Goal: Transaction & Acquisition: Download file/media

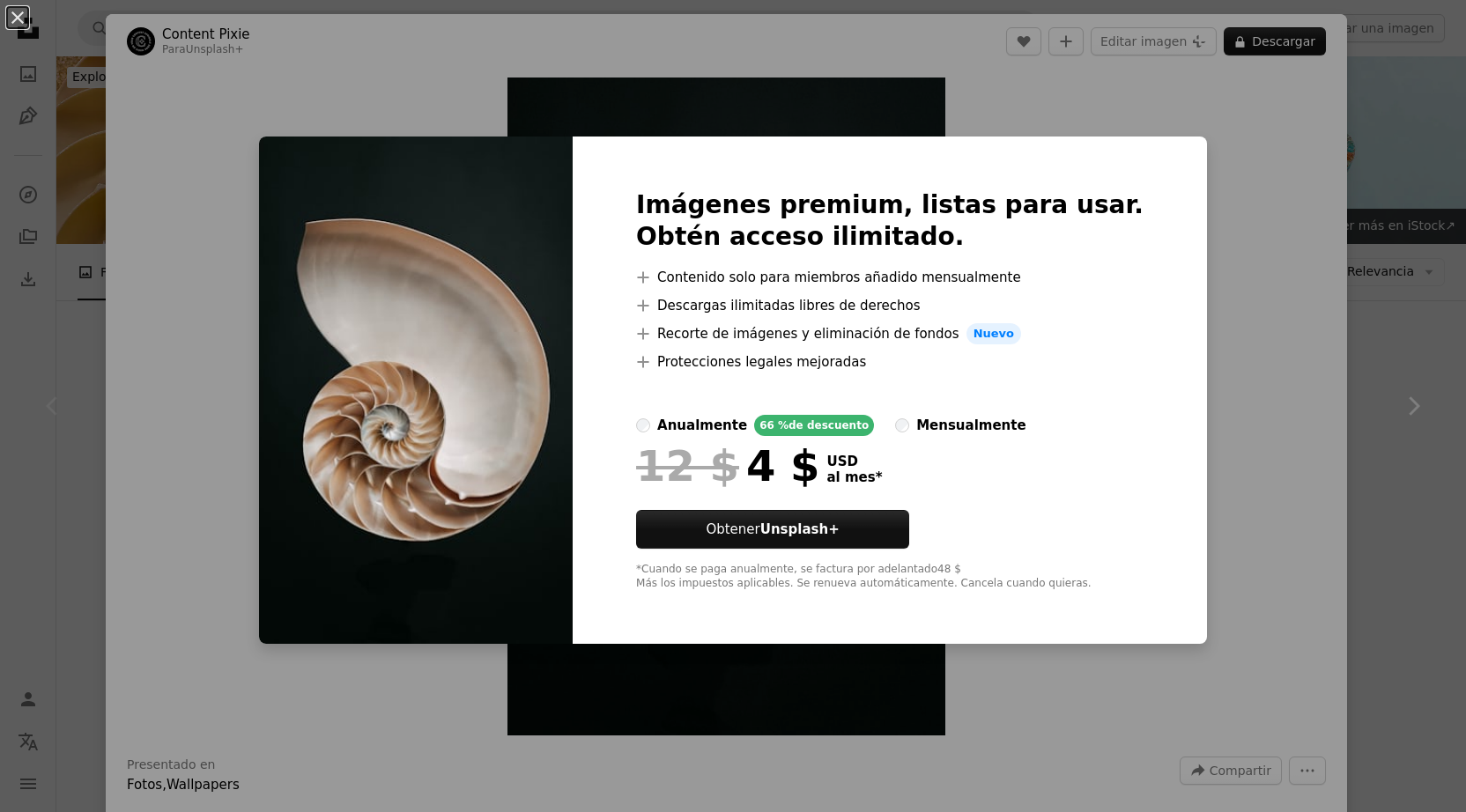
click at [1212, 266] on div "An X shape Imágenes premium, listas para usar. Obtén acceso ilimitado. A plus s…" at bounding box center [733, 406] width 1466 height 812
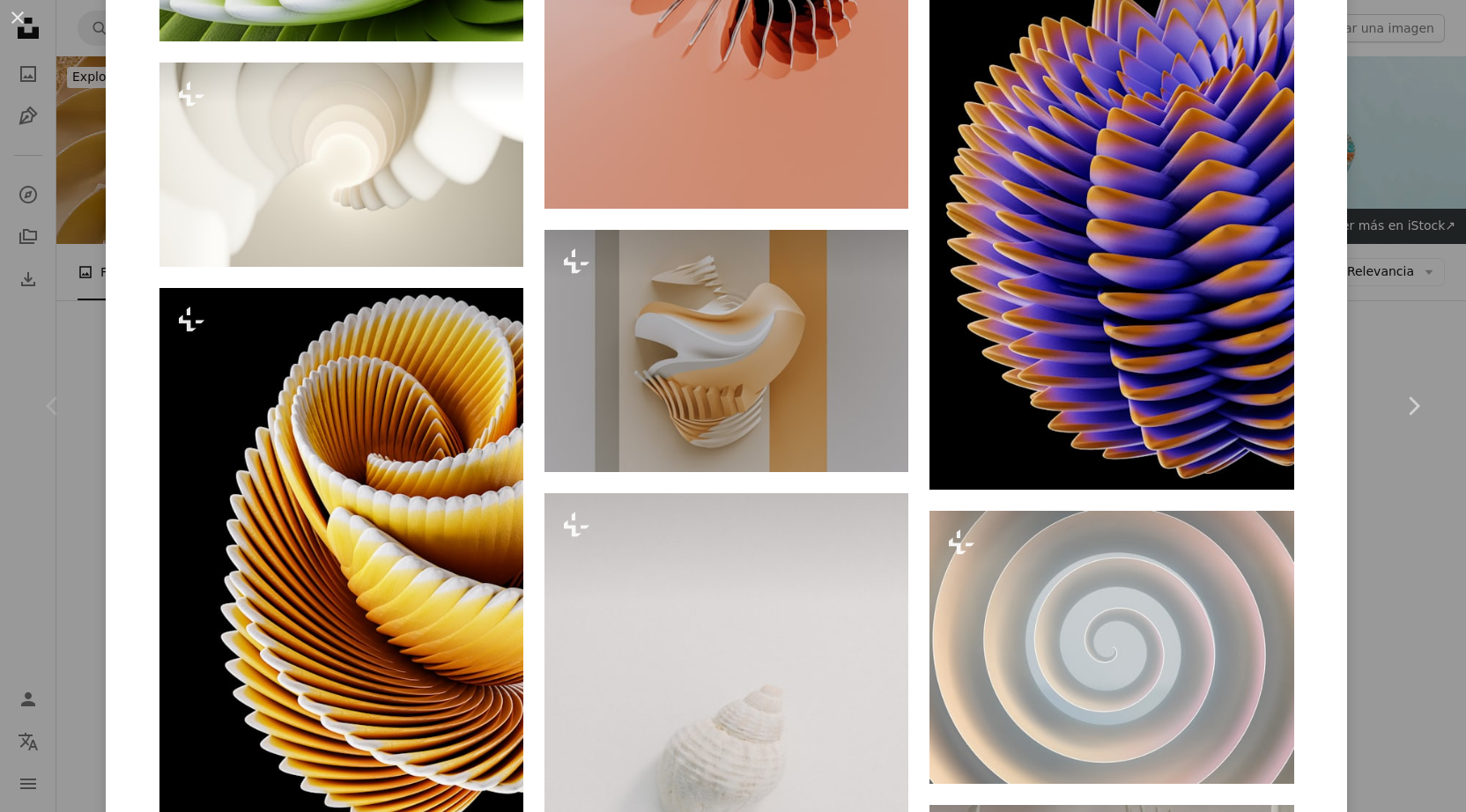
scroll to position [2270, 0]
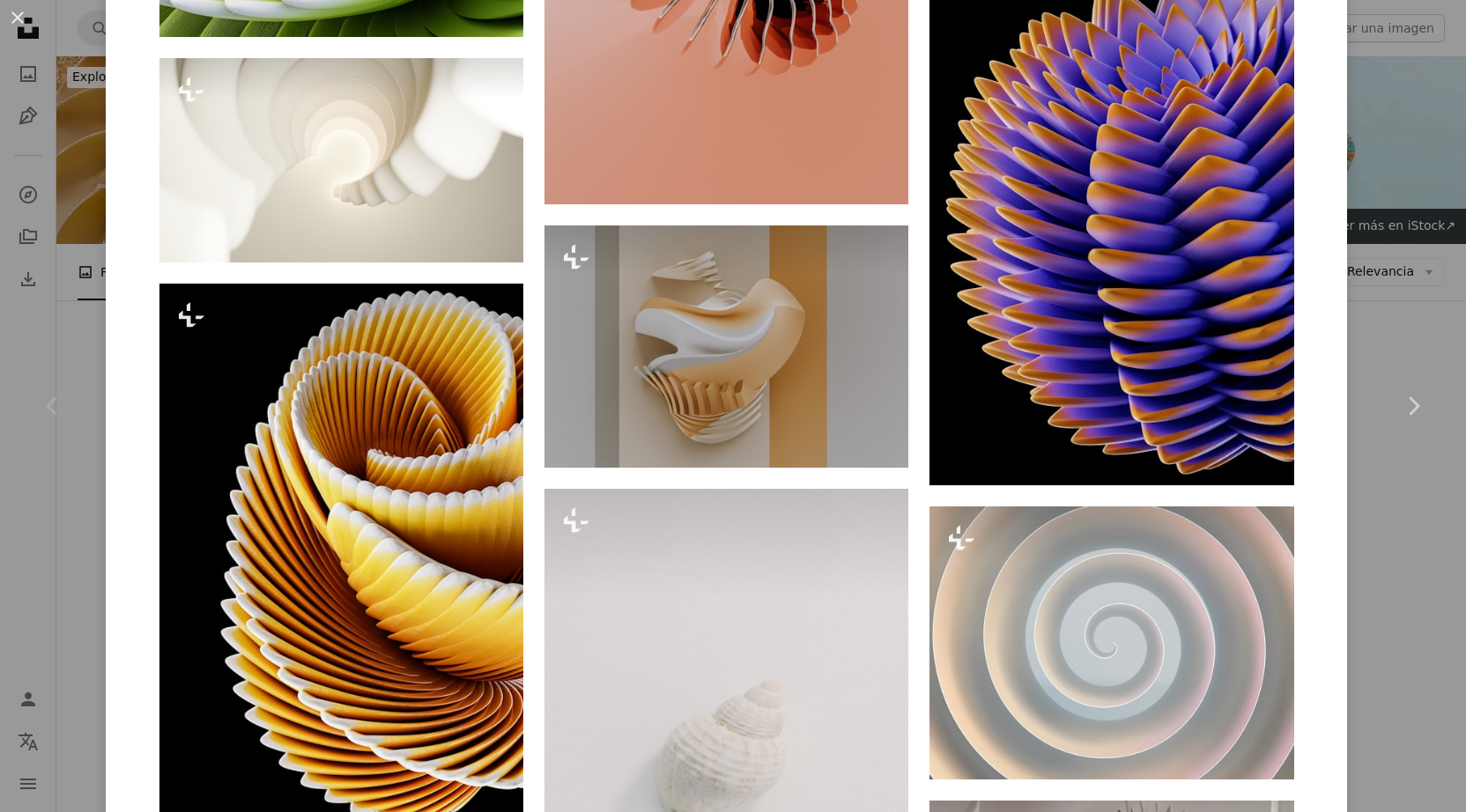
click at [1440, 530] on div "An X shape Chevron left Chevron right Content Pixie Para Unsplash+ A heart A pl…" at bounding box center [733, 406] width 1466 height 812
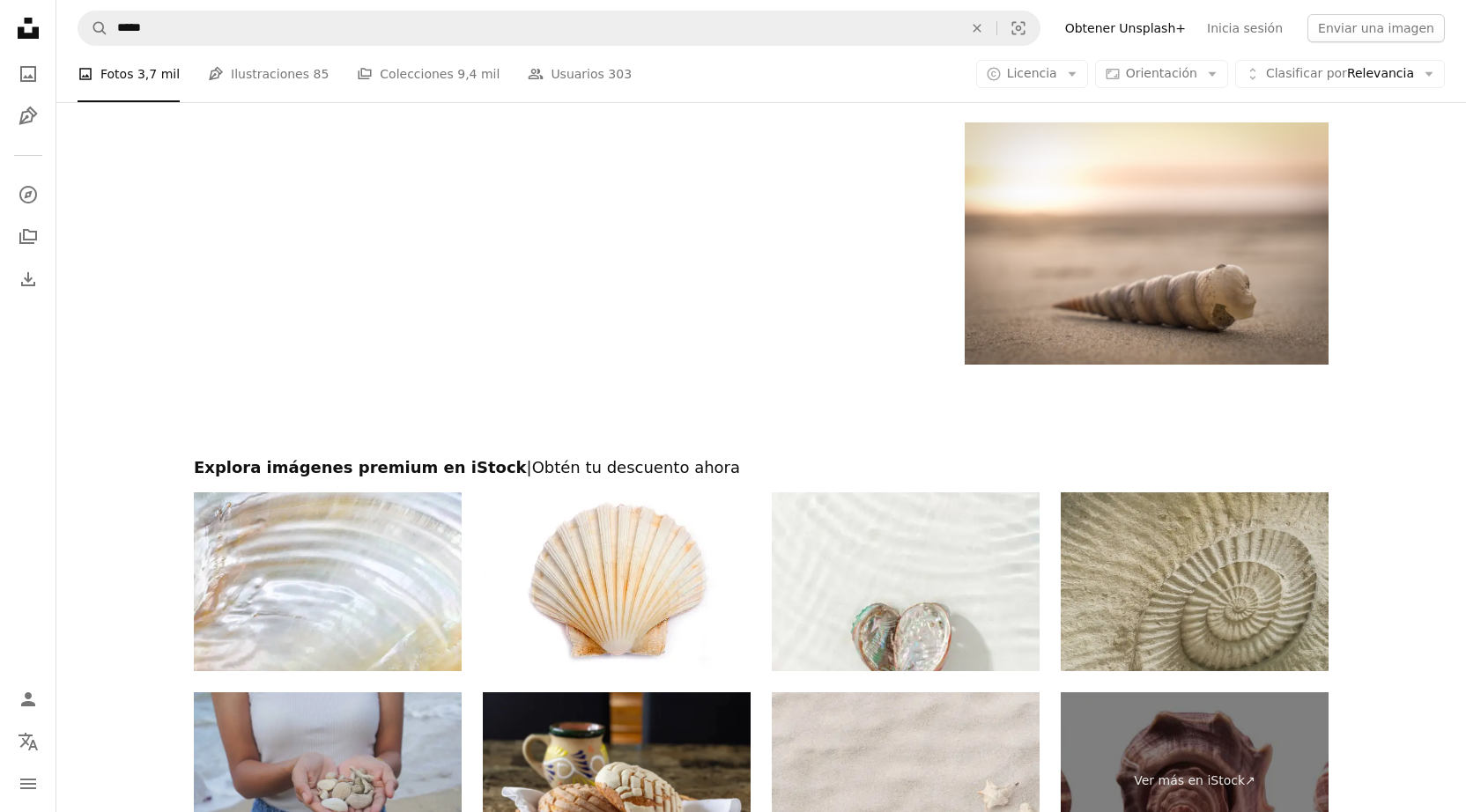
scroll to position [3814, 0]
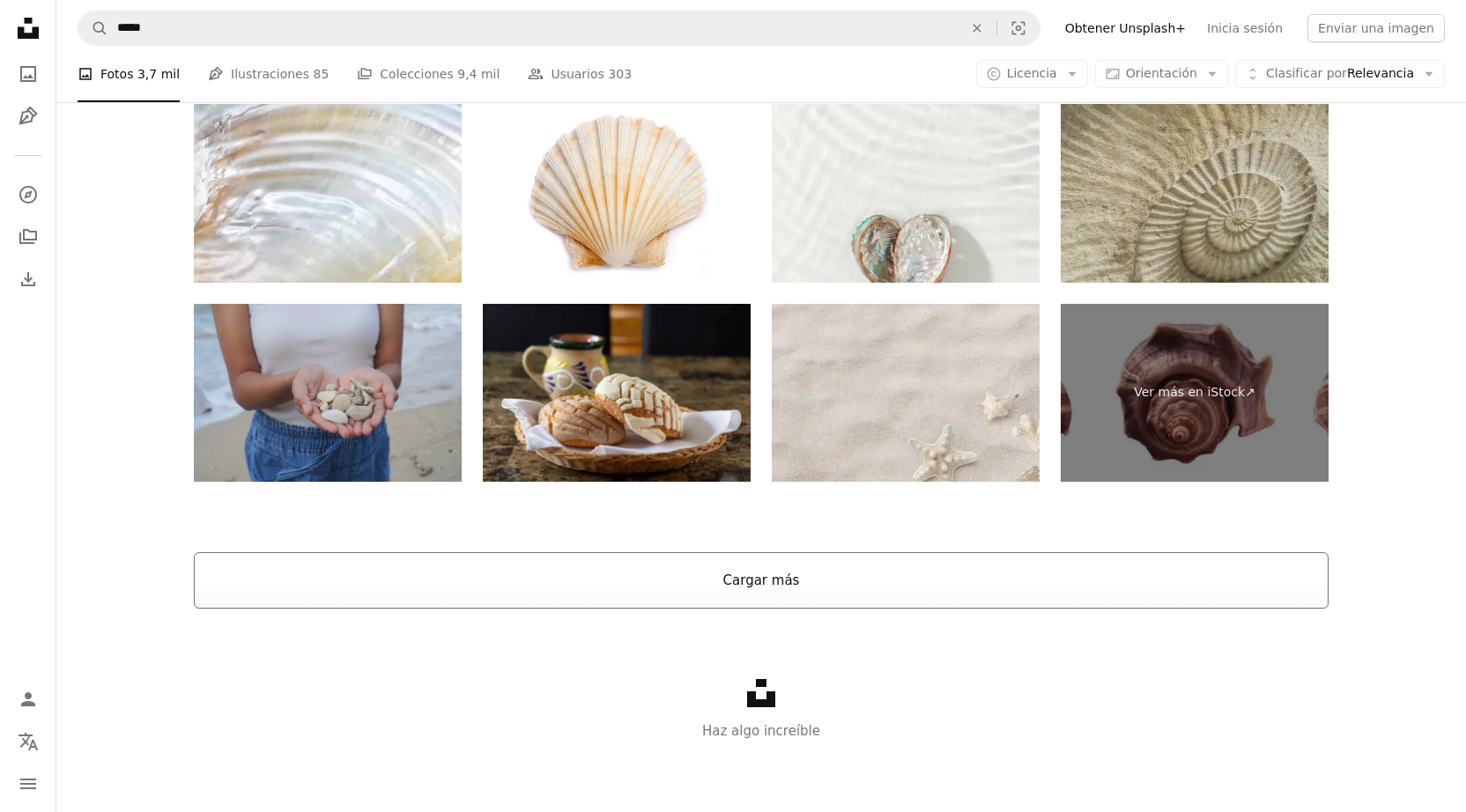
click at [773, 591] on button "Cargar más" at bounding box center [761, 580] width 1134 height 56
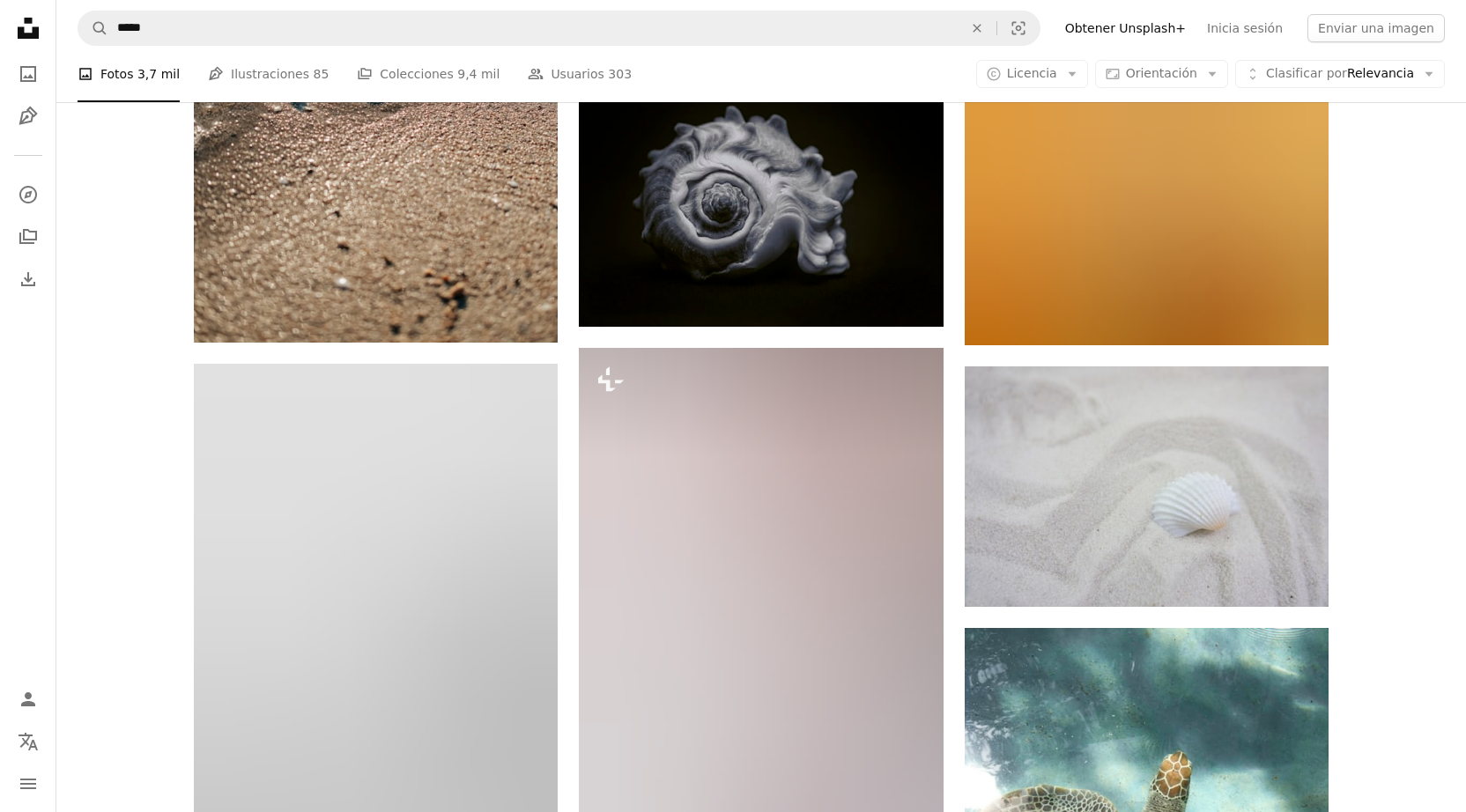
scroll to position [4543, 0]
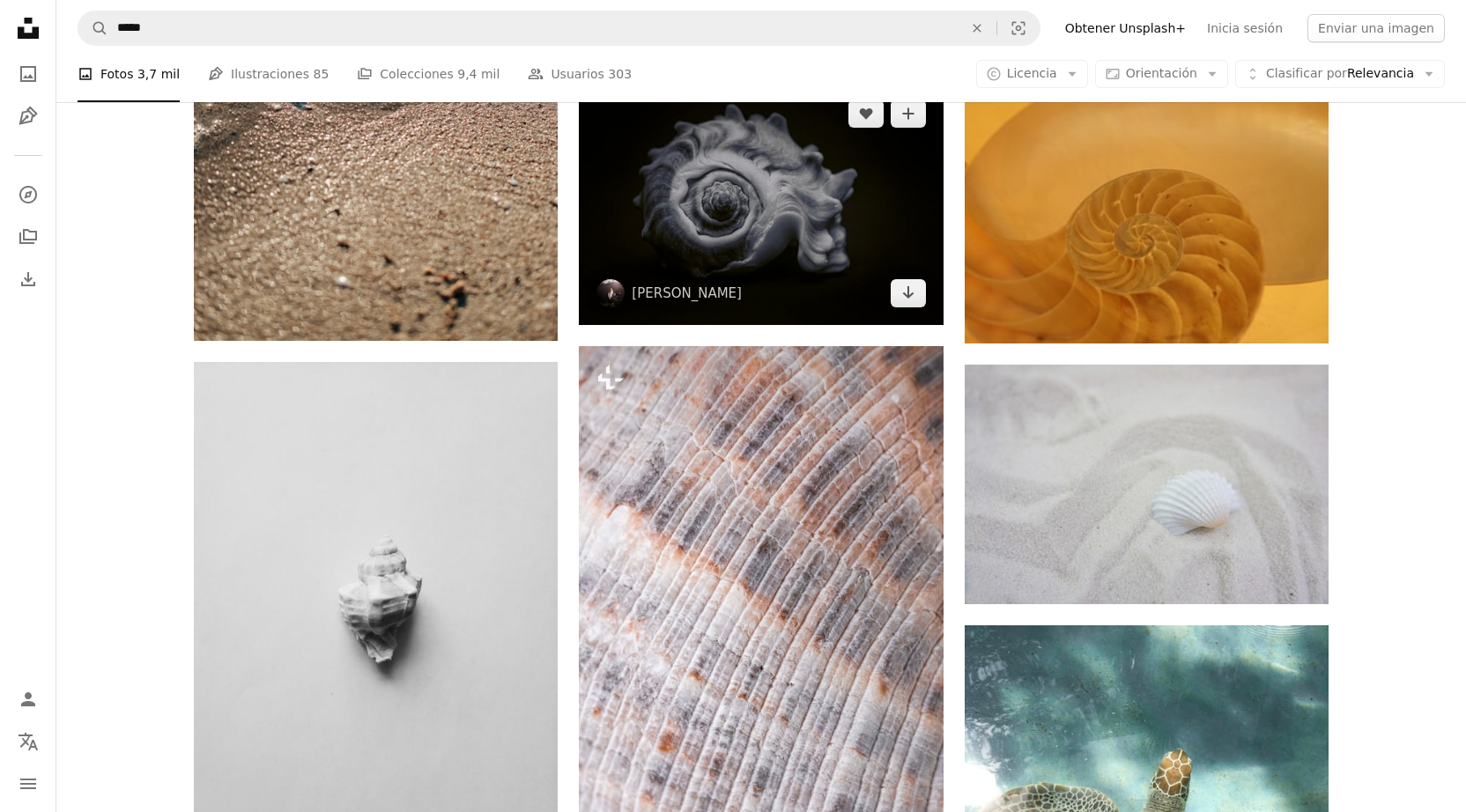
click at [839, 272] on img at bounding box center [761, 203] width 364 height 242
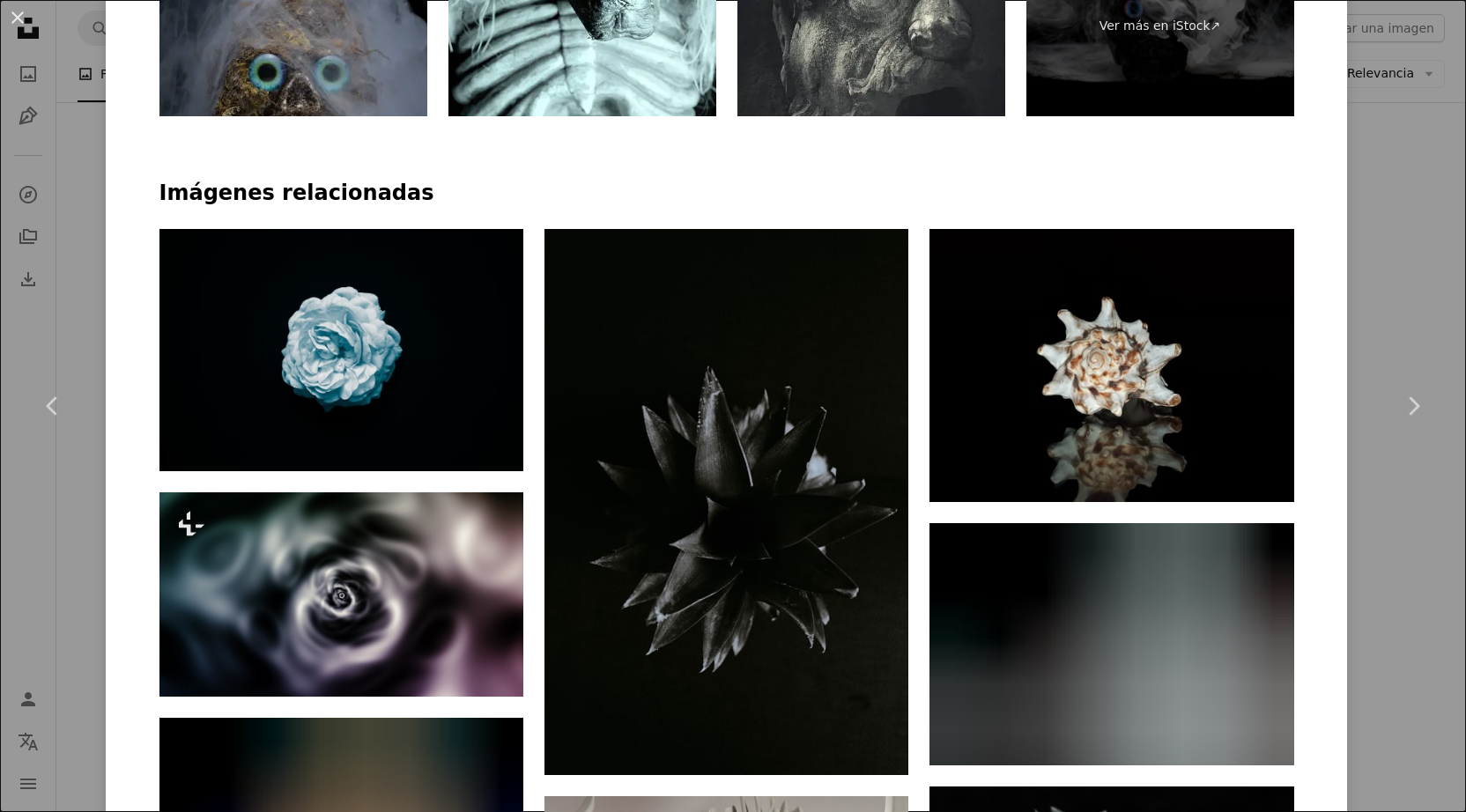
scroll to position [1120, 0]
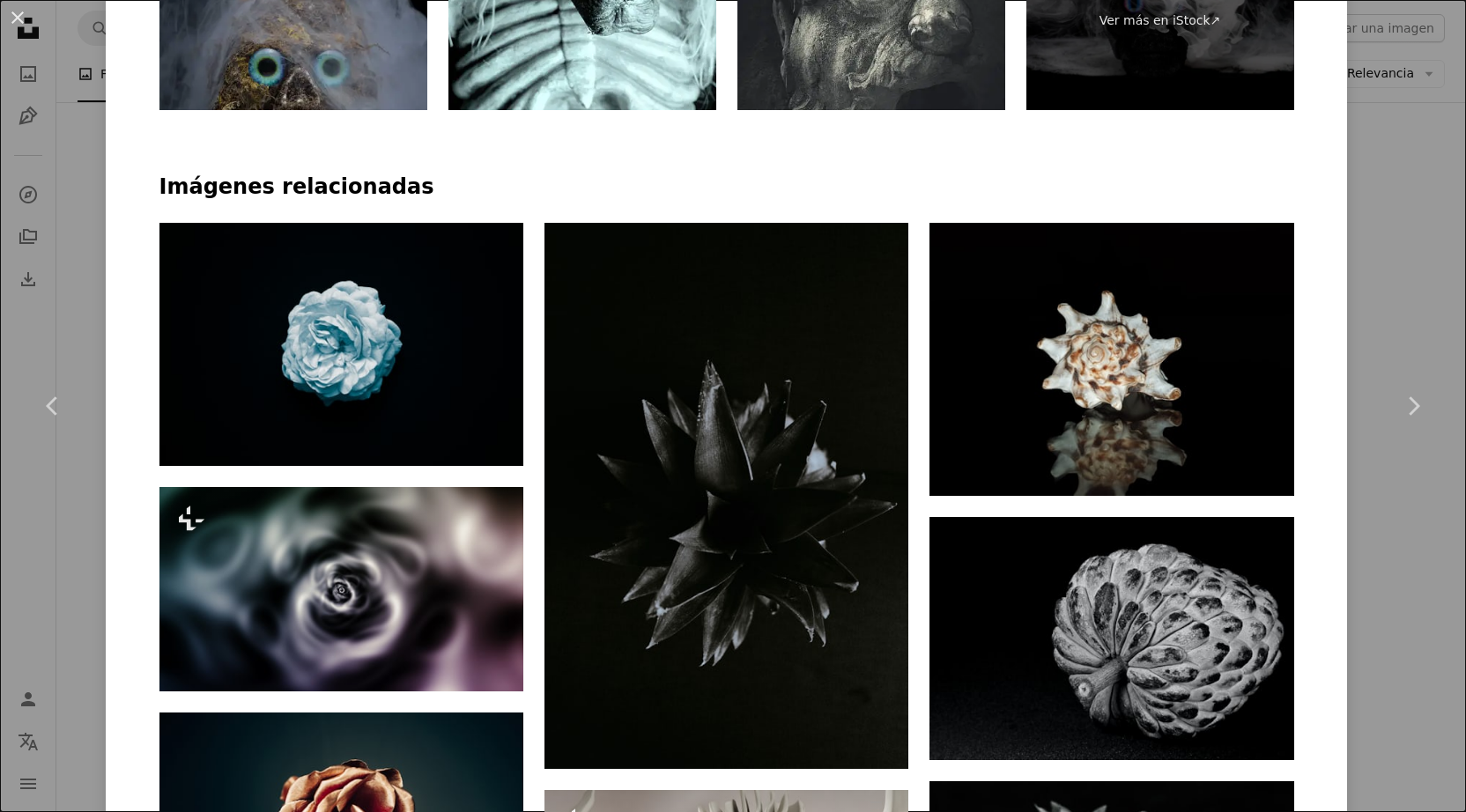
click at [1408, 245] on div "An X shape Chevron left Chevron right [PERSON_NAME] brandon_j369 A heart A plus…" at bounding box center [733, 406] width 1466 height 812
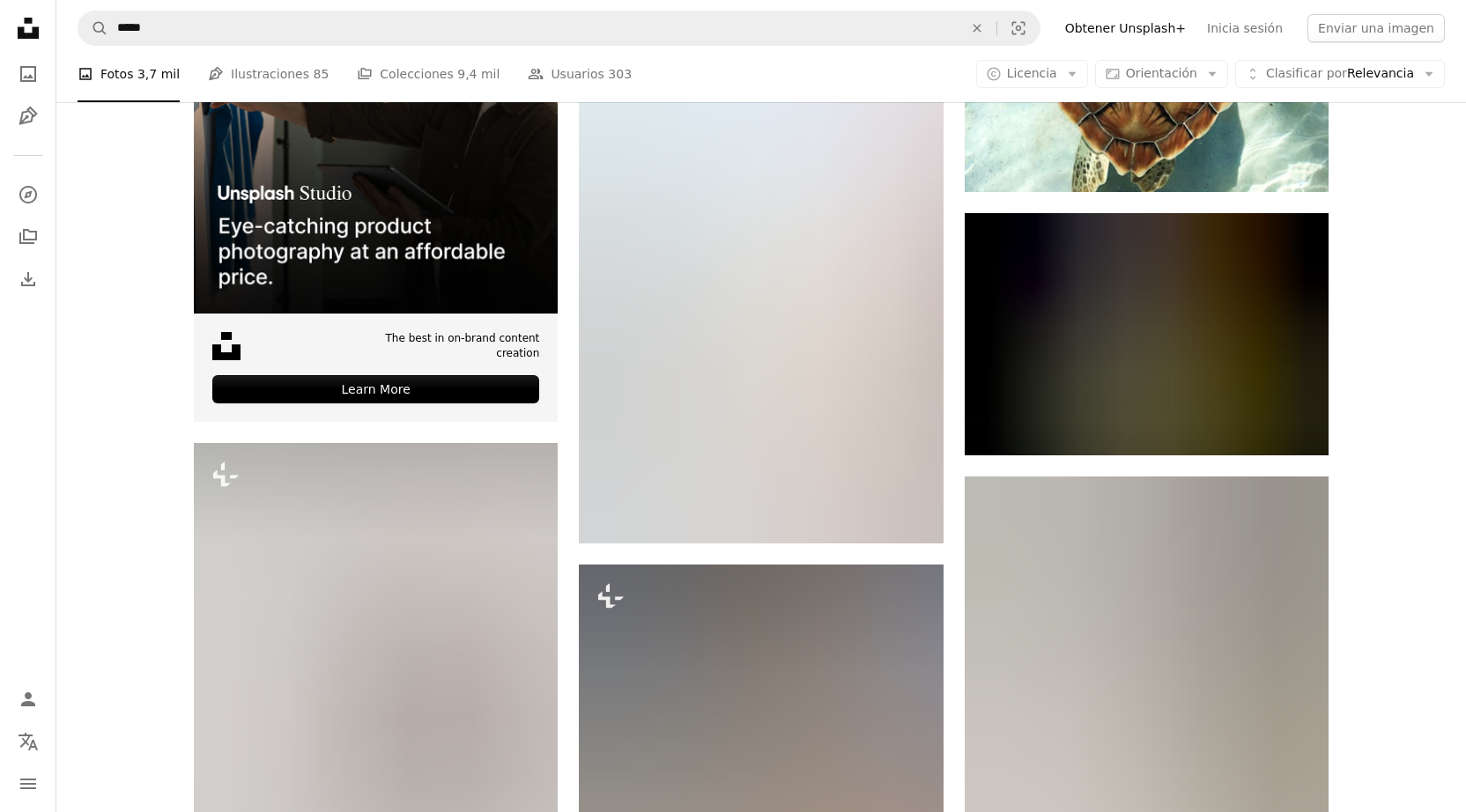
scroll to position [5463, 0]
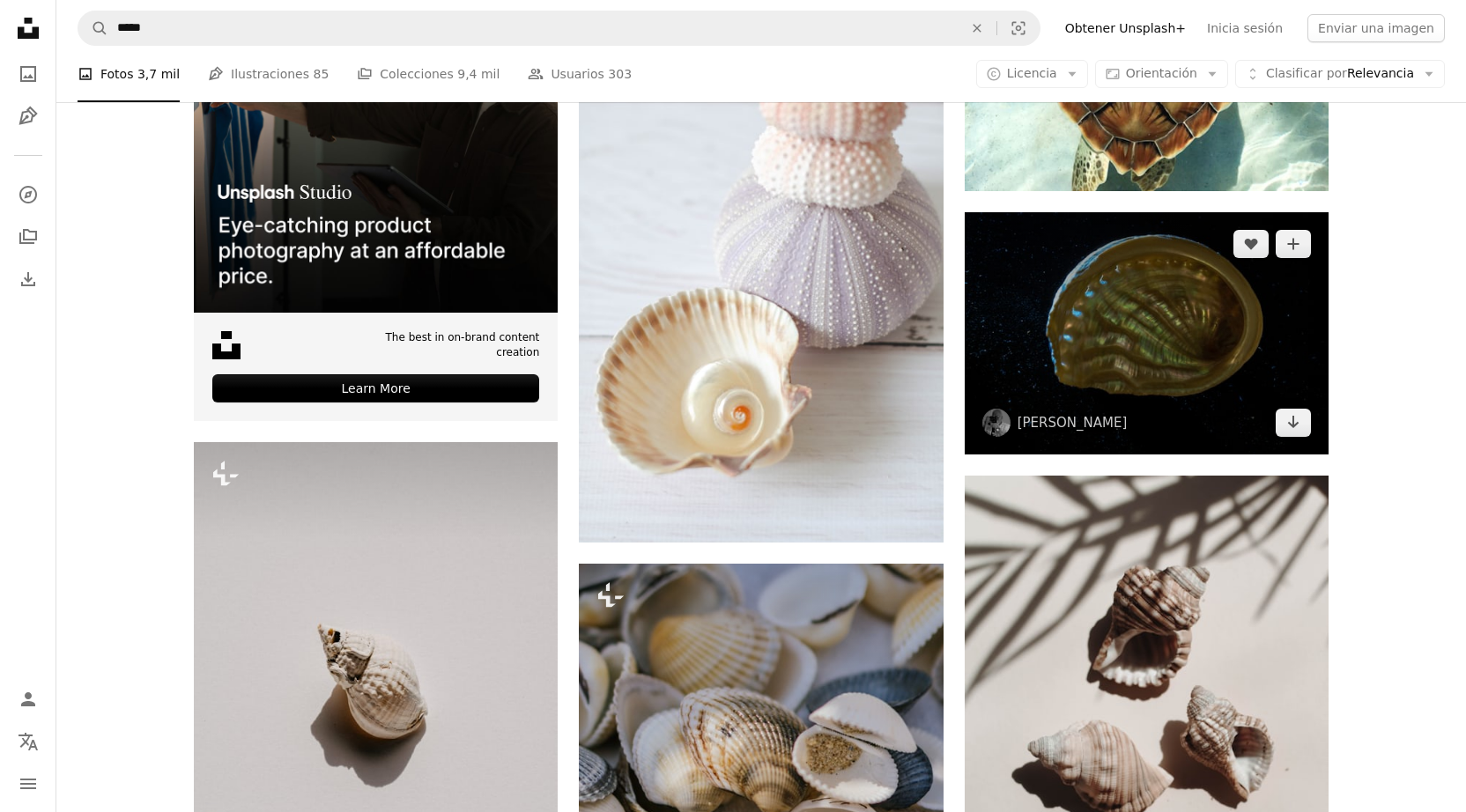
click at [1264, 367] on img at bounding box center [1146, 333] width 364 height 242
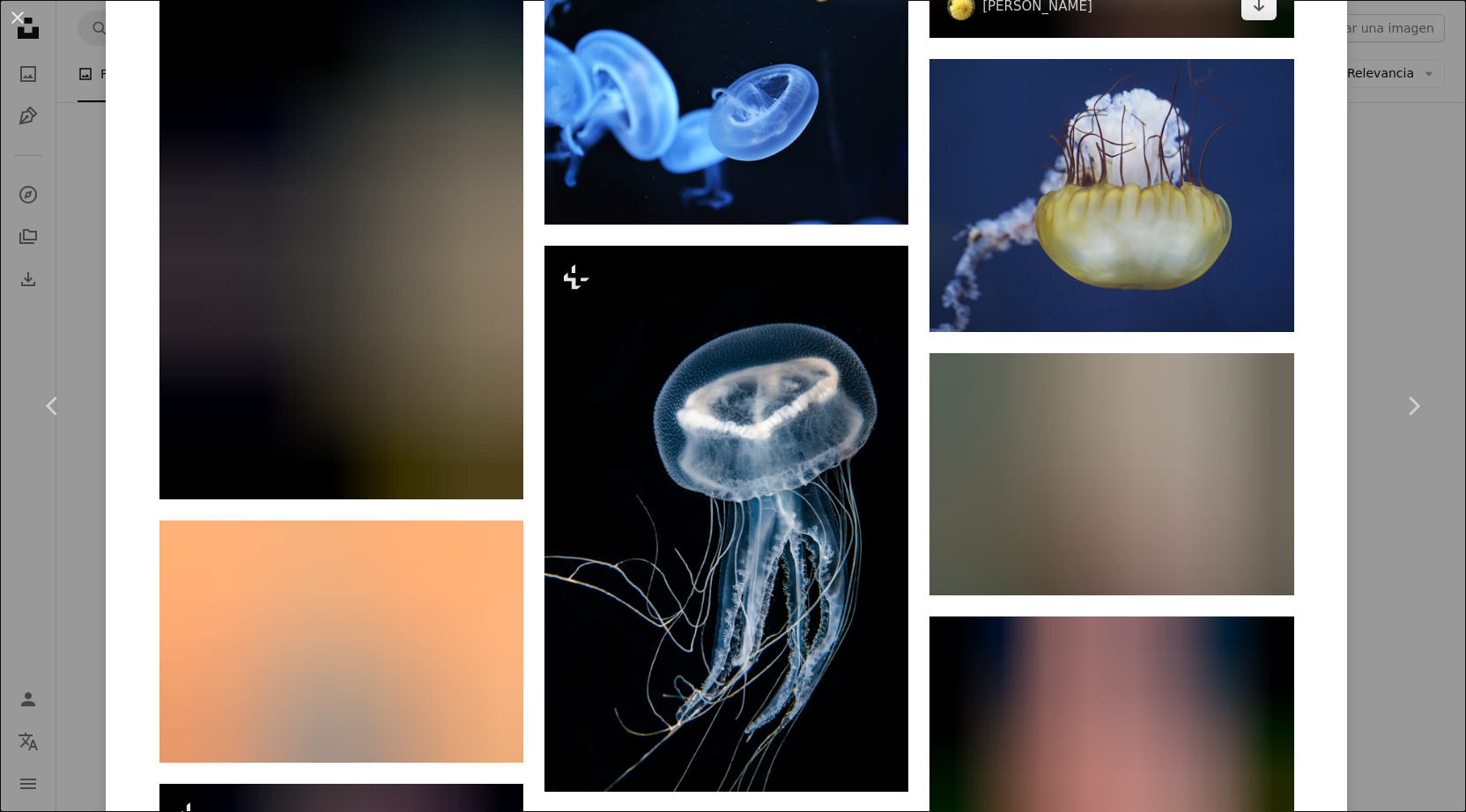
scroll to position [2168, 0]
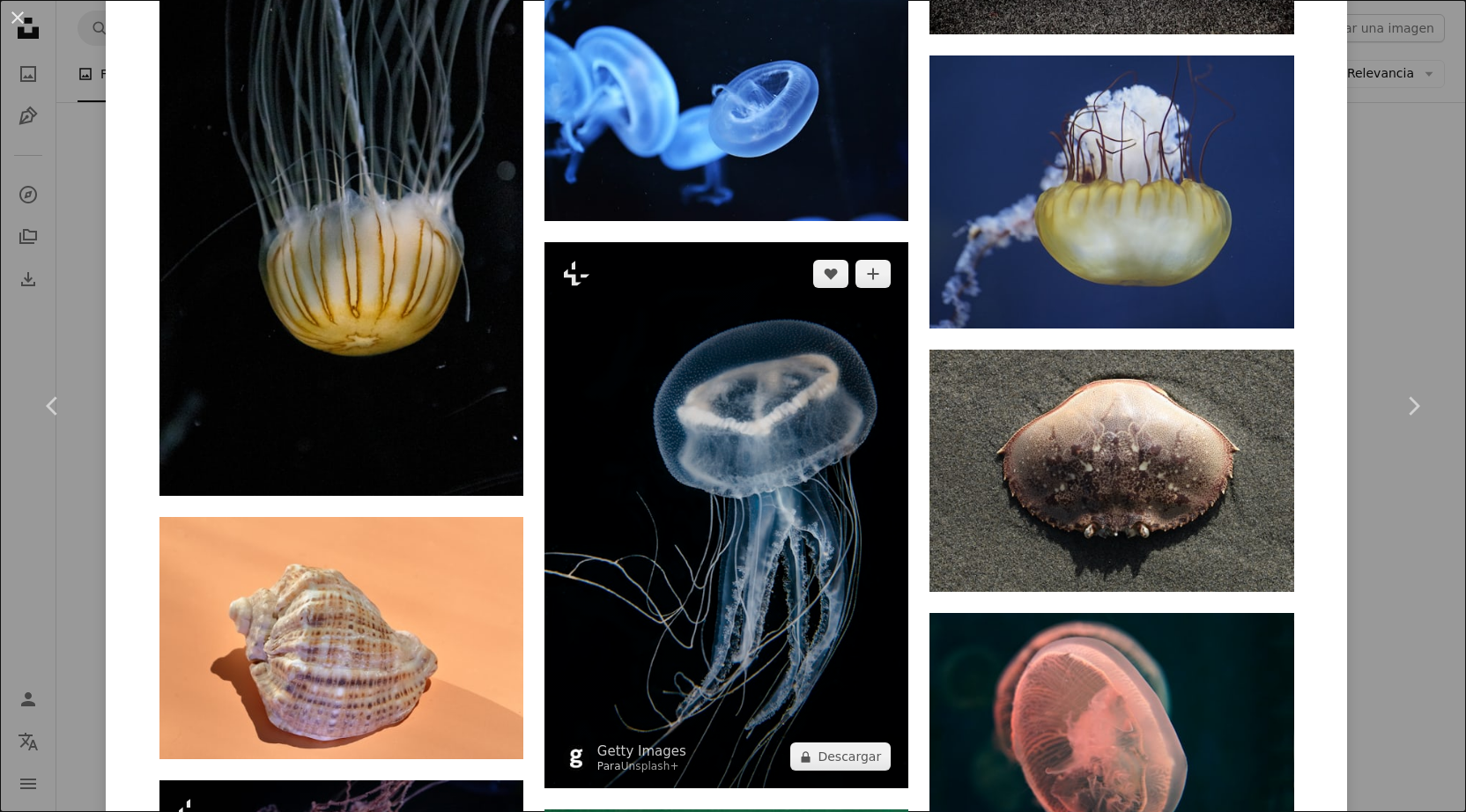
click at [756, 450] on img at bounding box center [726, 515] width 364 height 546
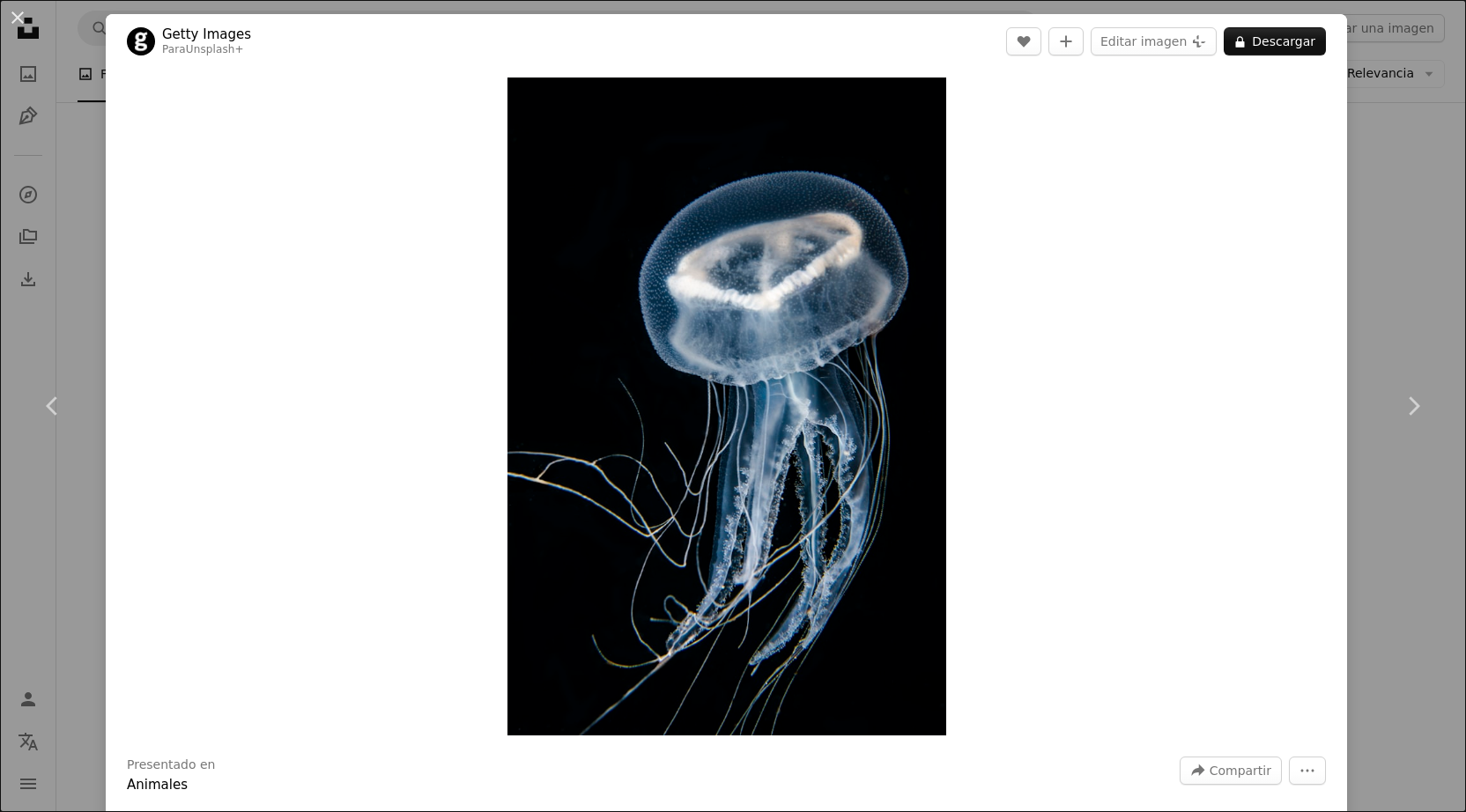
click at [95, 258] on div "An X shape Chevron left Chevron right Getty Images Para Unsplash+ A heart A plu…" at bounding box center [733, 406] width 1466 height 812
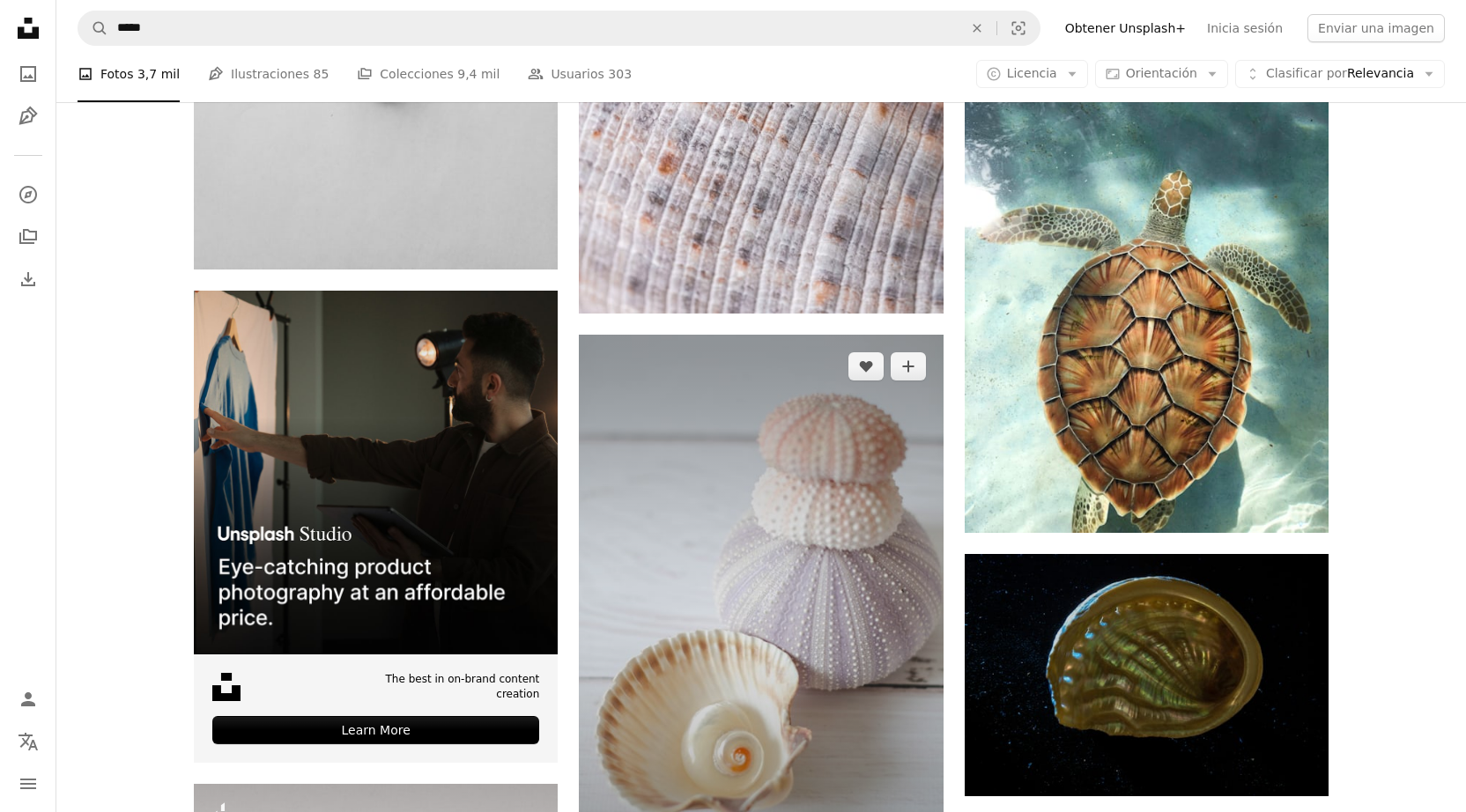
scroll to position [5120, 0]
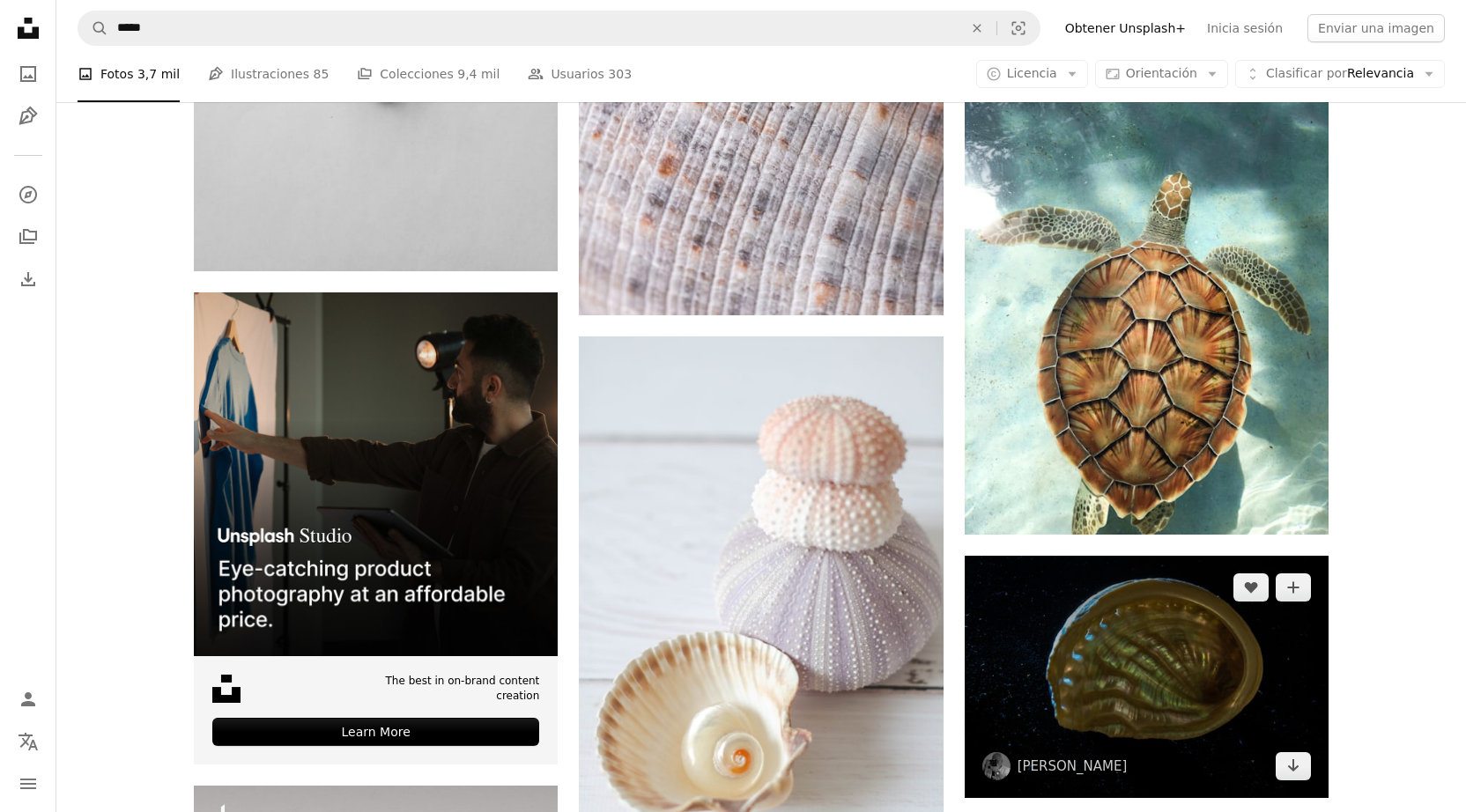
click at [1156, 682] on img at bounding box center [1146, 677] width 364 height 242
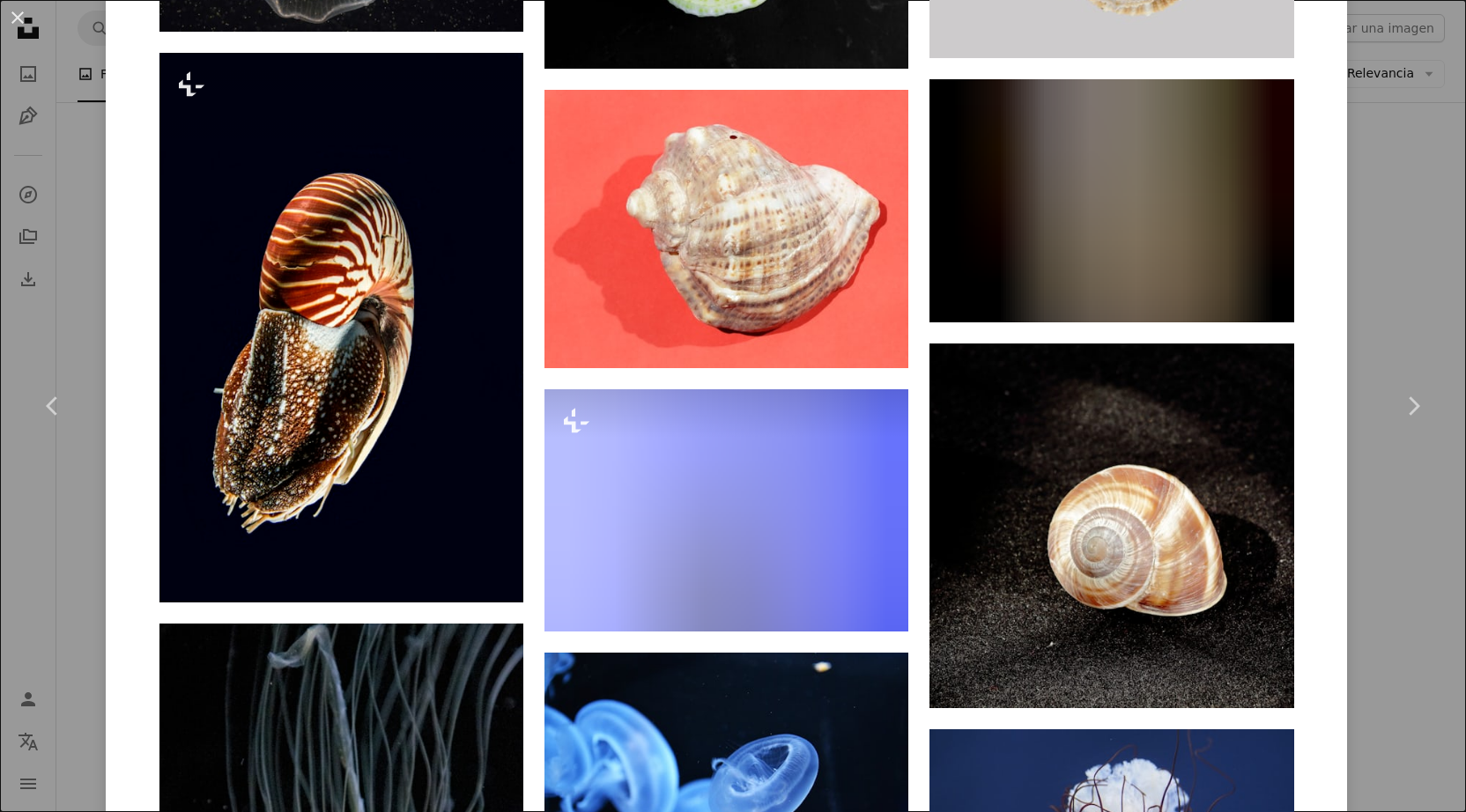
scroll to position [1496, 0]
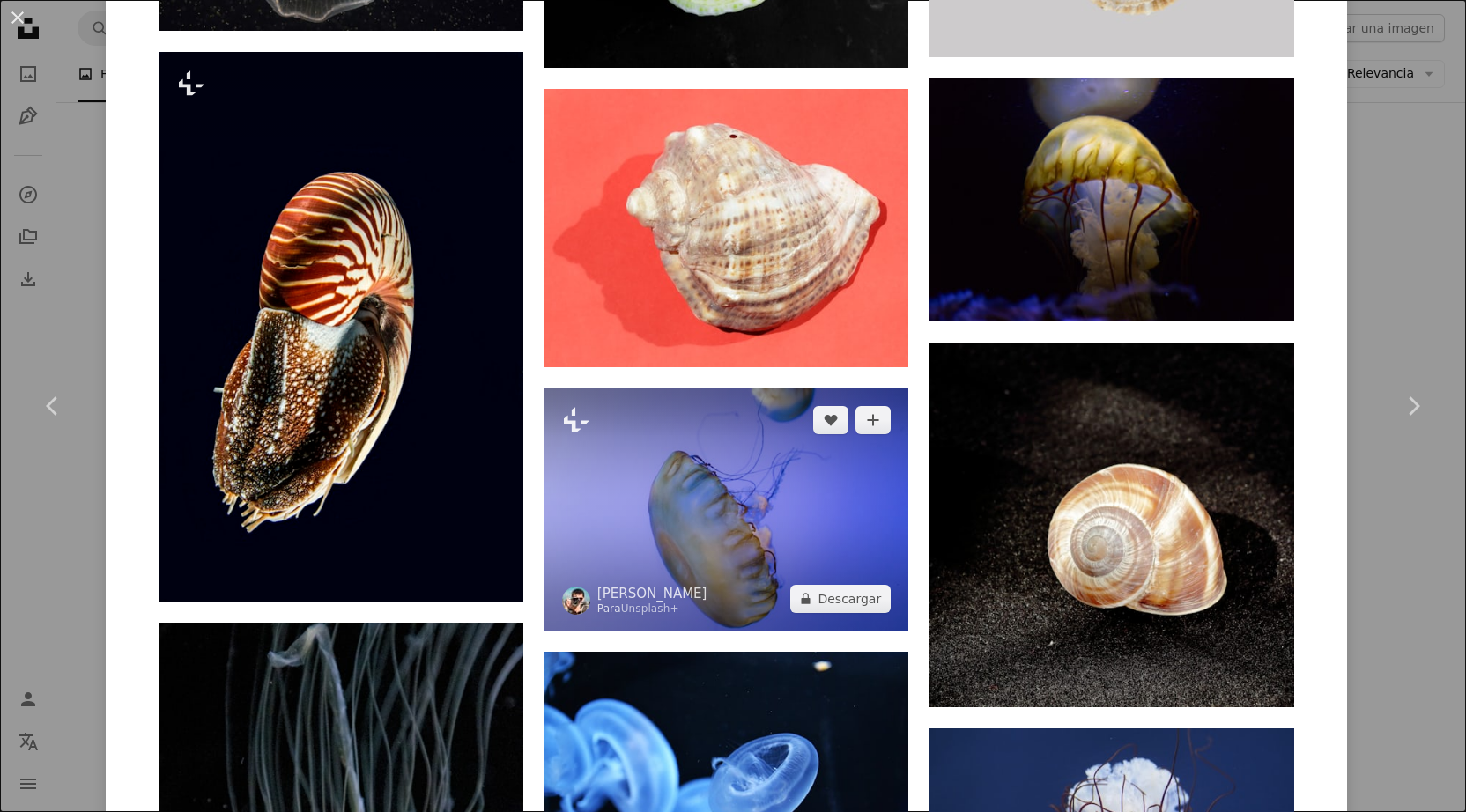
click at [792, 503] on img at bounding box center [726, 509] width 364 height 242
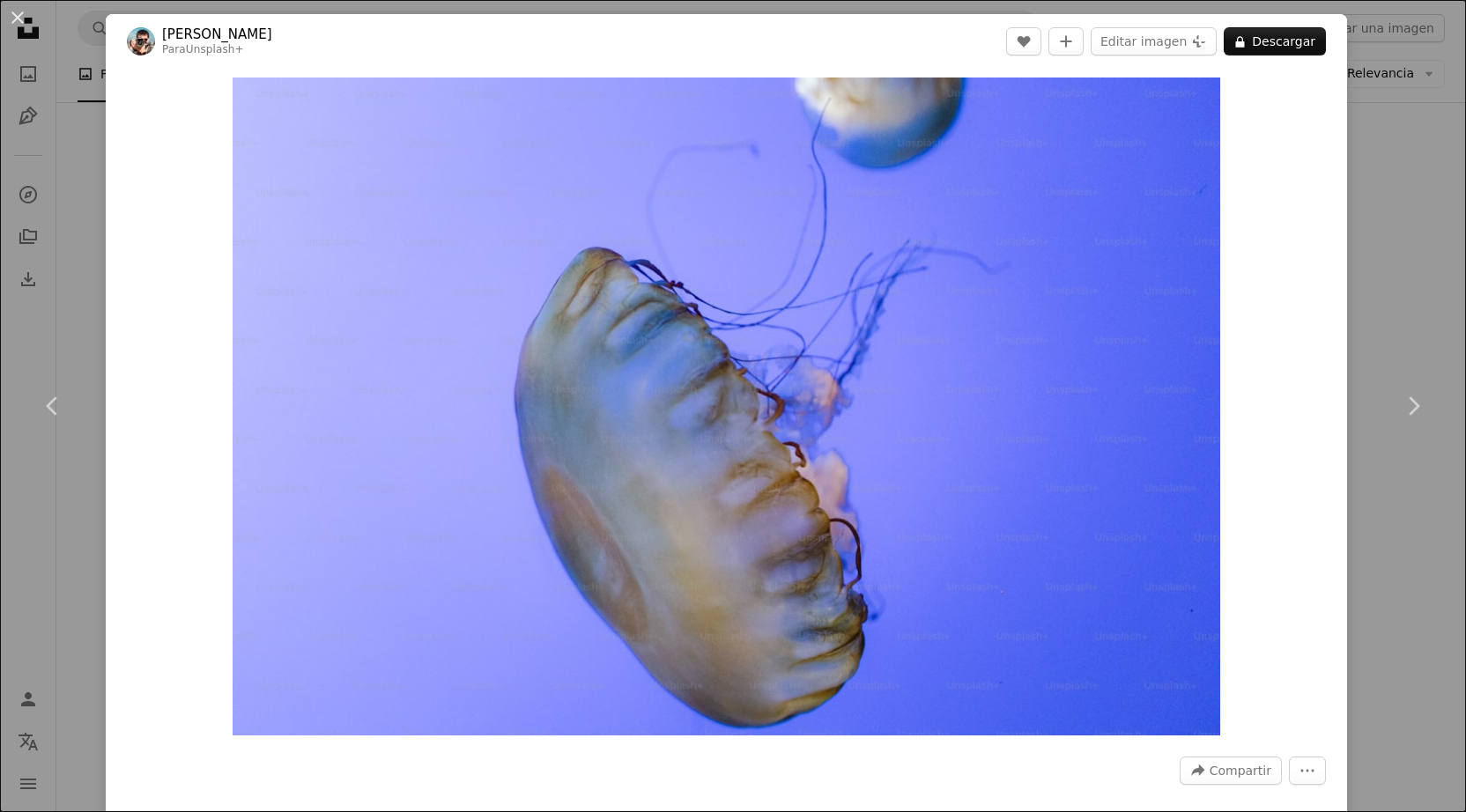
click at [84, 528] on div "An X shape Chevron left Chevron right [PERSON_NAME] Para Unsplash+ A heart A pl…" at bounding box center [733, 406] width 1466 height 812
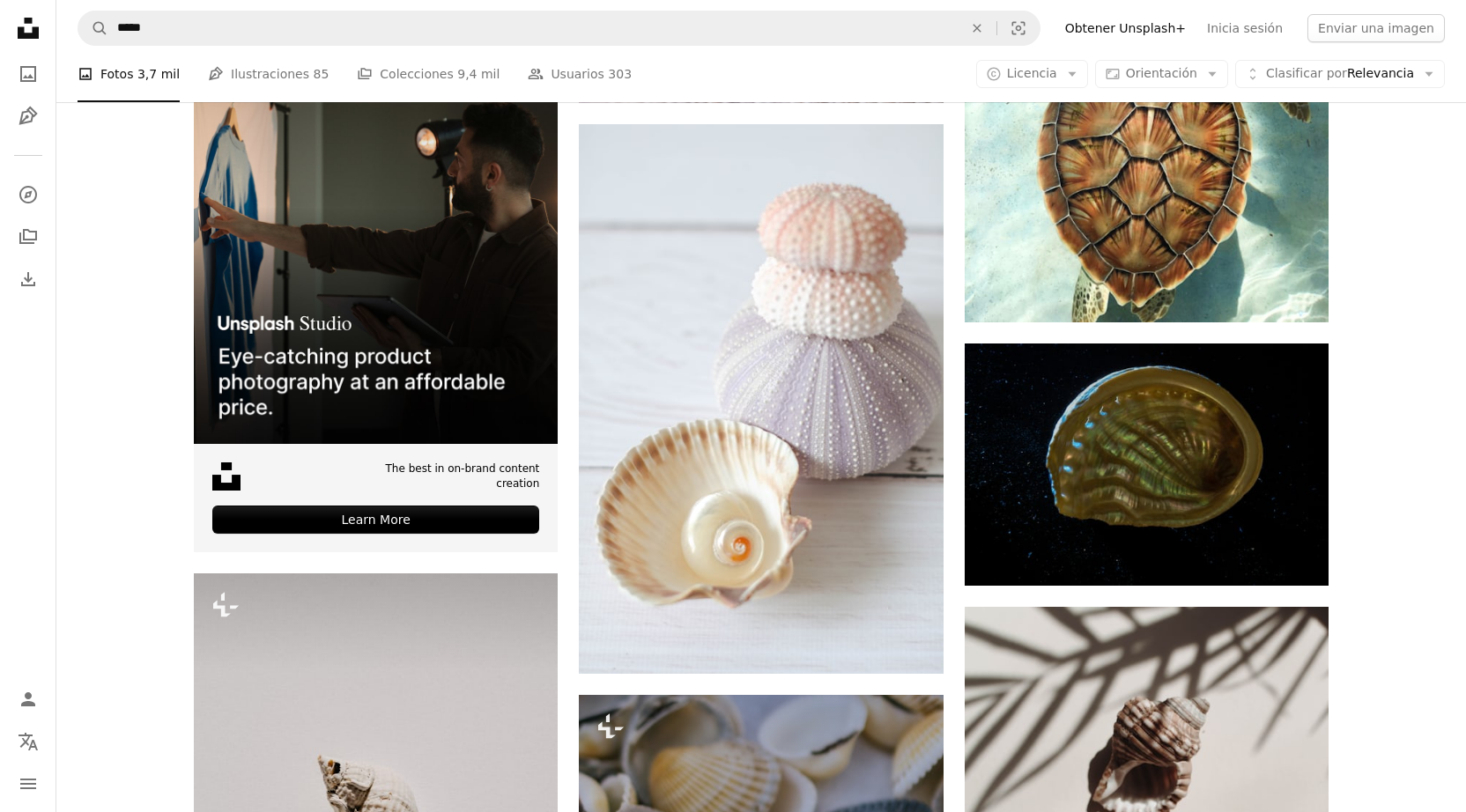
scroll to position [5332, 0]
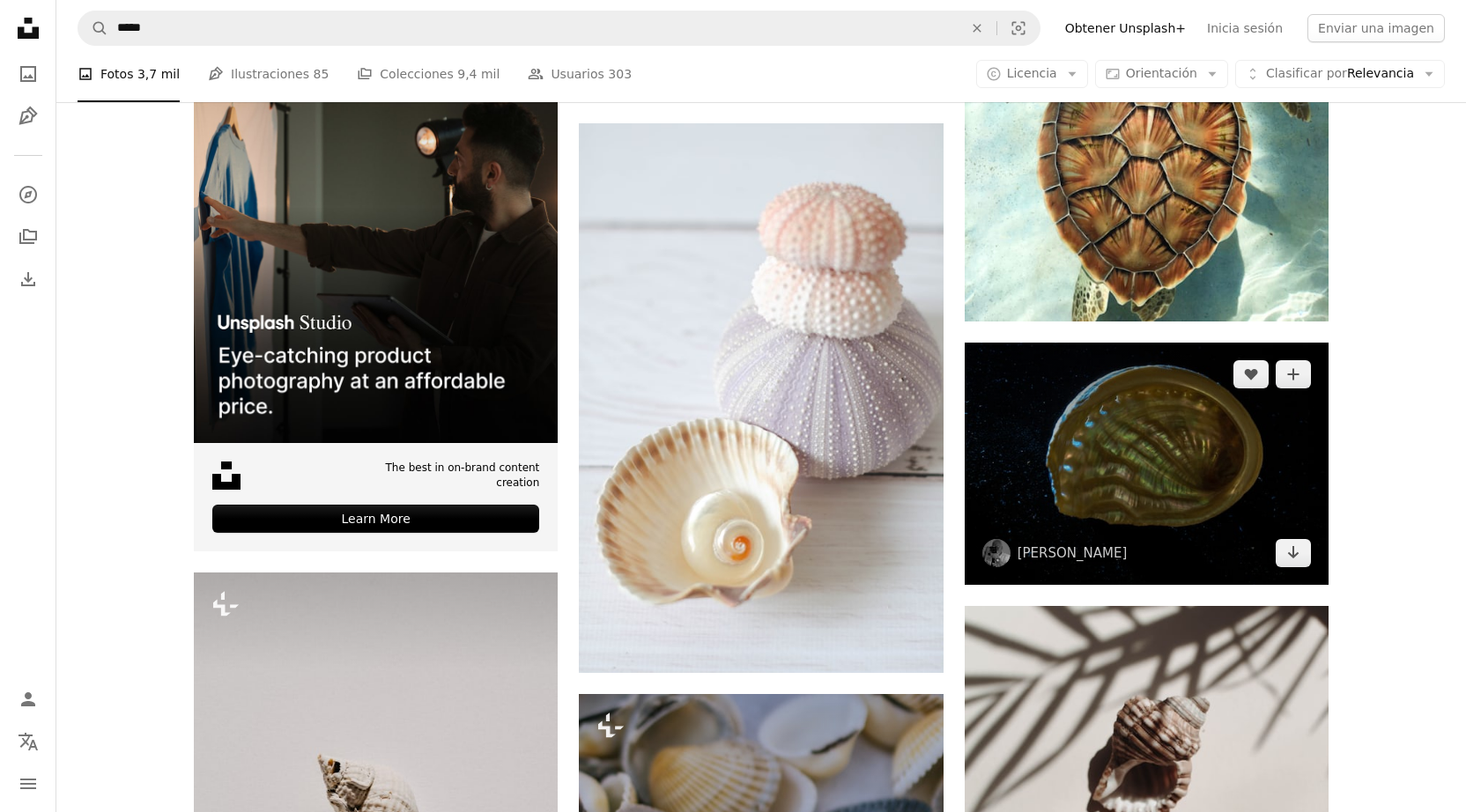
click at [1028, 451] on img at bounding box center [1146, 463] width 364 height 242
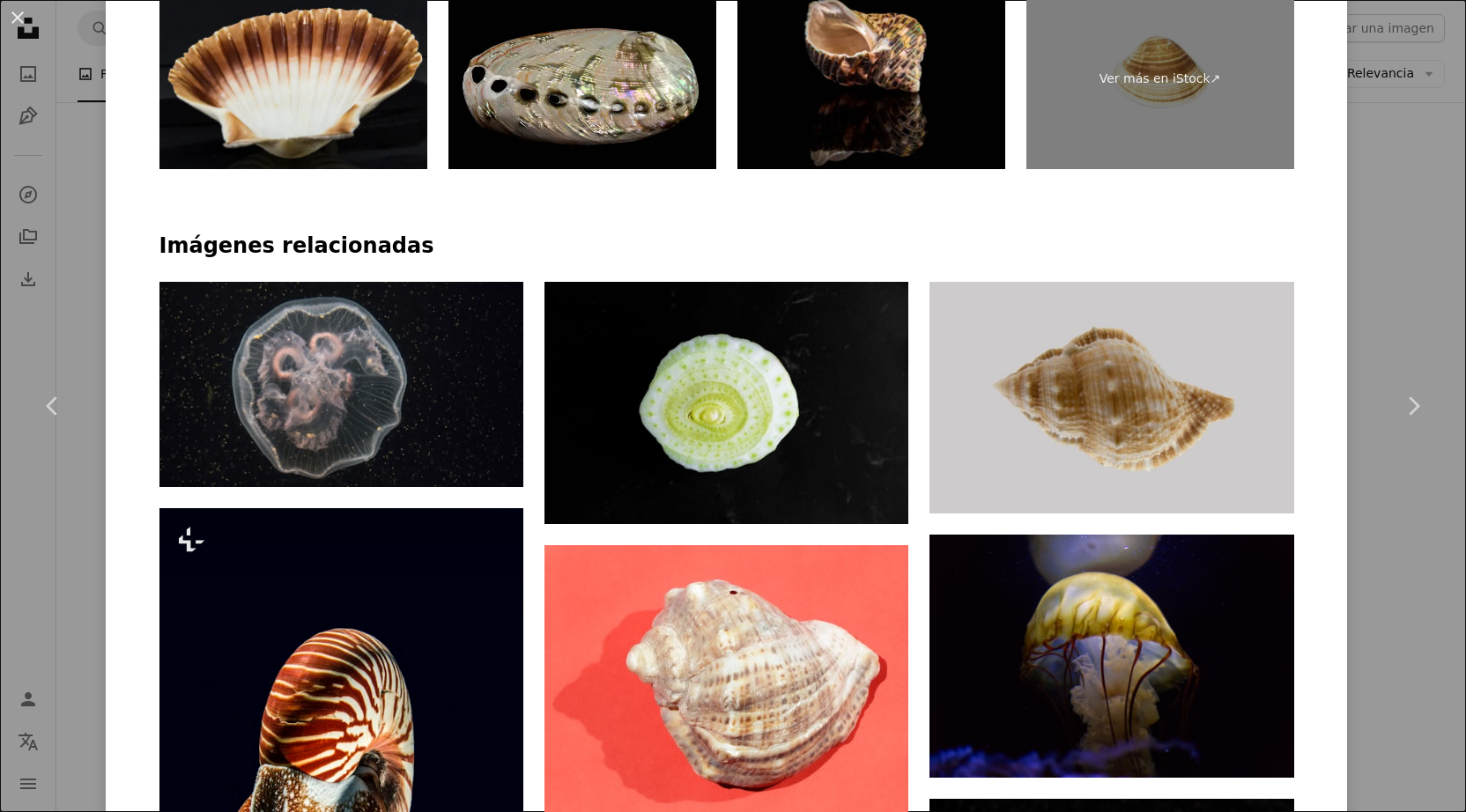
scroll to position [1053, 0]
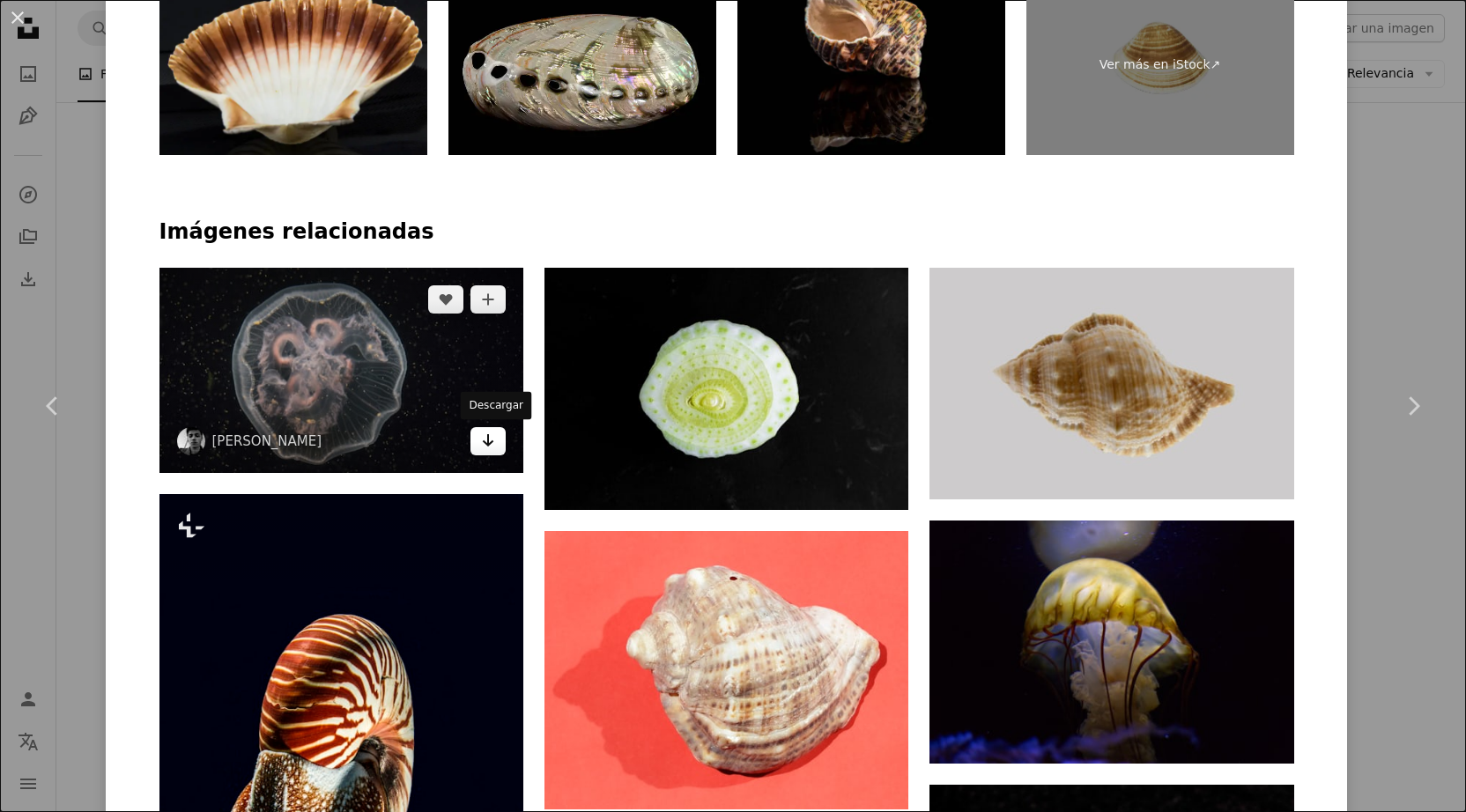
click at [495, 449] on icon "Arrow pointing down" at bounding box center [488, 440] width 14 height 21
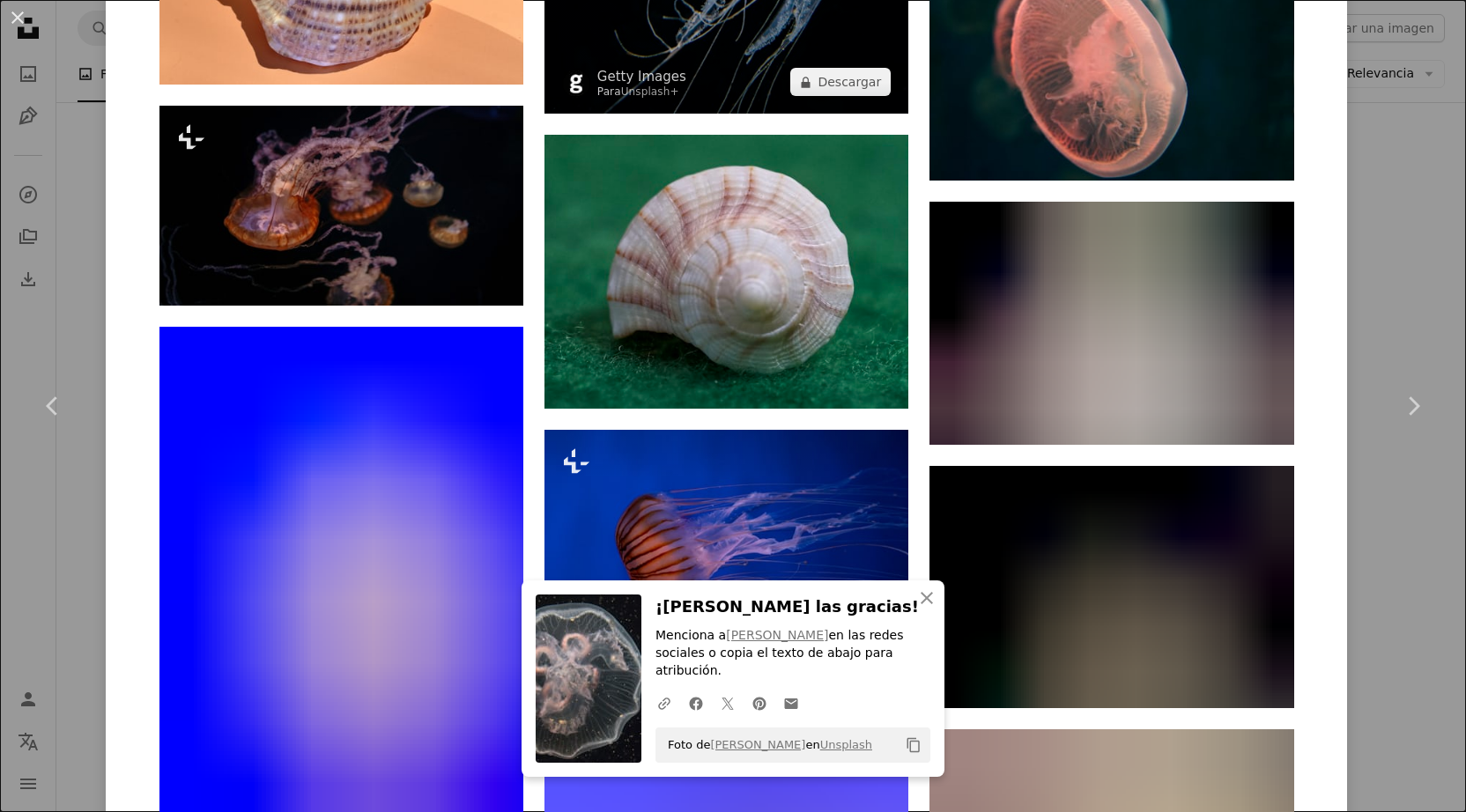
scroll to position [2844, 0]
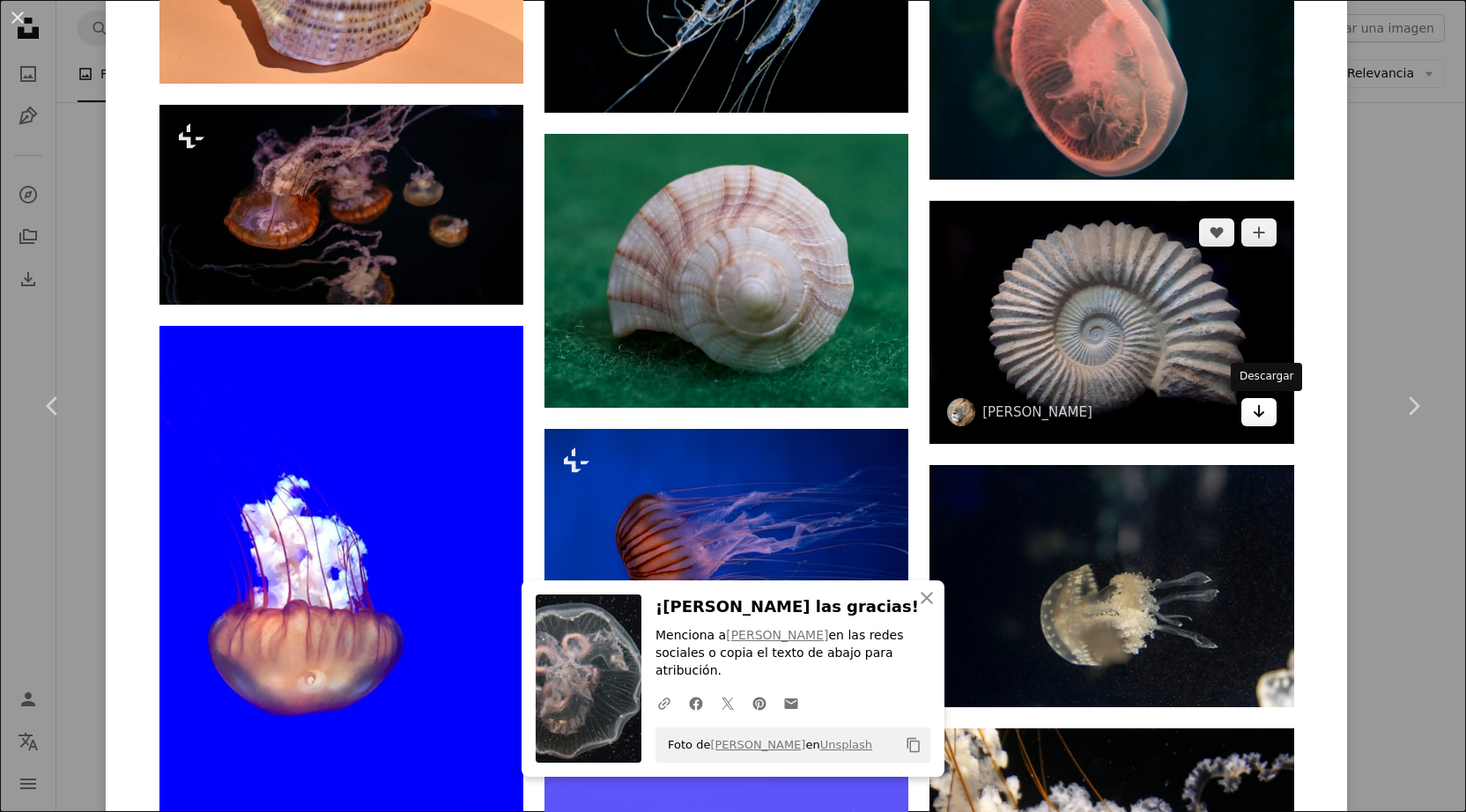
click at [1263, 420] on icon "Arrow pointing down" at bounding box center [1259, 411] width 14 height 21
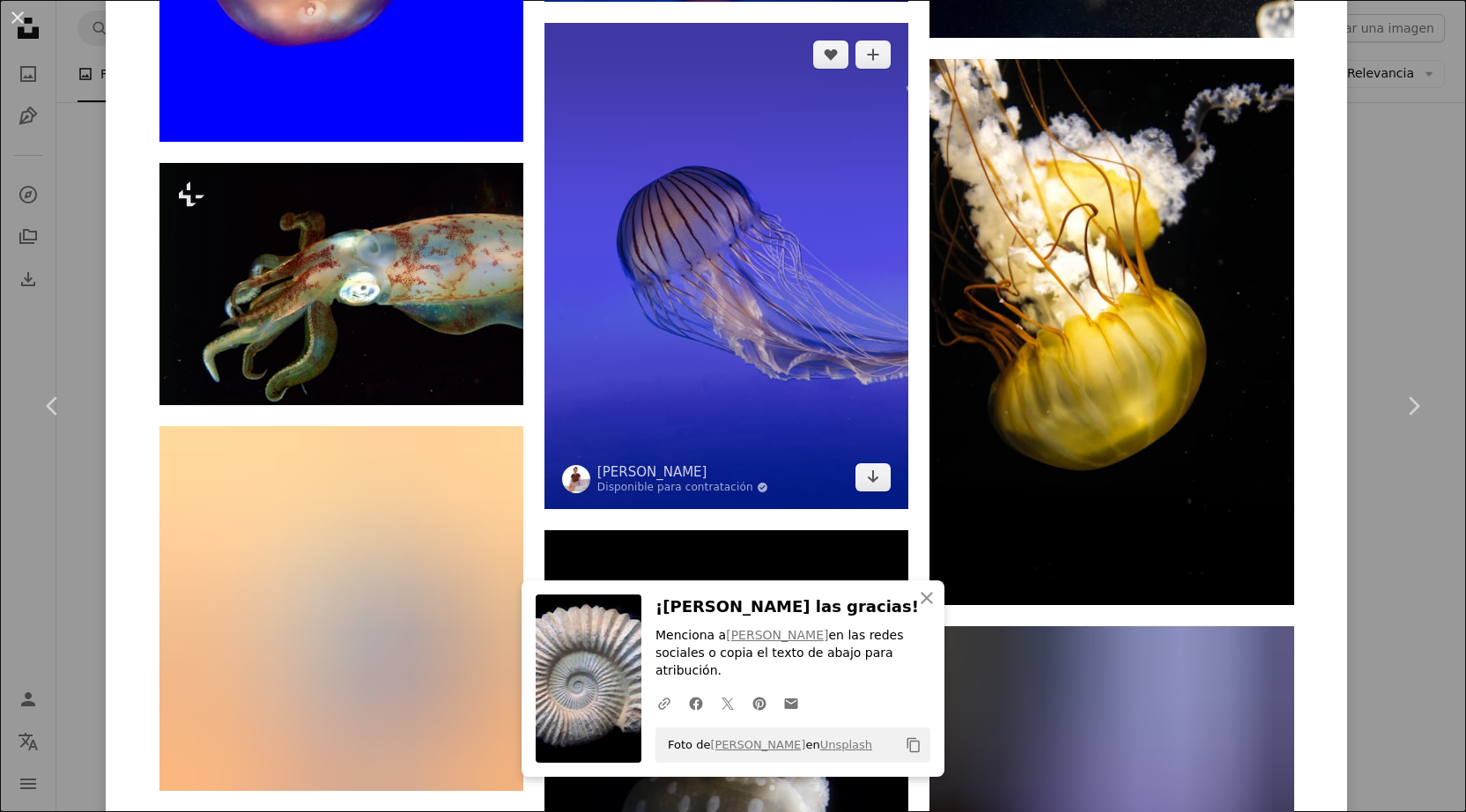
scroll to position [3522, 0]
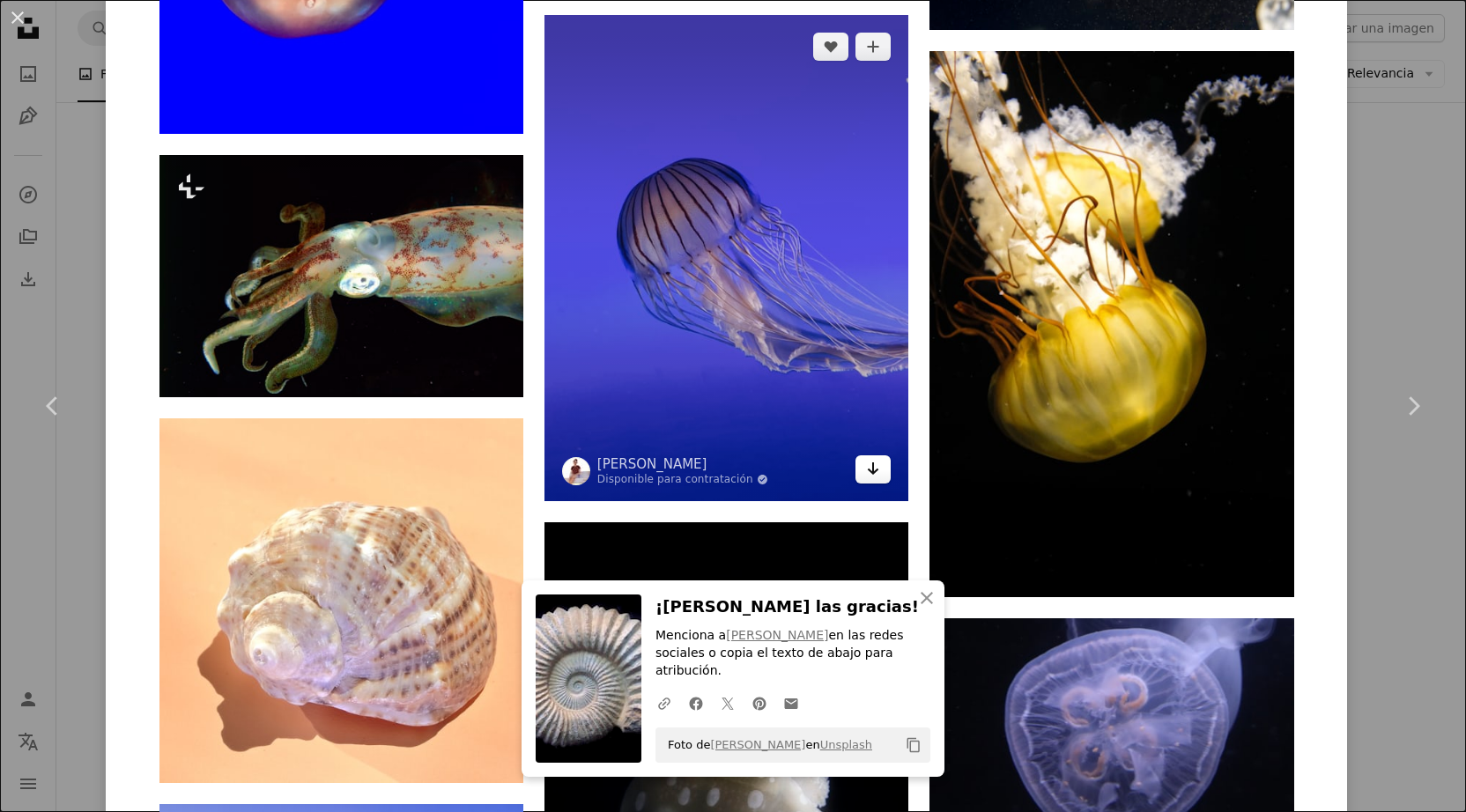
click at [880, 473] on icon "Arrow pointing down" at bounding box center [872, 468] width 14 height 21
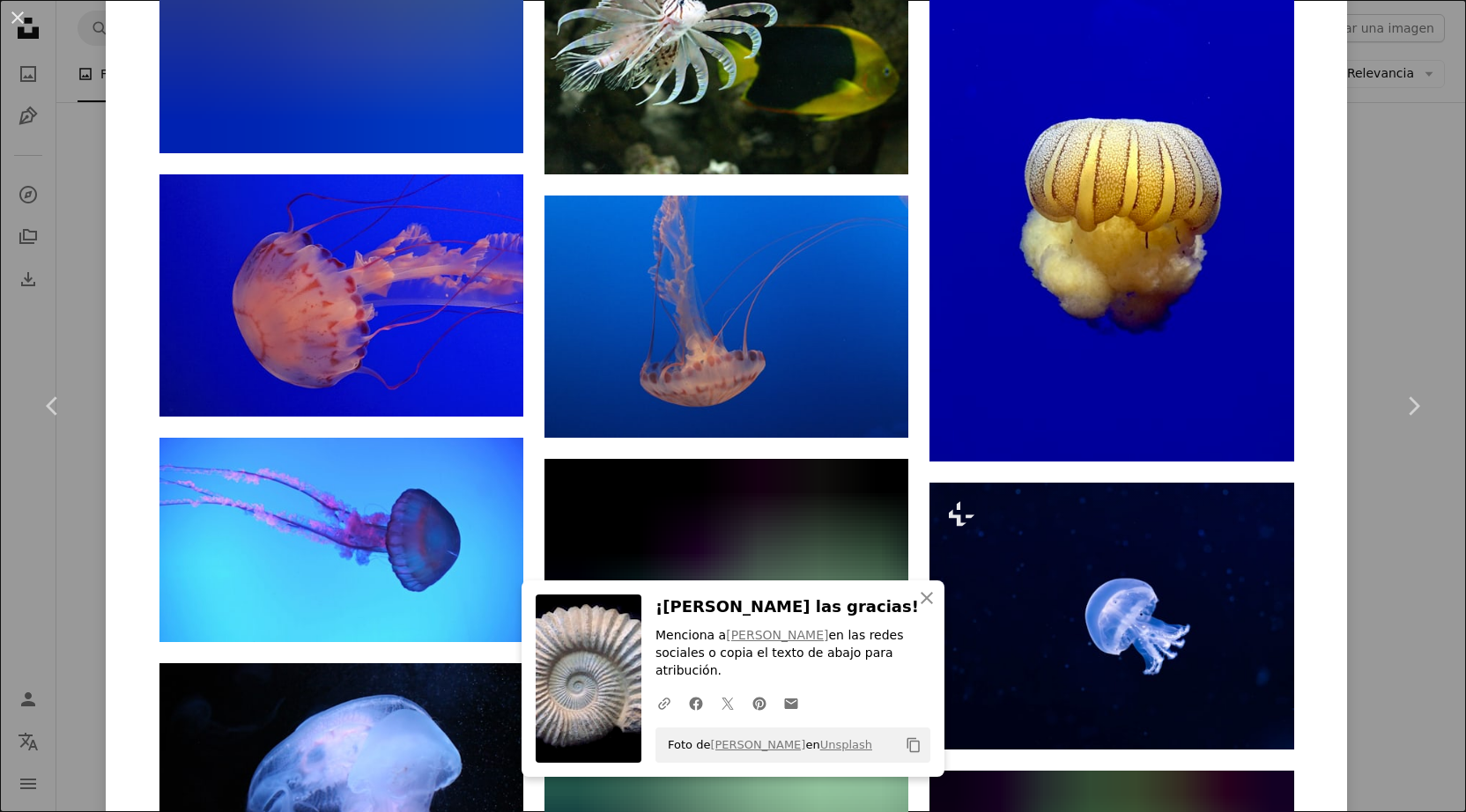
scroll to position [8505, 0]
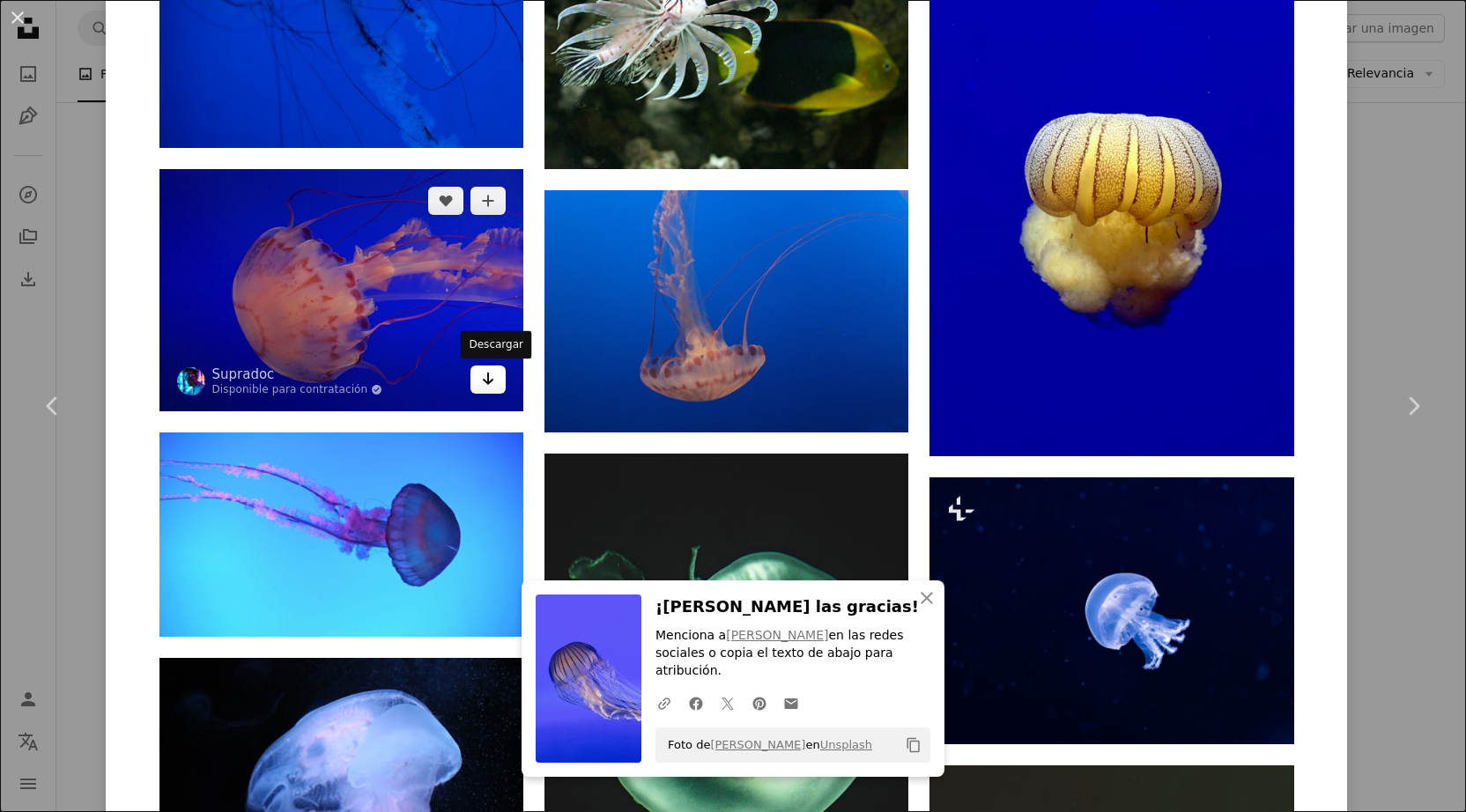
click at [491, 382] on icon "Descargar" at bounding box center [489, 378] width 12 height 12
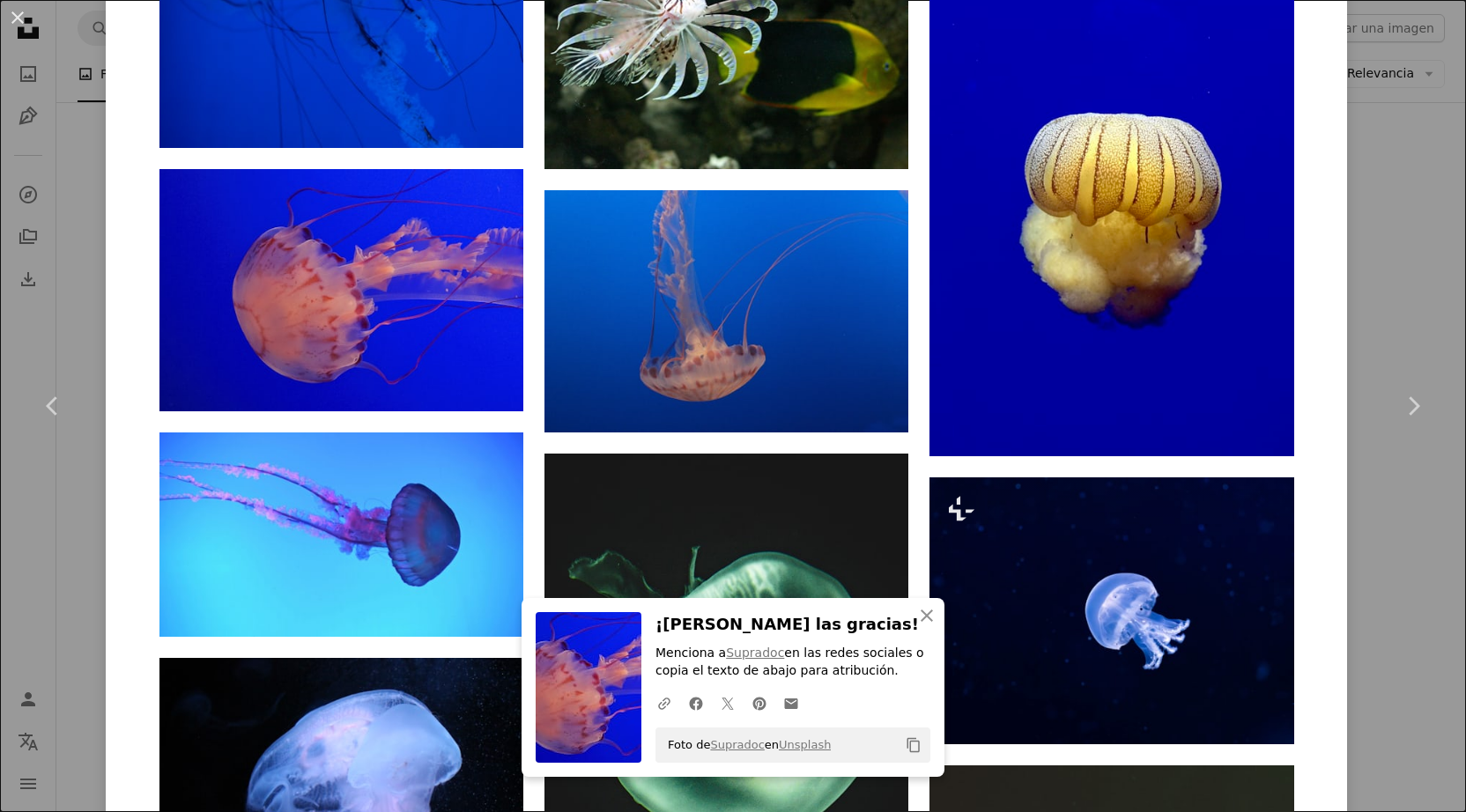
click at [1426, 243] on div "An X shape Chevron left Chevron right An X shape Cerrar ¡Dale las gracias! Menc…" at bounding box center [733, 406] width 1466 height 812
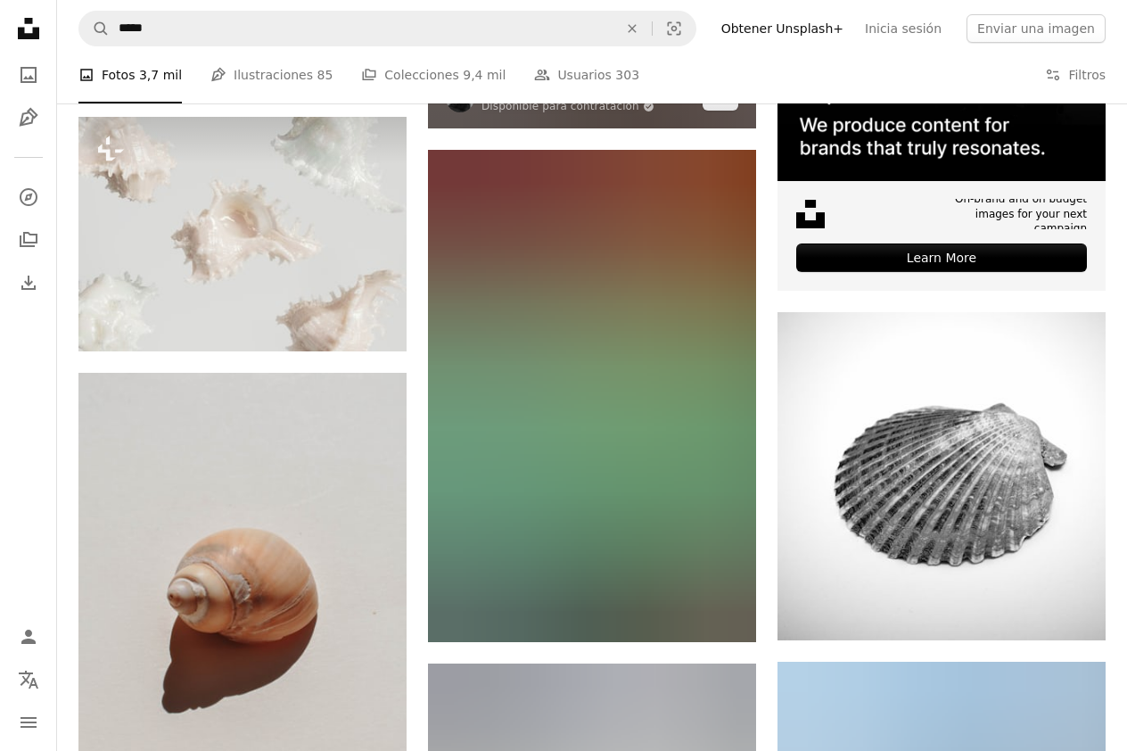
scroll to position [7725, 0]
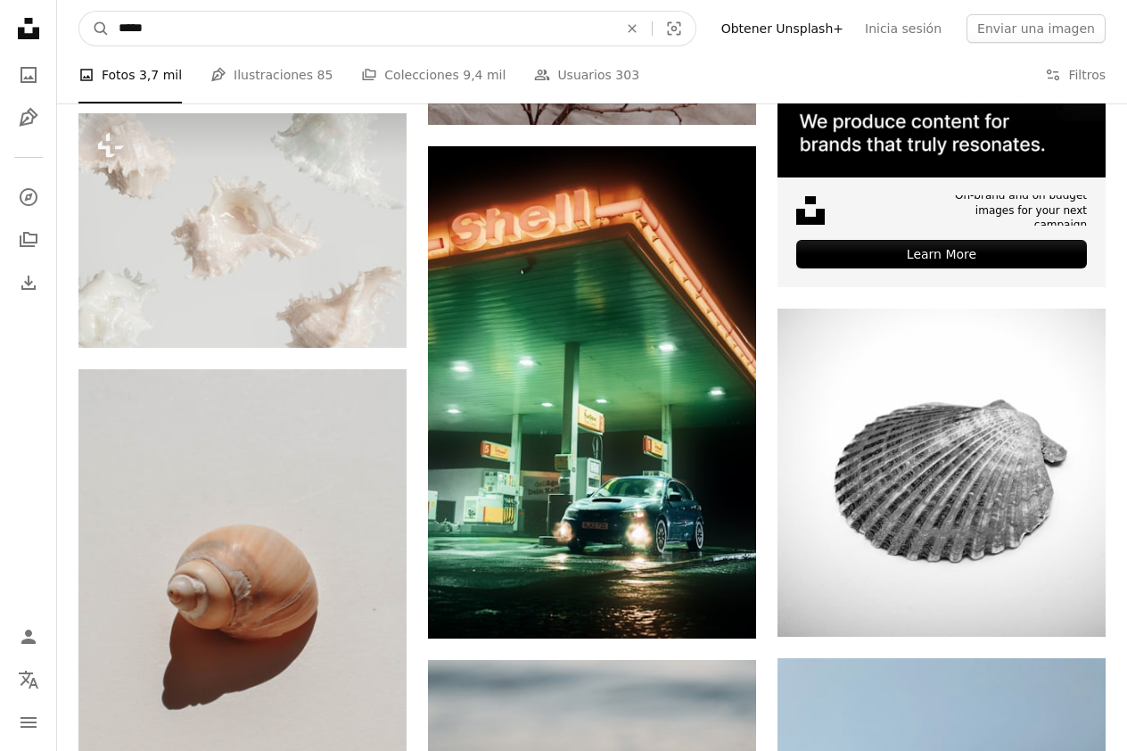
click at [179, 36] on input "*****" at bounding box center [361, 29] width 503 height 34
drag, startPoint x: 159, startPoint y: 26, endPoint x: 4, endPoint y: 20, distance: 155.3
type input "****"
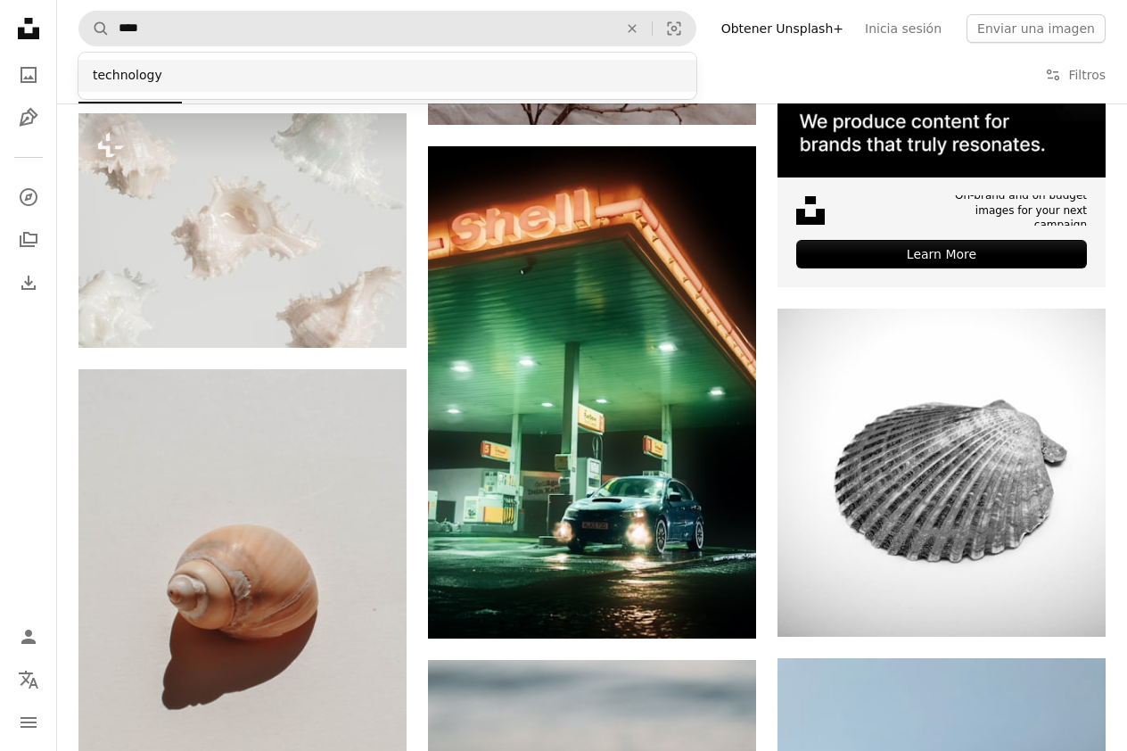
click at [175, 80] on div "technology" at bounding box center [387, 76] width 618 height 32
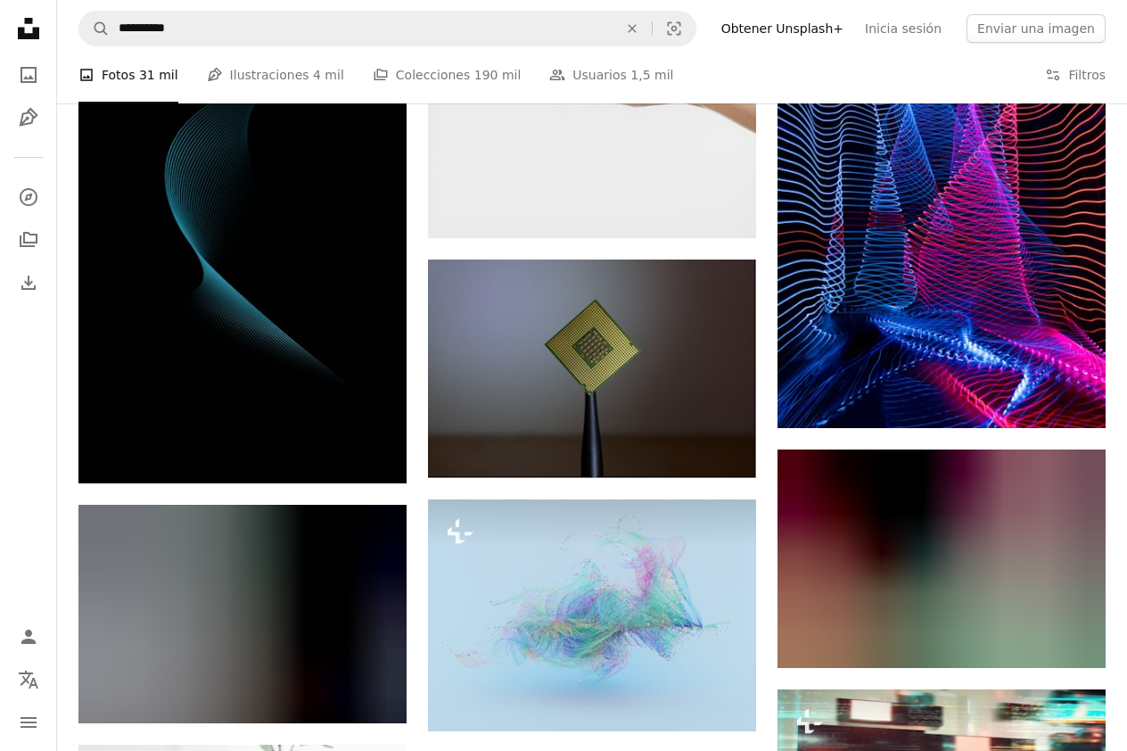
scroll to position [22947, 0]
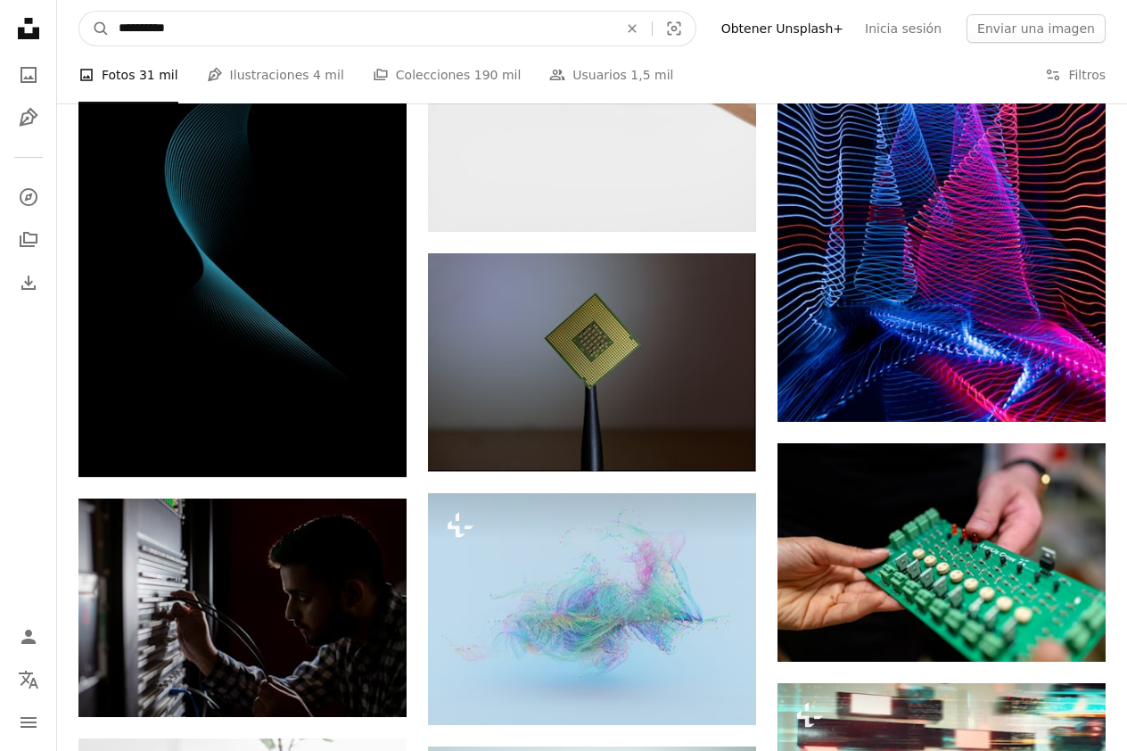
drag, startPoint x: 218, startPoint y: 29, endPoint x: 7, endPoint y: 9, distance: 211.4
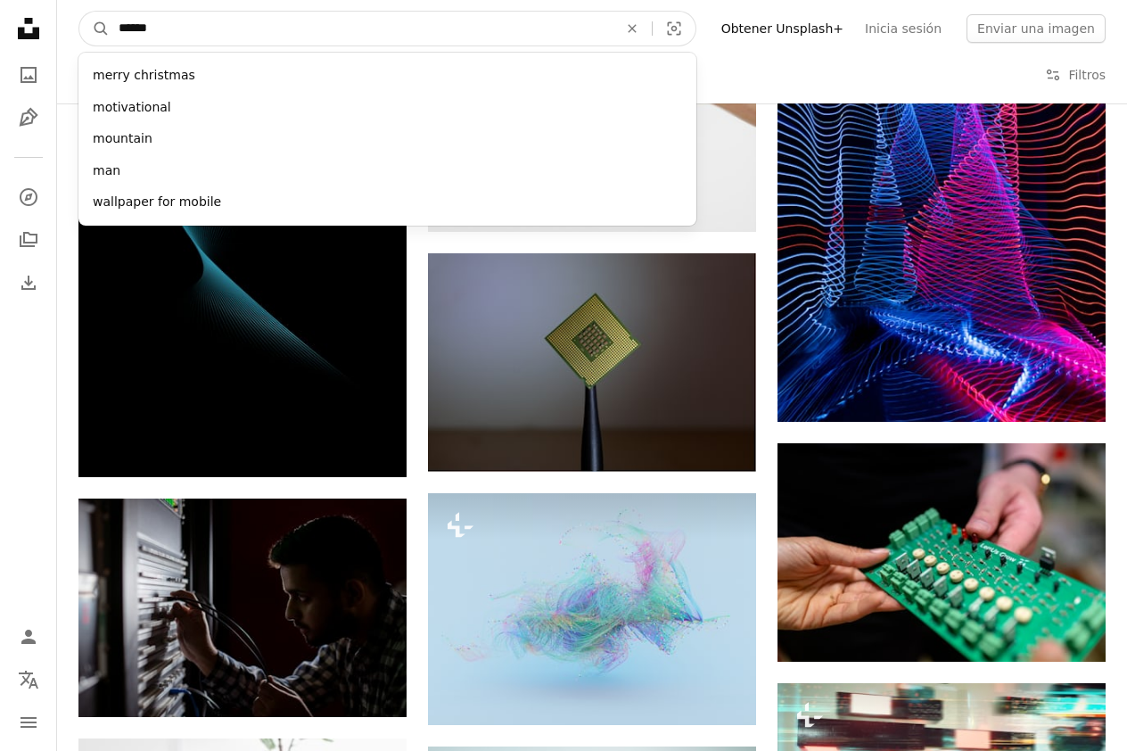
type input "*******"
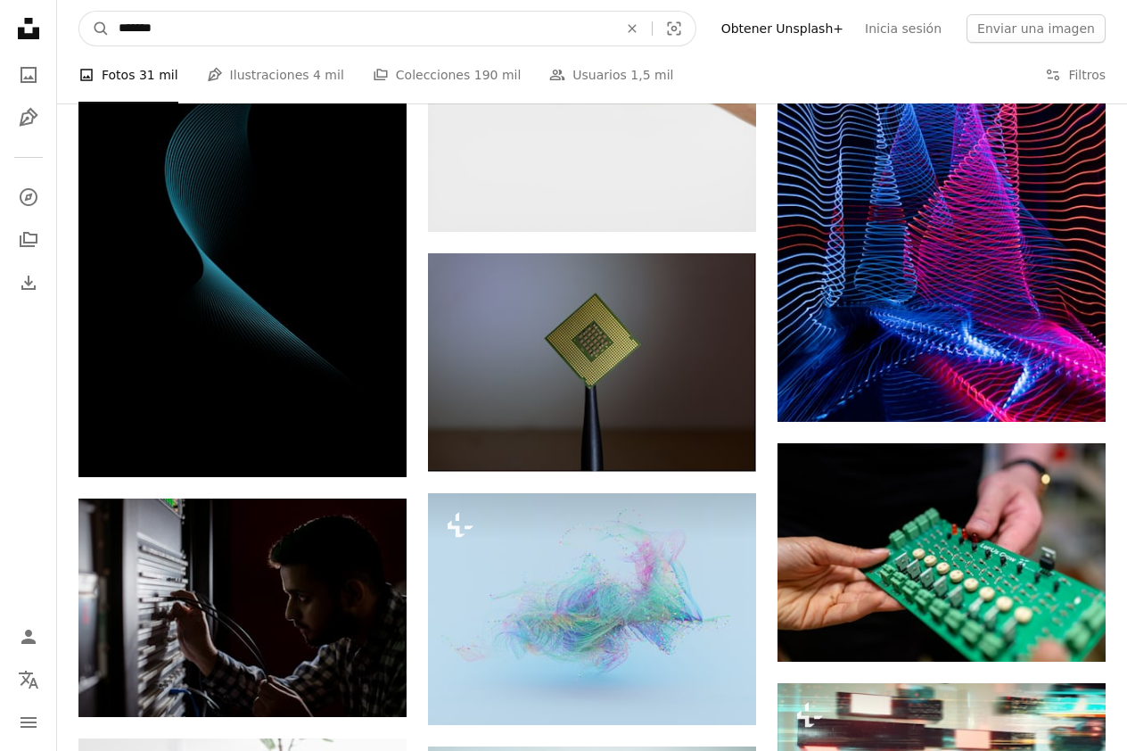
click button "A magnifying glass" at bounding box center [94, 29] width 30 height 34
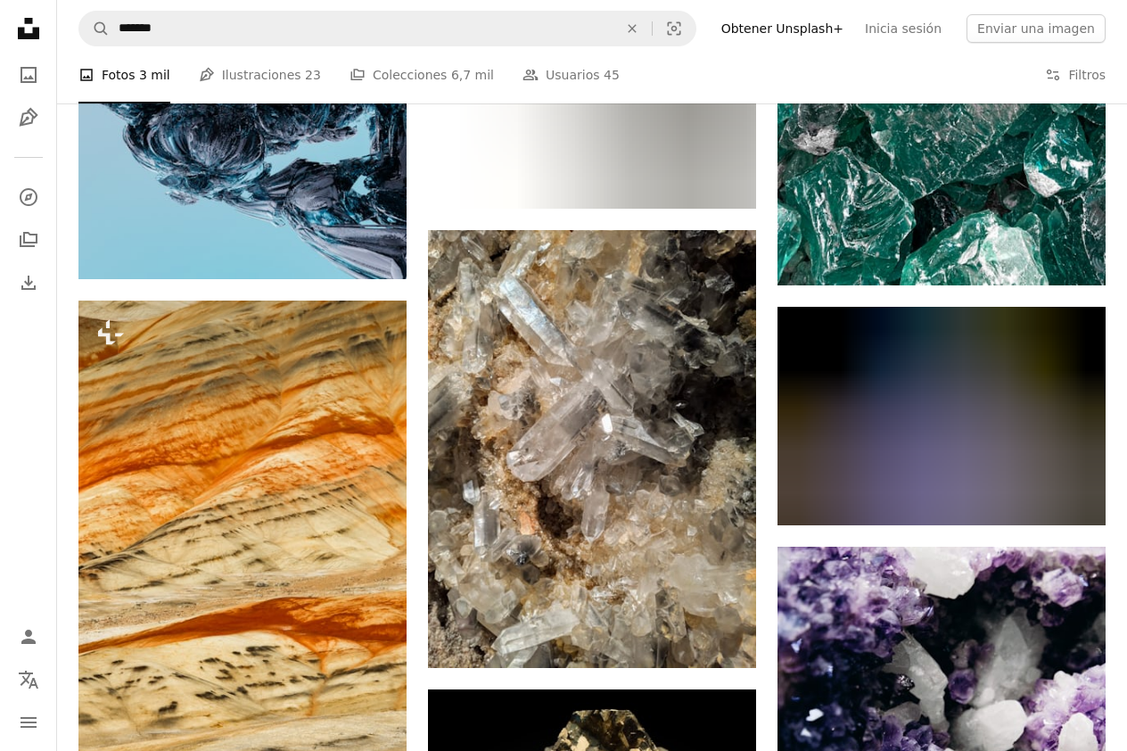
scroll to position [1204, 0]
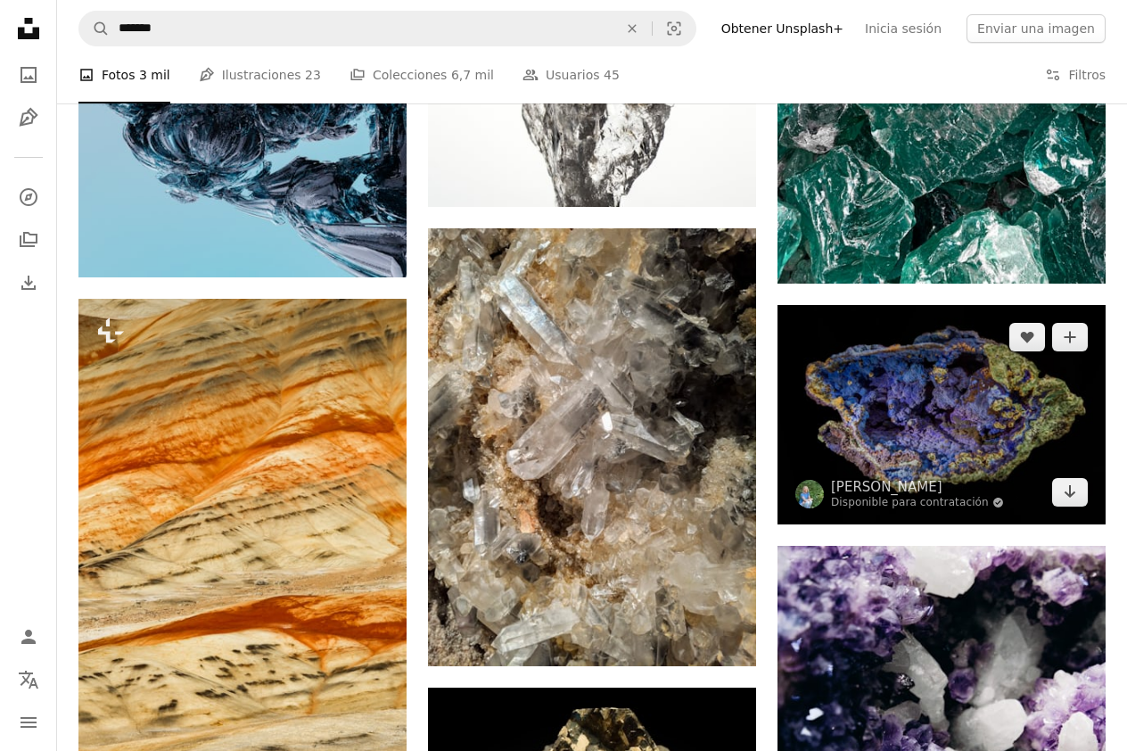
click at [953, 428] on img at bounding box center [941, 414] width 328 height 219
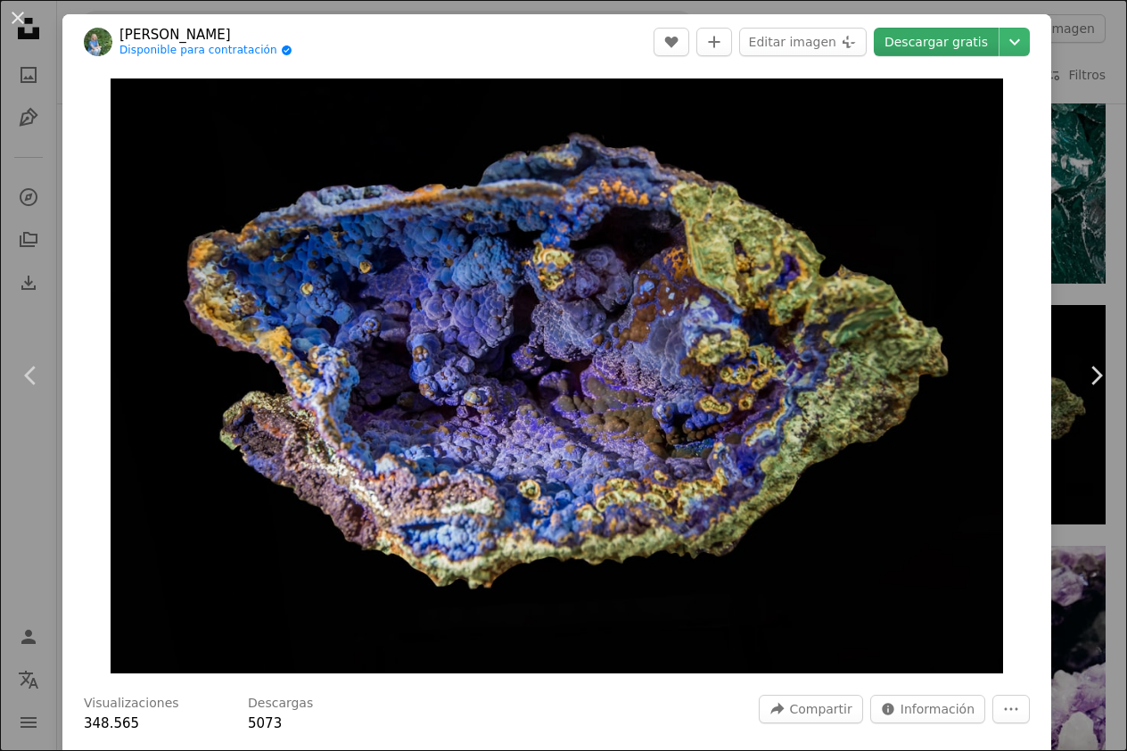
click at [962, 42] on link "Descargar gratis" at bounding box center [936, 42] width 125 height 29
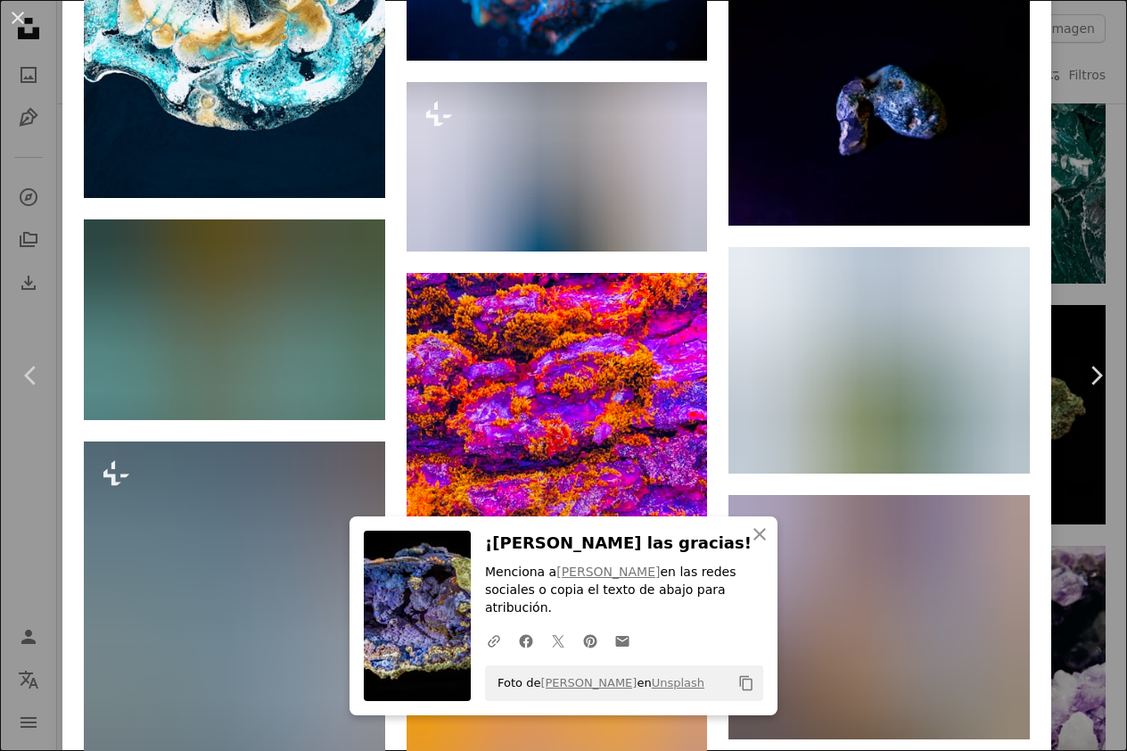
scroll to position [1764, 0]
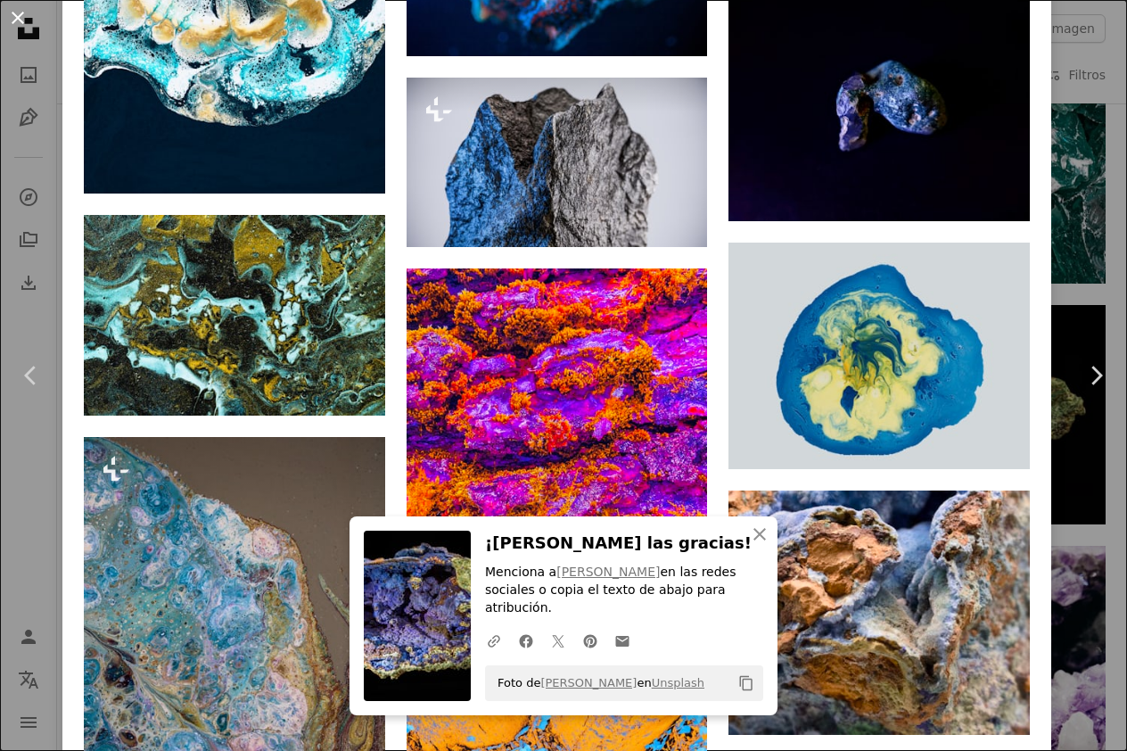
click at [19, 21] on button "An X shape" at bounding box center [17, 17] width 21 height 21
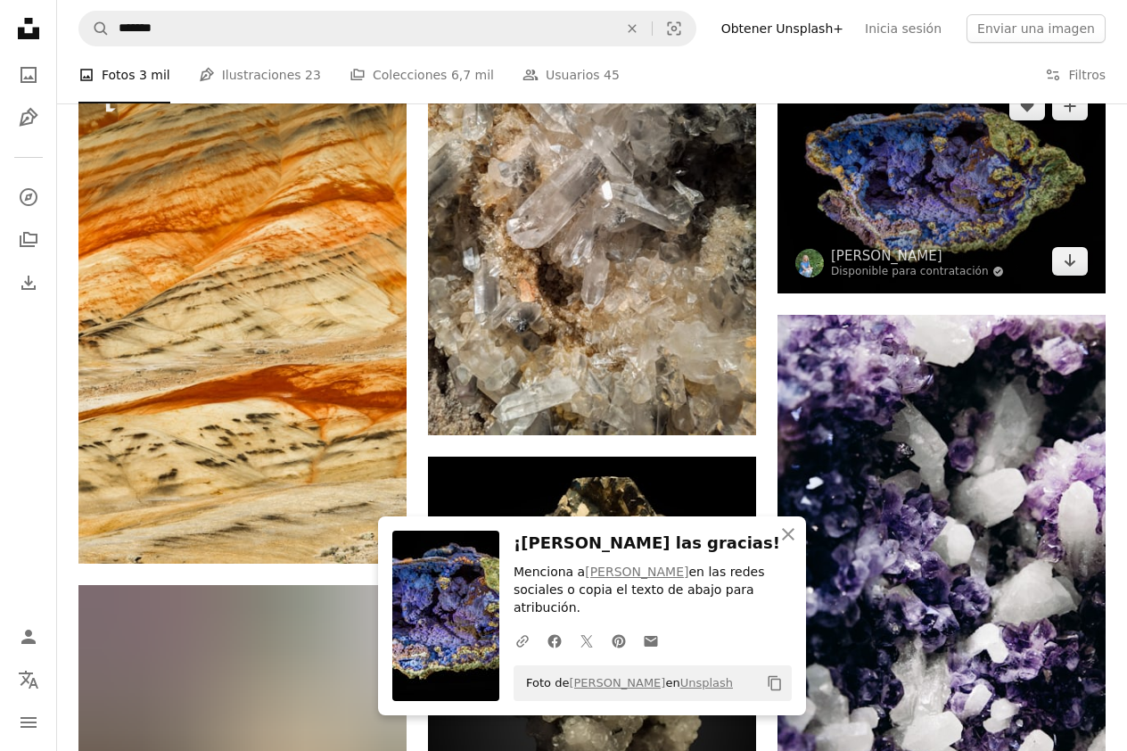
scroll to position [1444, 0]
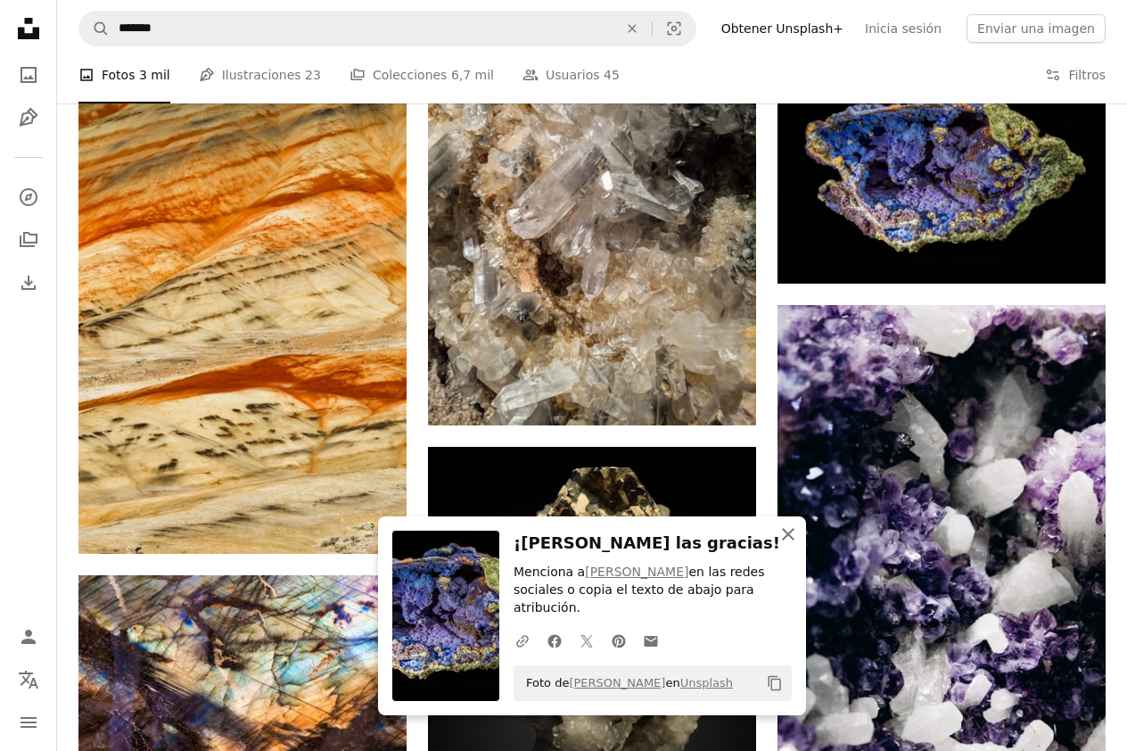
click at [788, 540] on icon "button" at bounding box center [788, 534] width 12 height 12
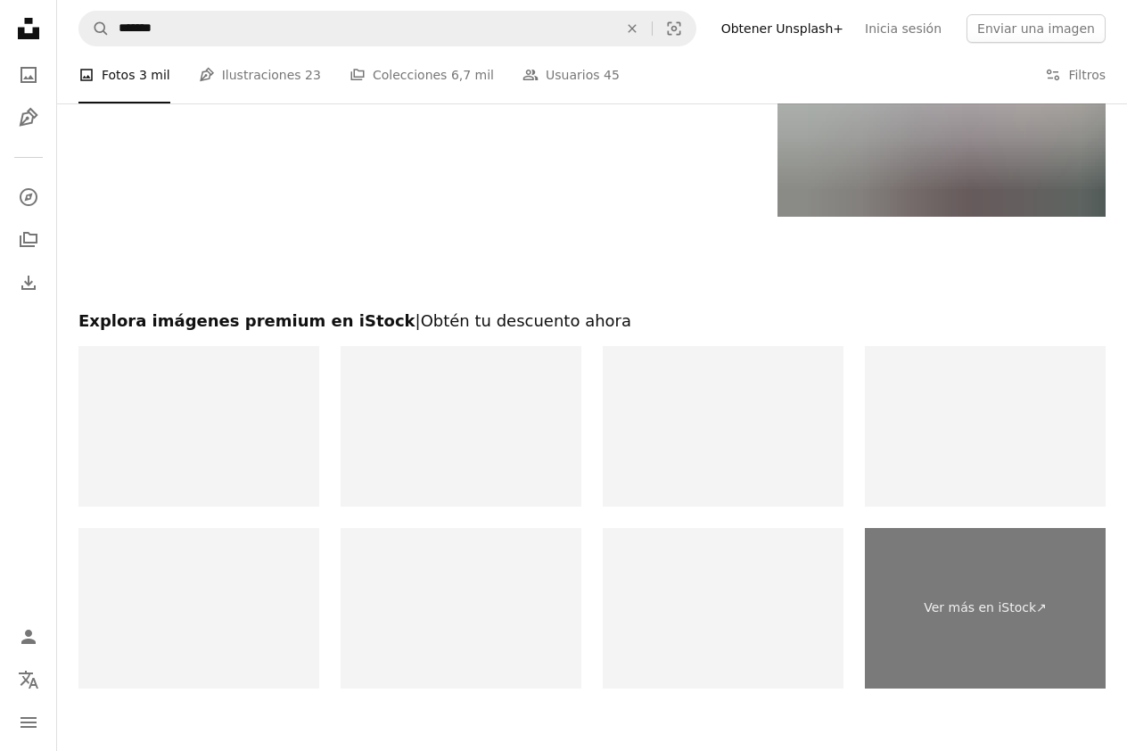
scroll to position [3757, 0]
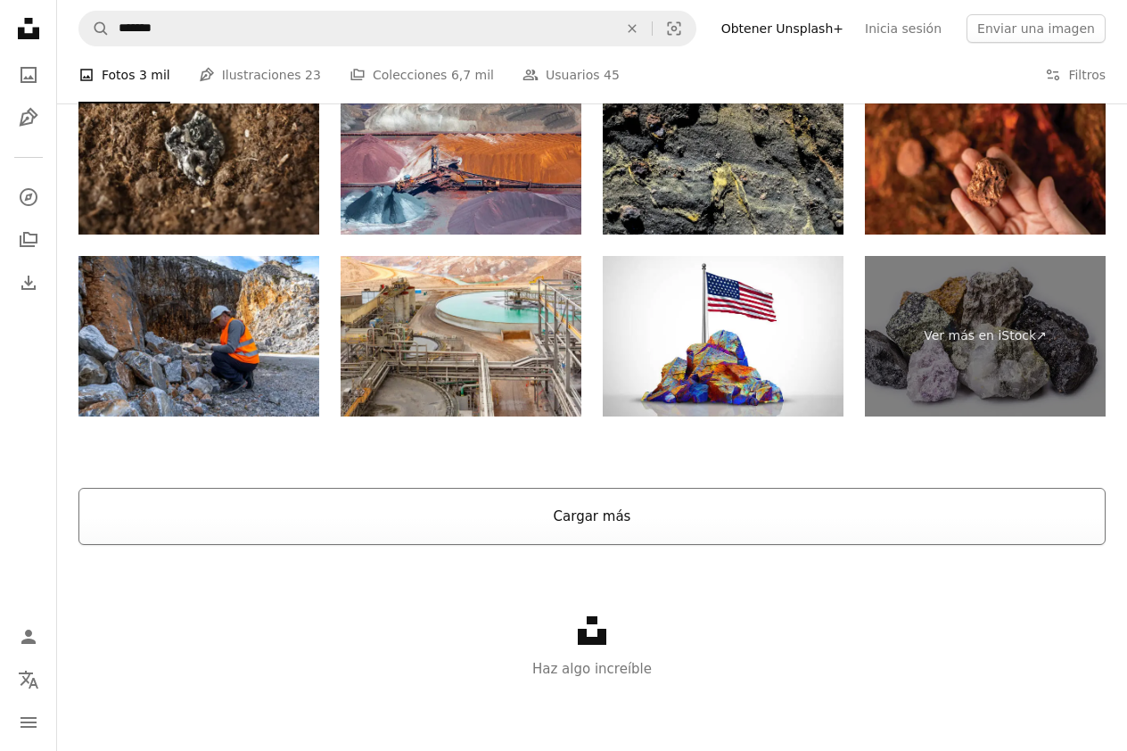
click at [587, 508] on button "Cargar más" at bounding box center [591, 516] width 1027 height 57
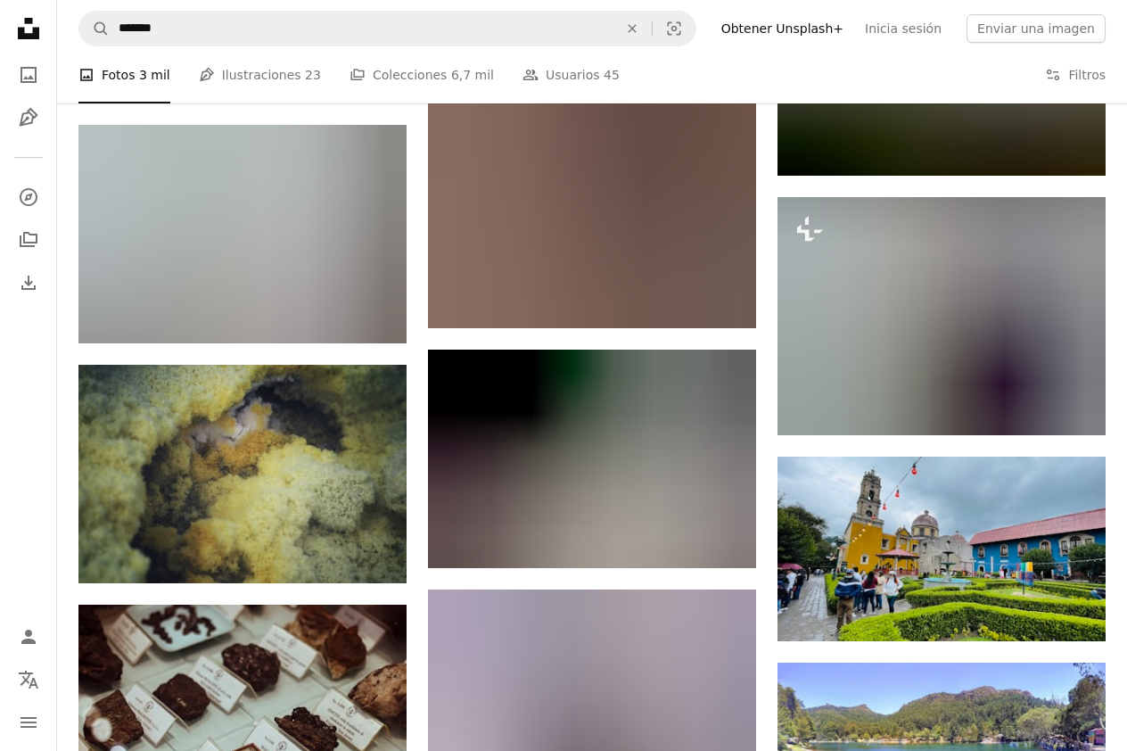
scroll to position [15089, 0]
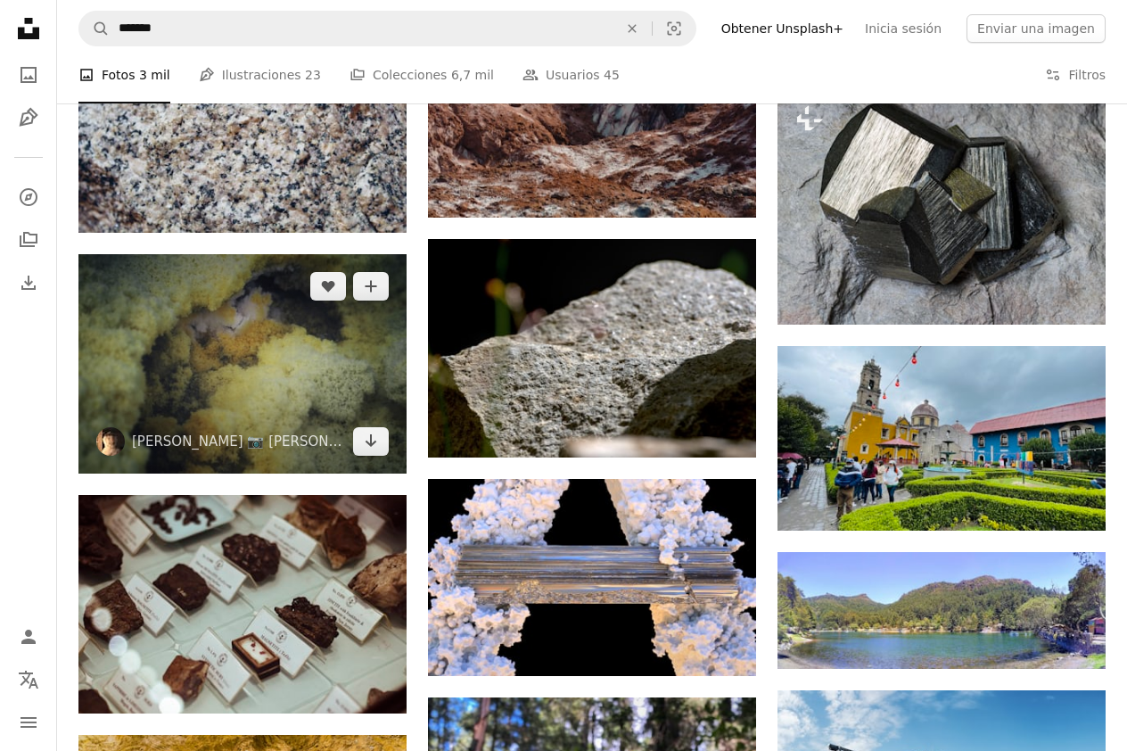
click at [285, 379] on img at bounding box center [242, 363] width 328 height 219
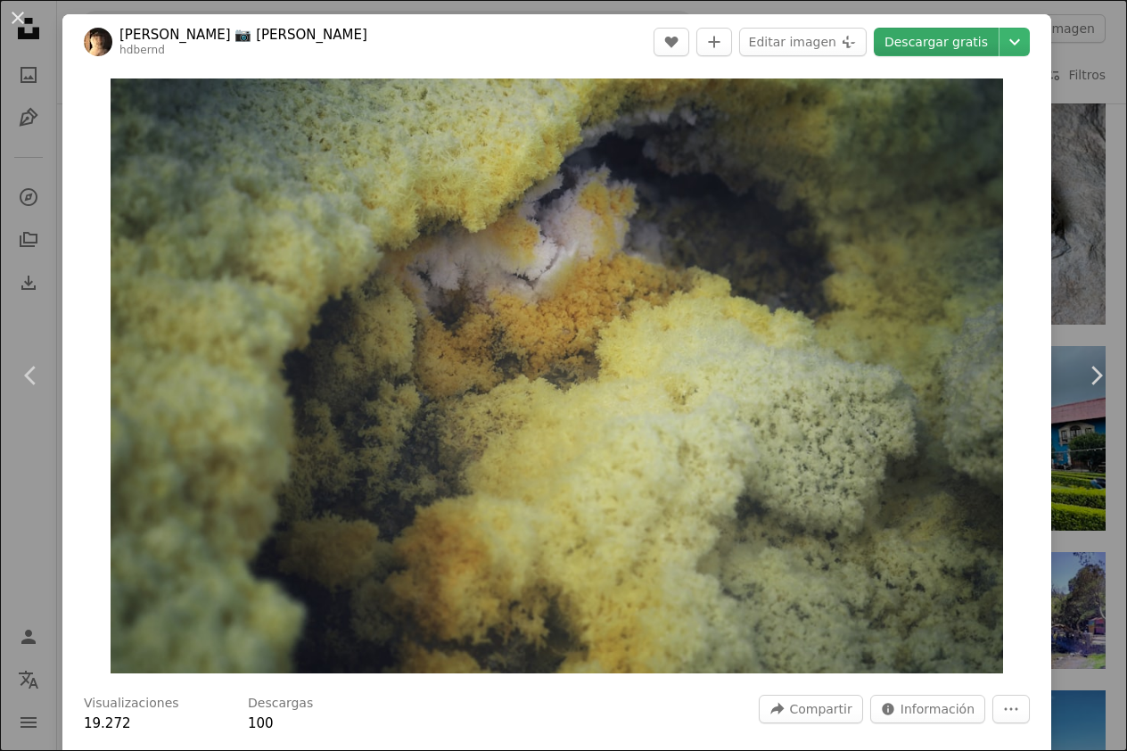
click at [963, 41] on link "Descargar gratis" at bounding box center [936, 42] width 125 height 29
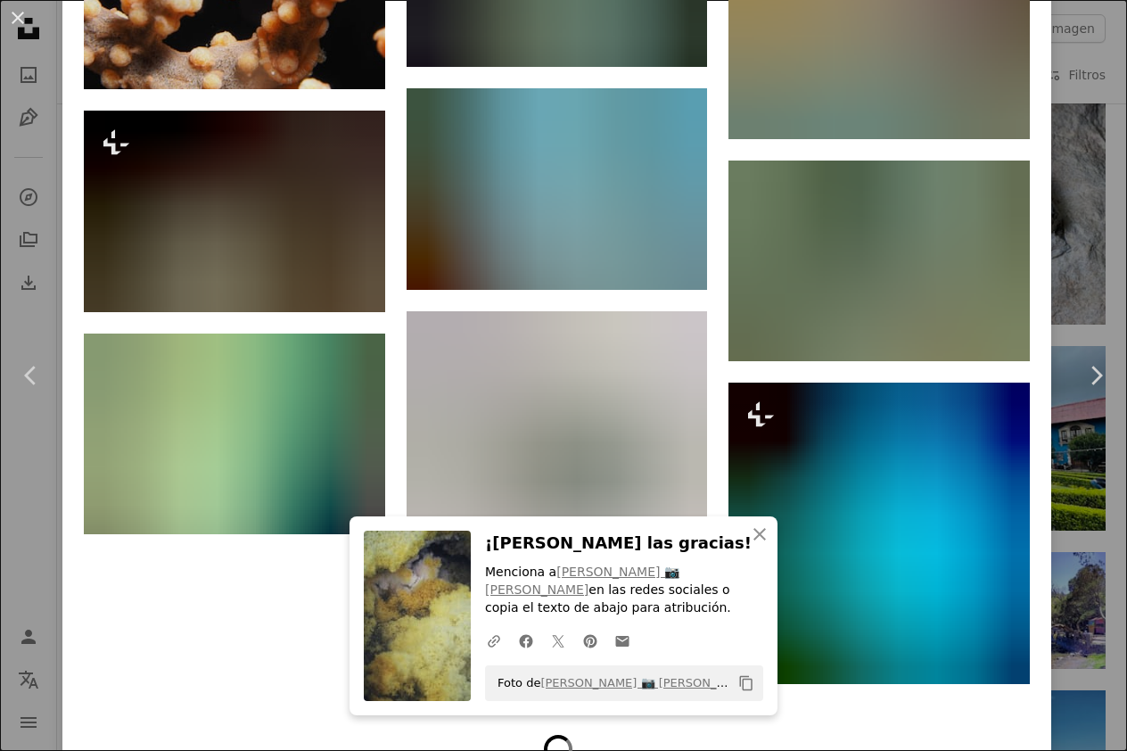
scroll to position [3963, 0]
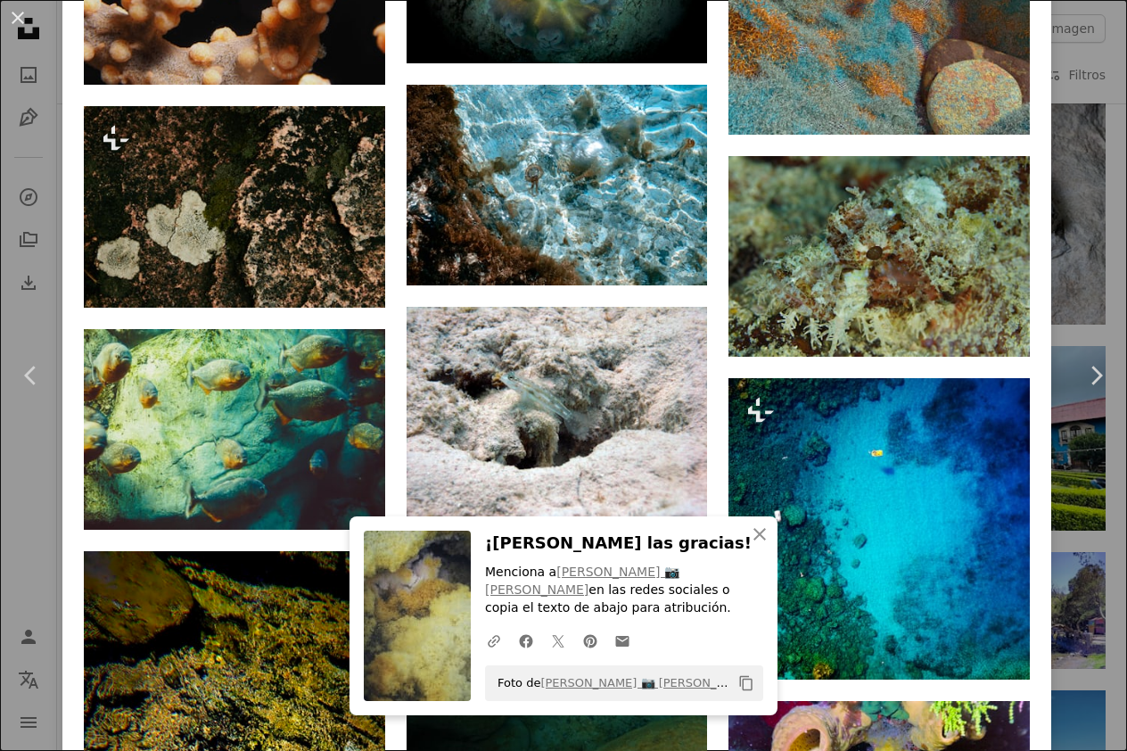
click at [26, 563] on div "An X shape Chevron left Chevron right An X shape Cerrar ¡Dale las gracias! Menc…" at bounding box center [563, 375] width 1127 height 751
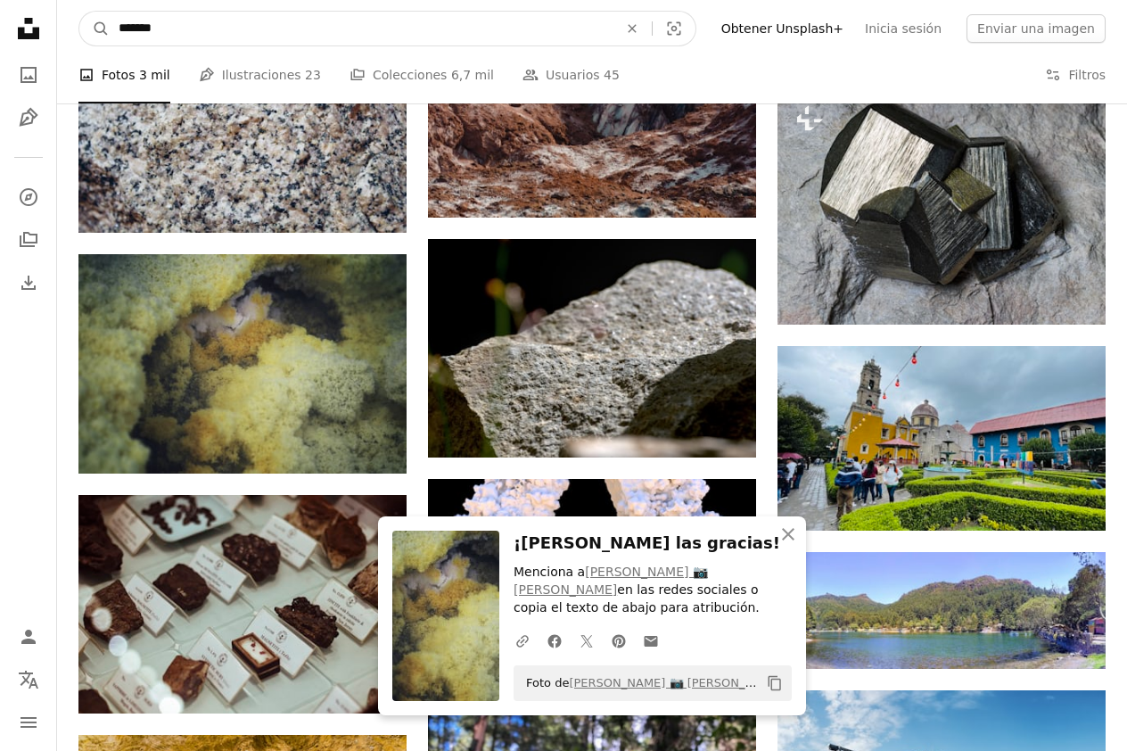
drag, startPoint x: 219, startPoint y: 22, endPoint x: 71, endPoint y: 14, distance: 148.2
click at [71, 14] on nav "A magnifying glass ******* An X shape Visual search Filters Obtener Unsplash+ I…" at bounding box center [592, 28] width 1070 height 57
type input "*****"
click button "A magnifying glass" at bounding box center [94, 29] width 30 height 34
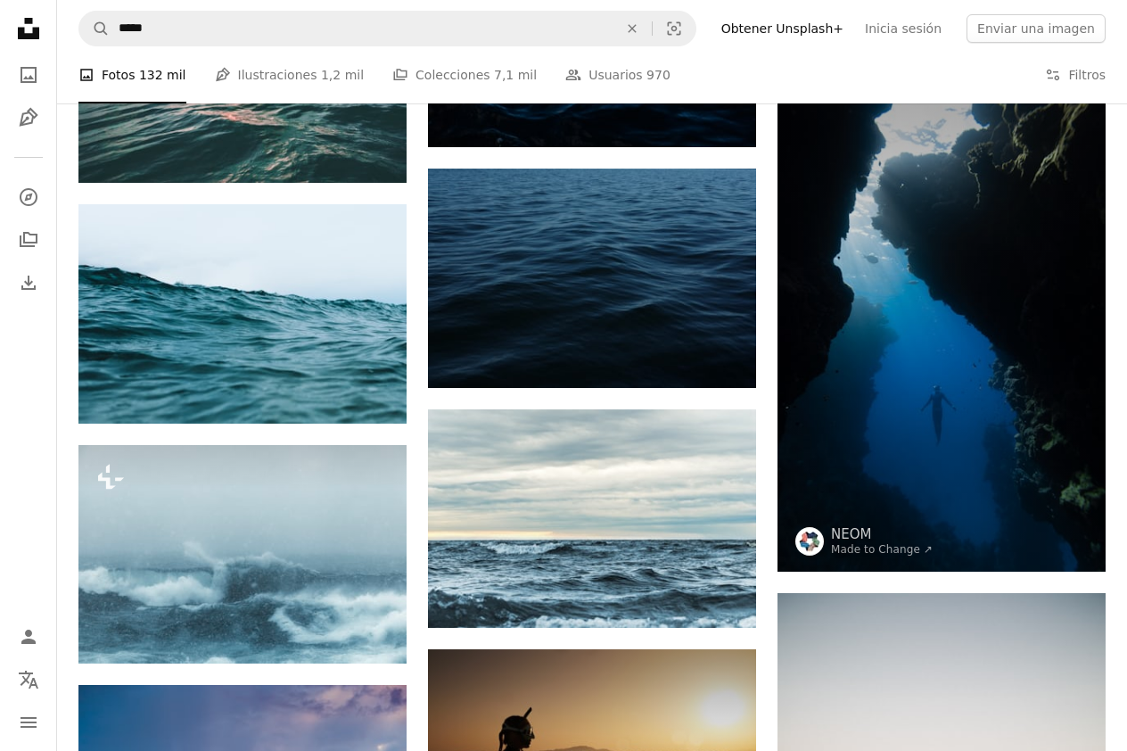
scroll to position [2454, 0]
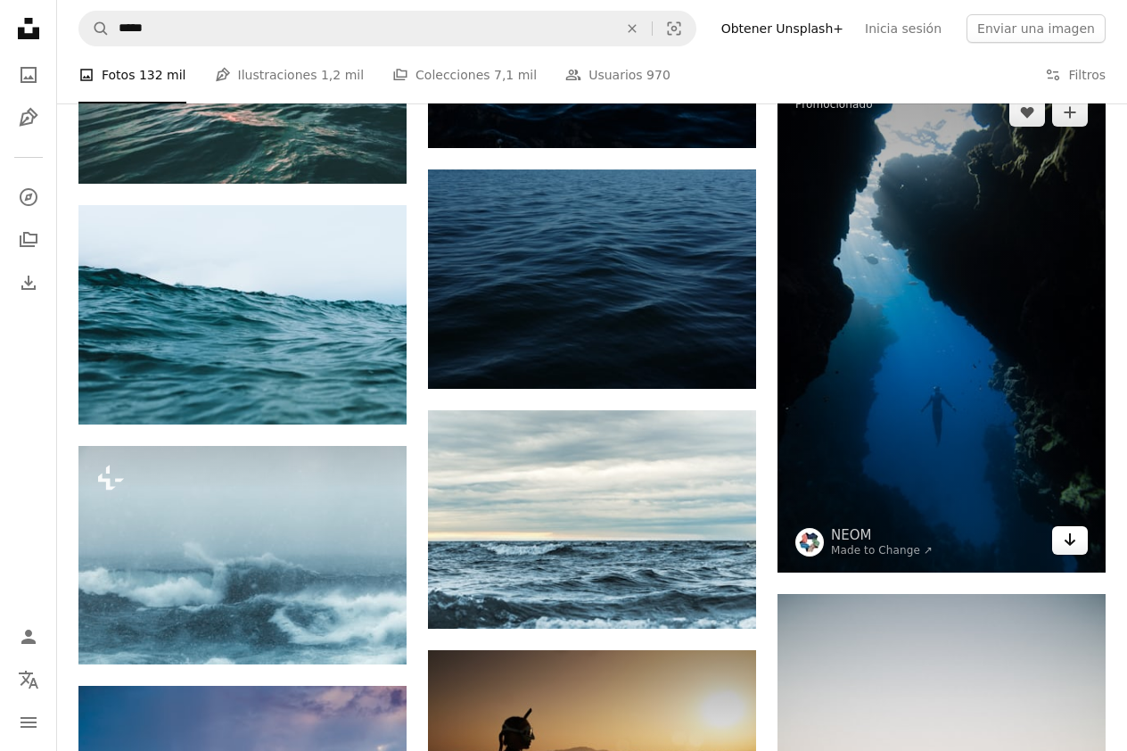
click at [1063, 539] on icon "Arrow pointing down" at bounding box center [1070, 539] width 14 height 21
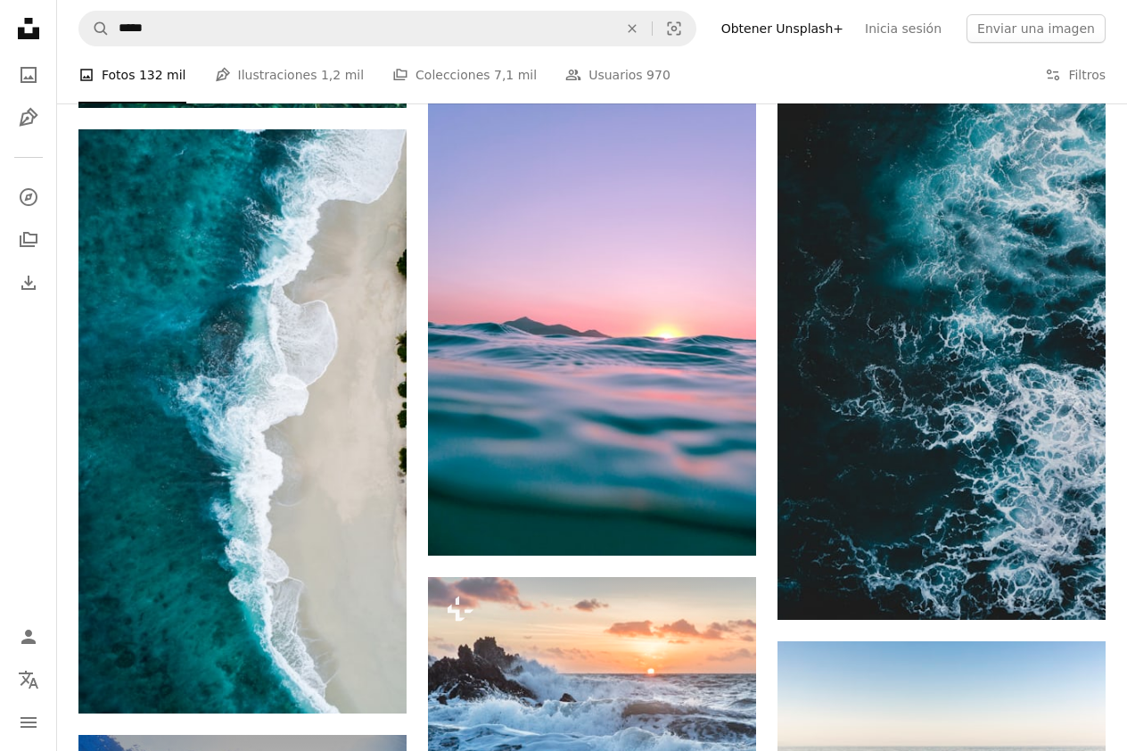
scroll to position [4556, 0]
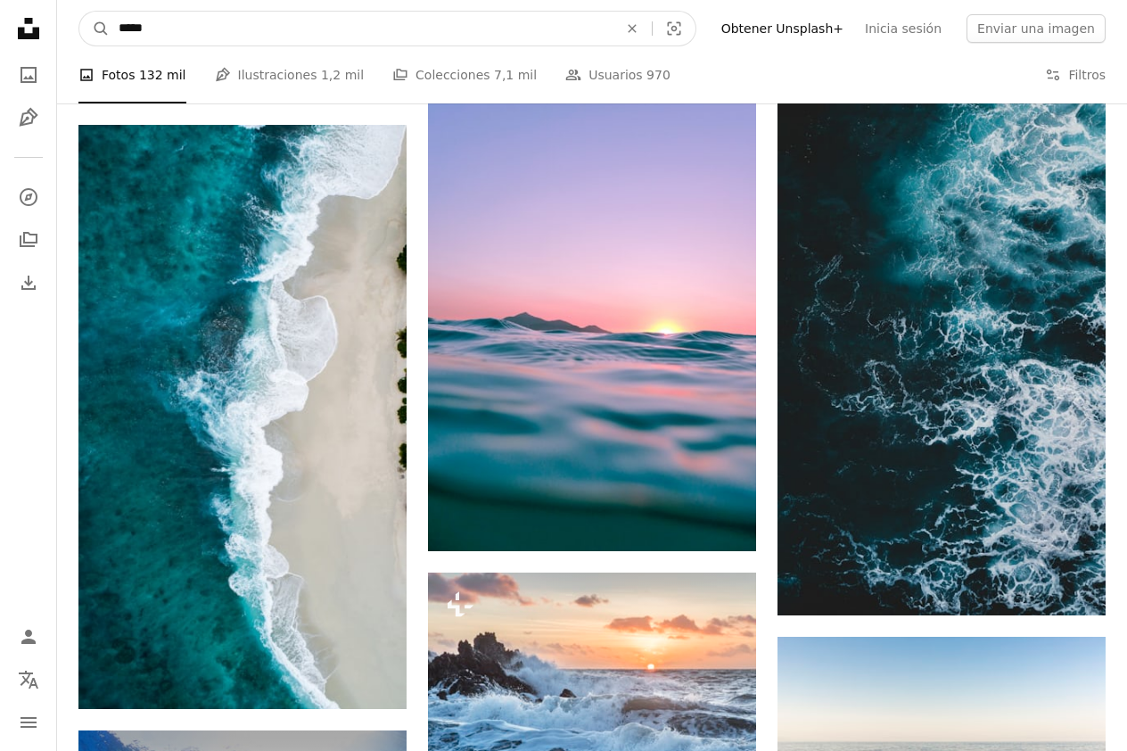
drag, startPoint x: 146, startPoint y: 25, endPoint x: 49, endPoint y: 10, distance: 98.4
type input "**********"
click button "A magnifying glass" at bounding box center [94, 29] width 30 height 34
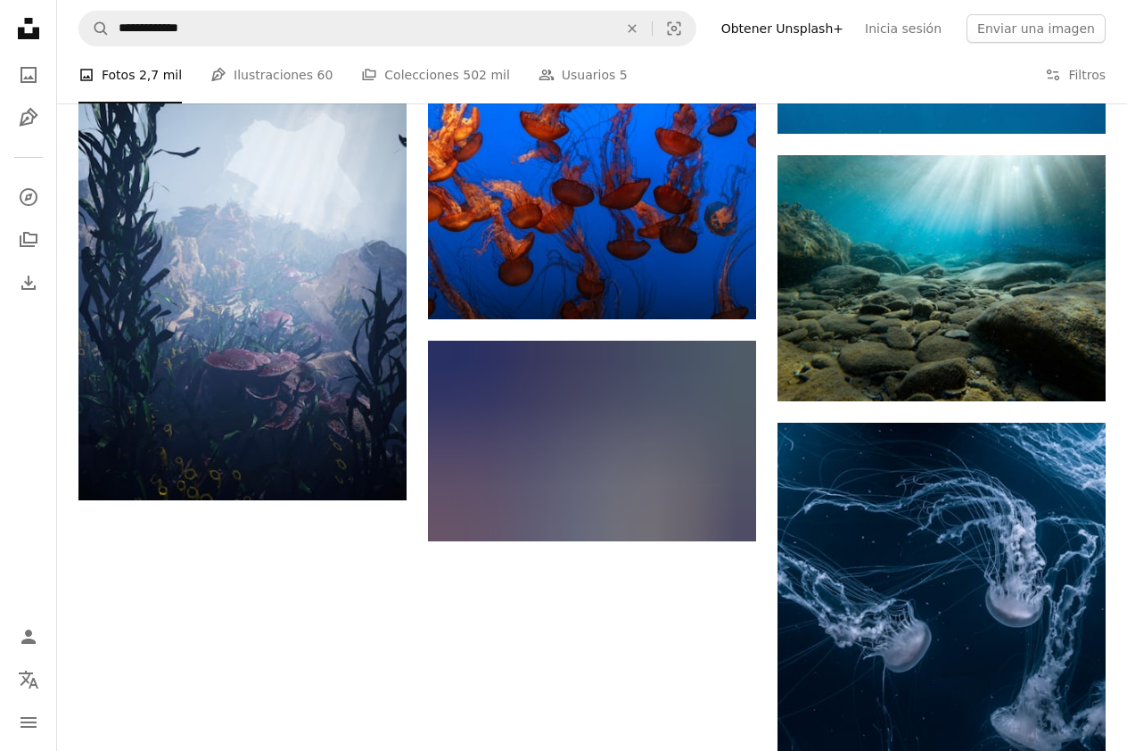
scroll to position [2150, 0]
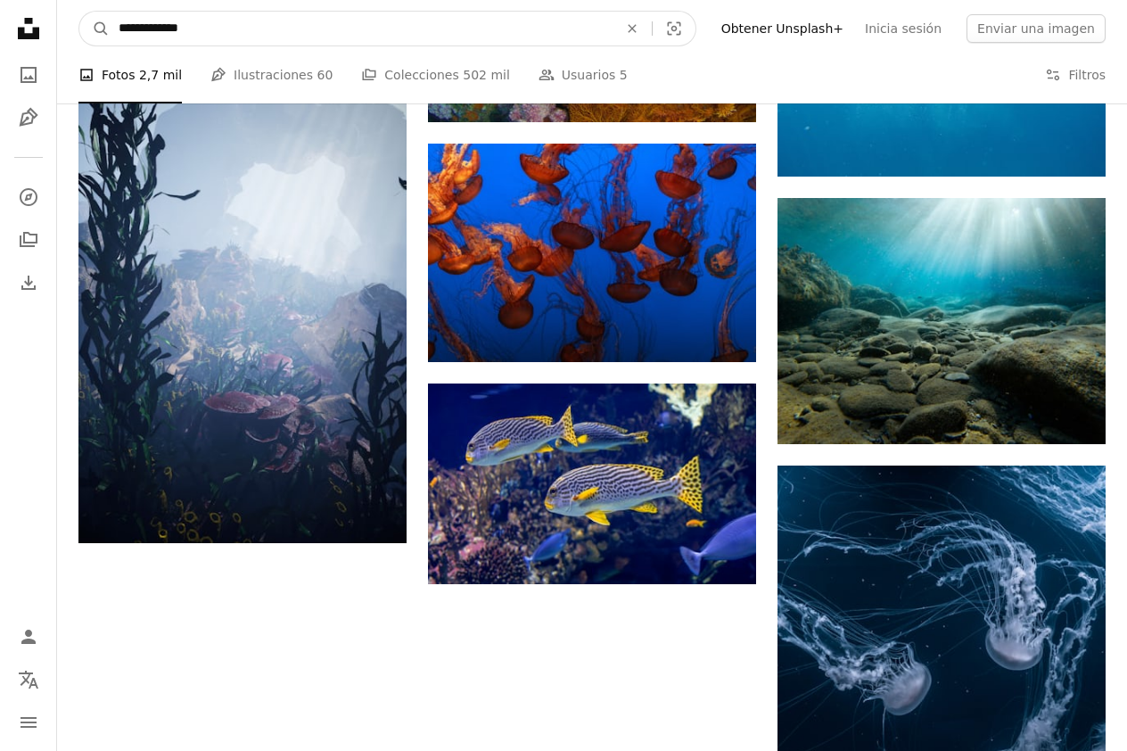
drag, startPoint x: 225, startPoint y: 24, endPoint x: -54, endPoint y: -4, distance: 280.4
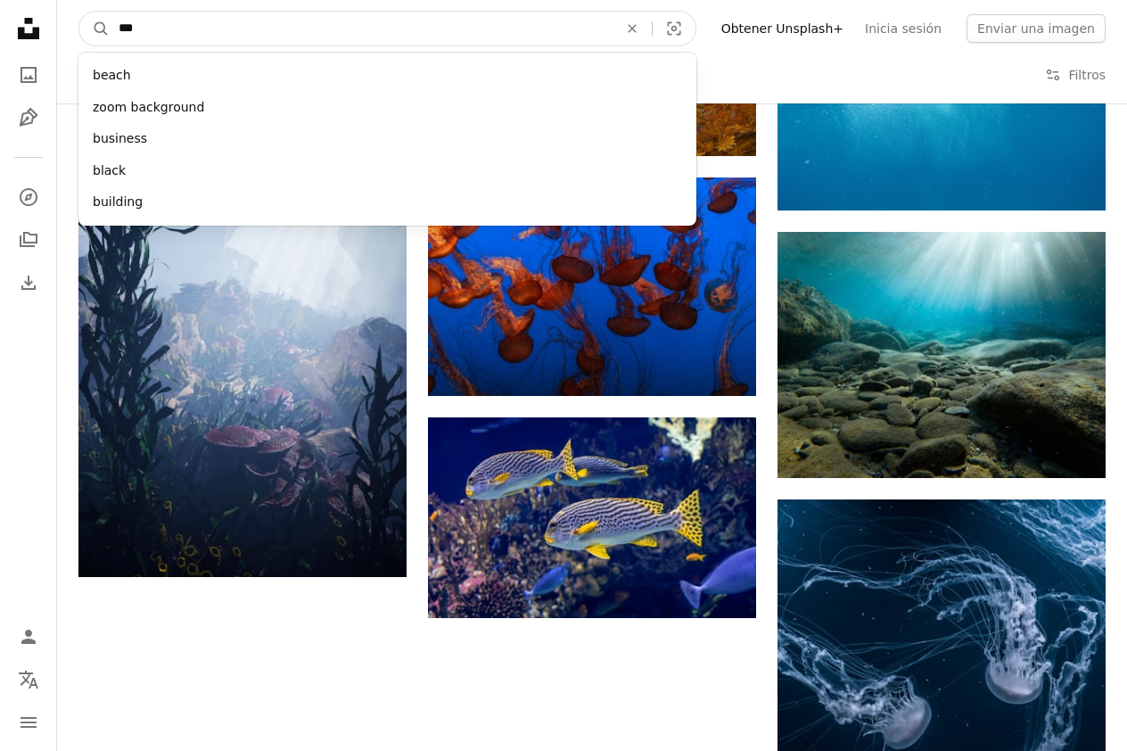
type input "****"
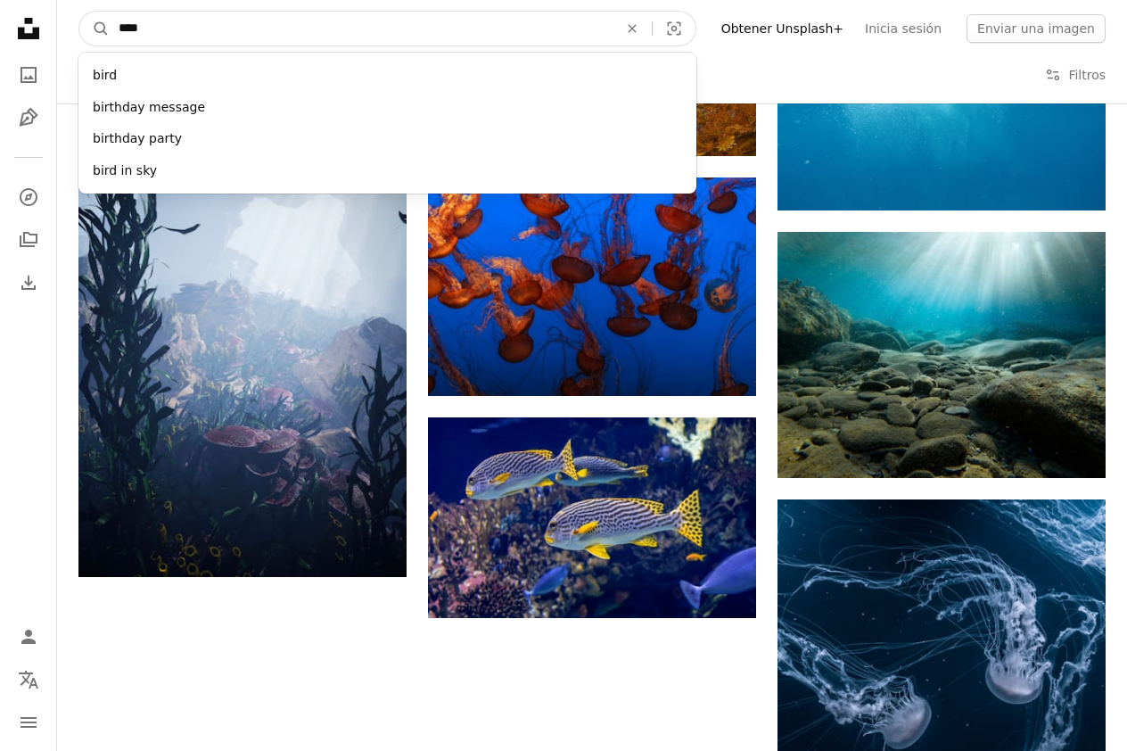
click button "A magnifying glass" at bounding box center [94, 29] width 30 height 34
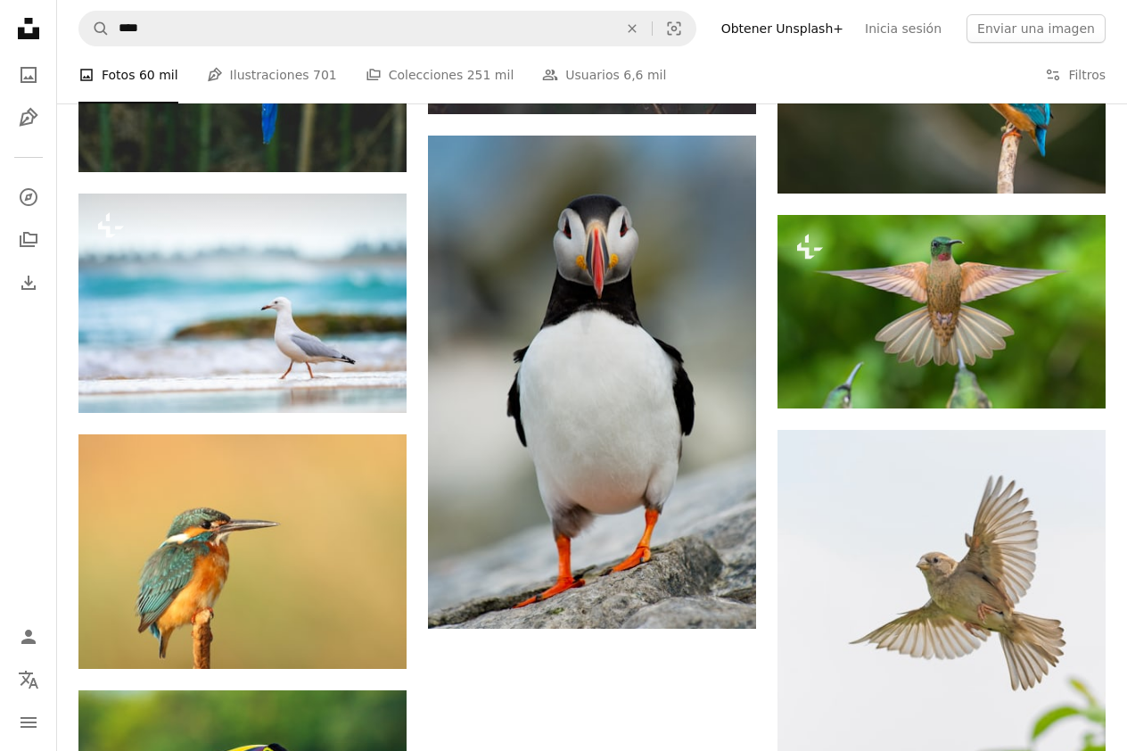
scroll to position [1819, 0]
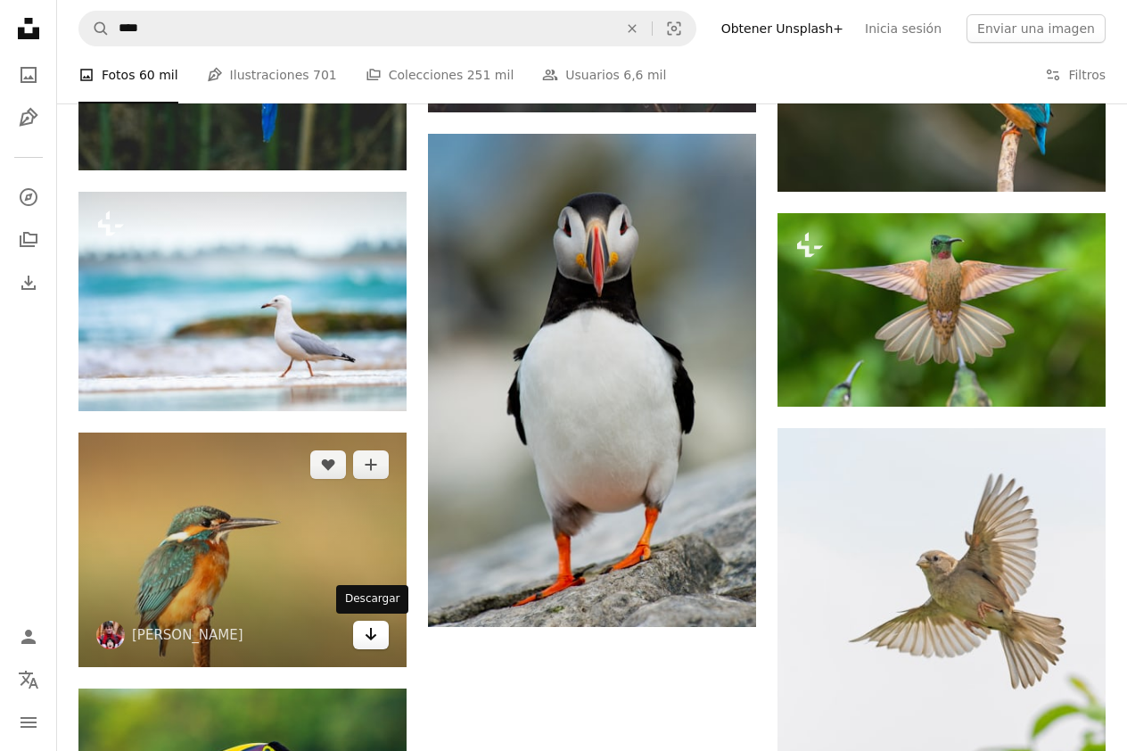
click at [370, 634] on icon "Descargar" at bounding box center [372, 634] width 12 height 12
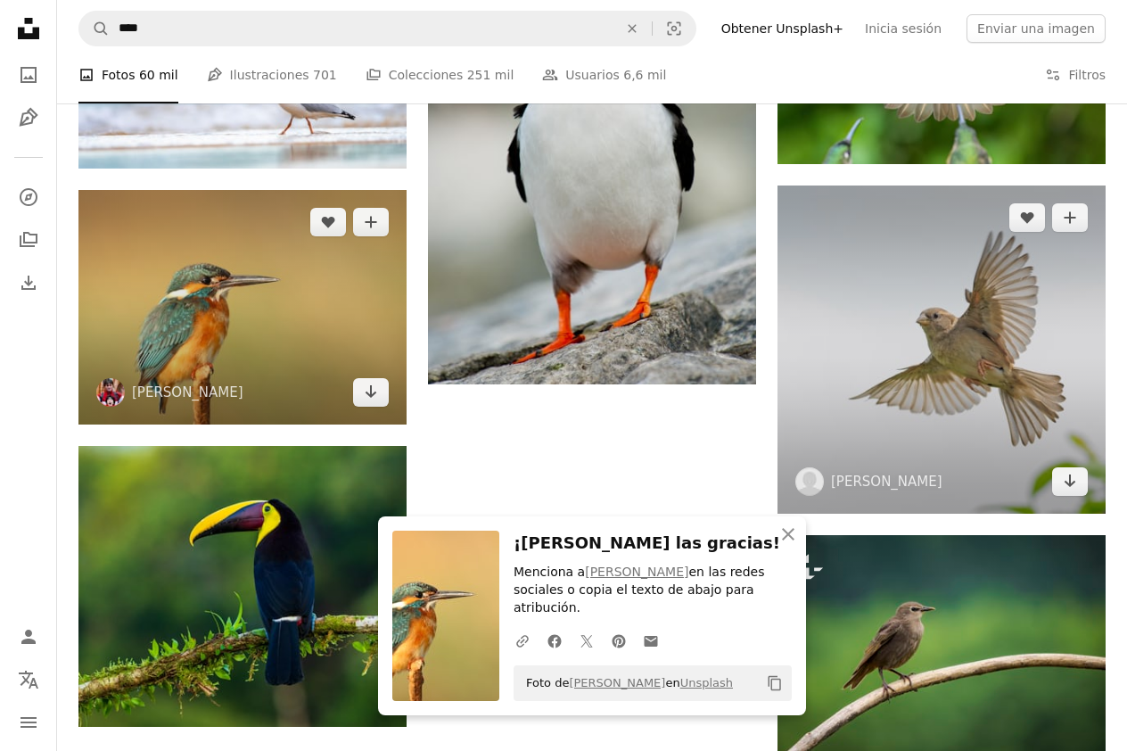
scroll to position [1968, 0]
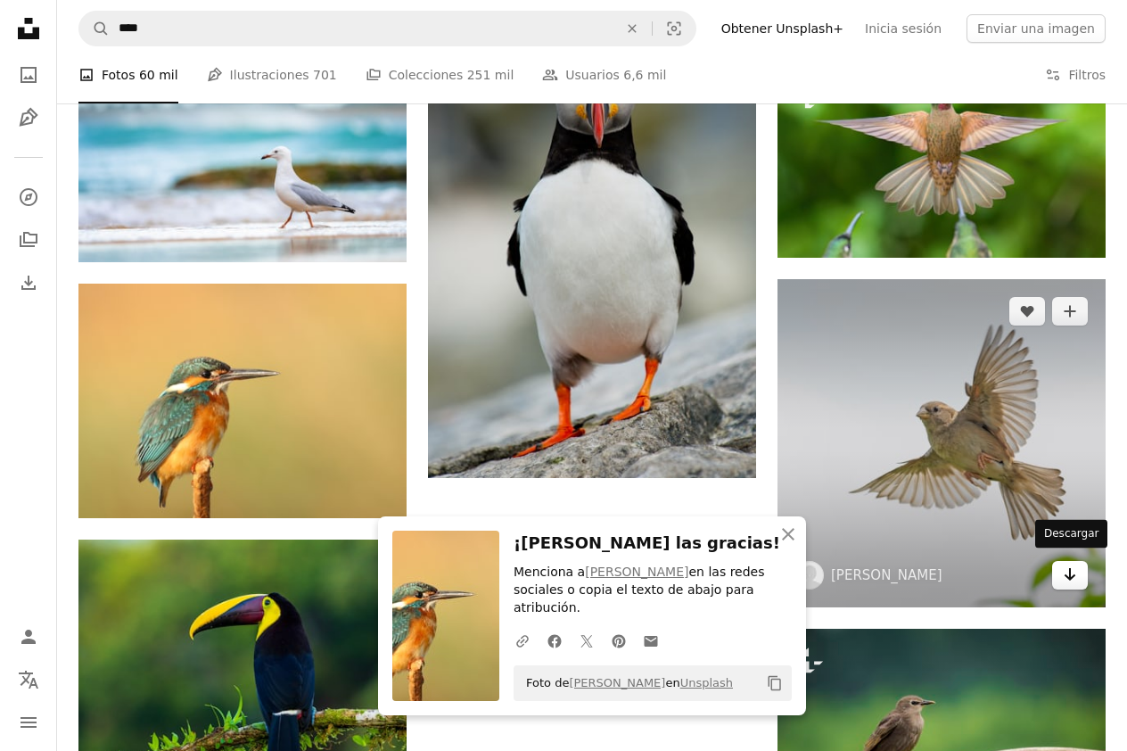
click at [1075, 568] on icon "Arrow pointing down" at bounding box center [1070, 573] width 14 height 21
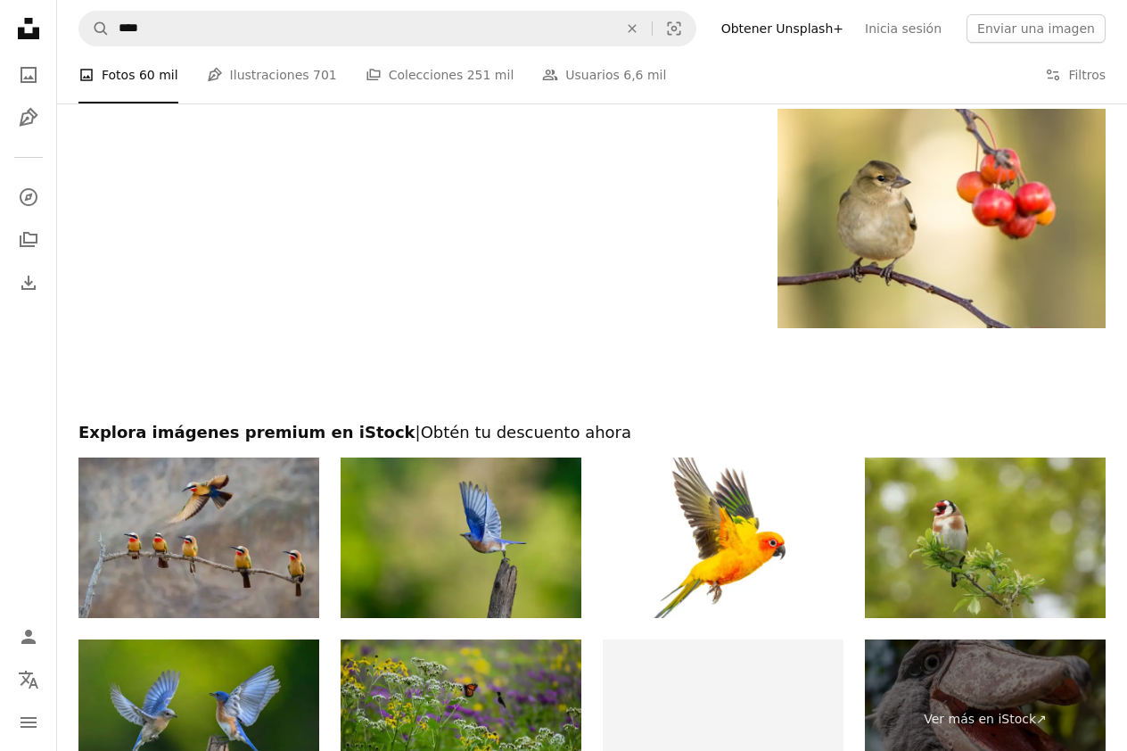
scroll to position [3454, 0]
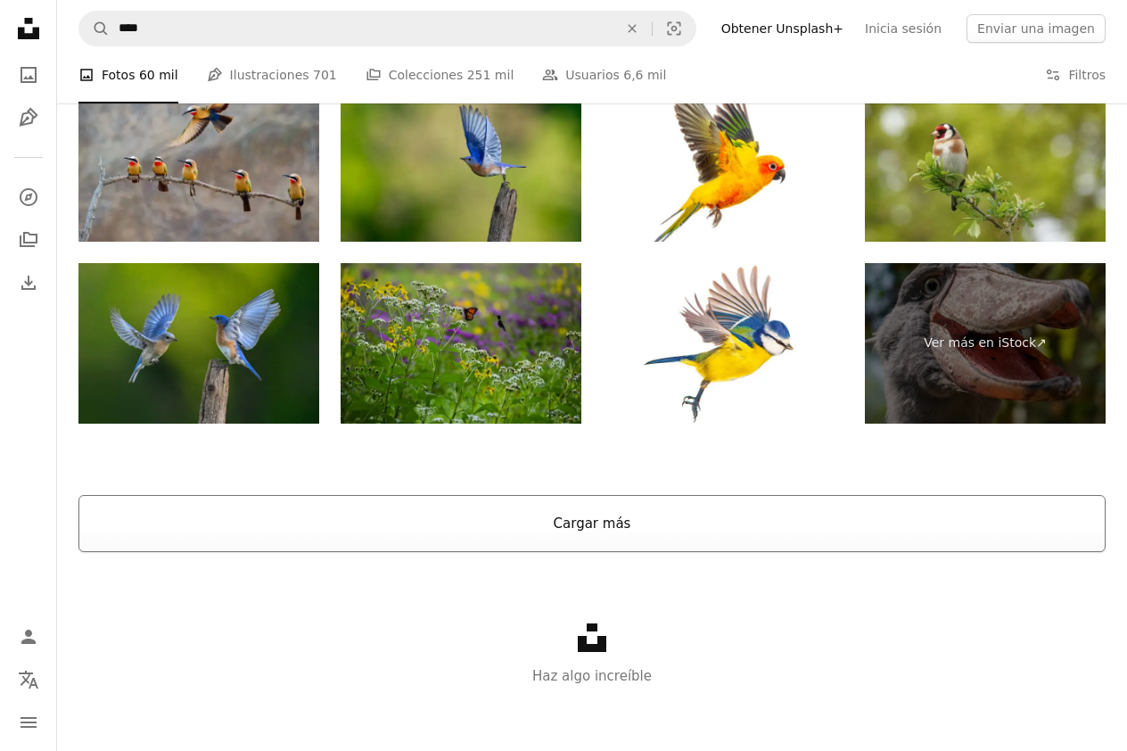
click at [669, 506] on button "Cargar más" at bounding box center [591, 523] width 1027 height 57
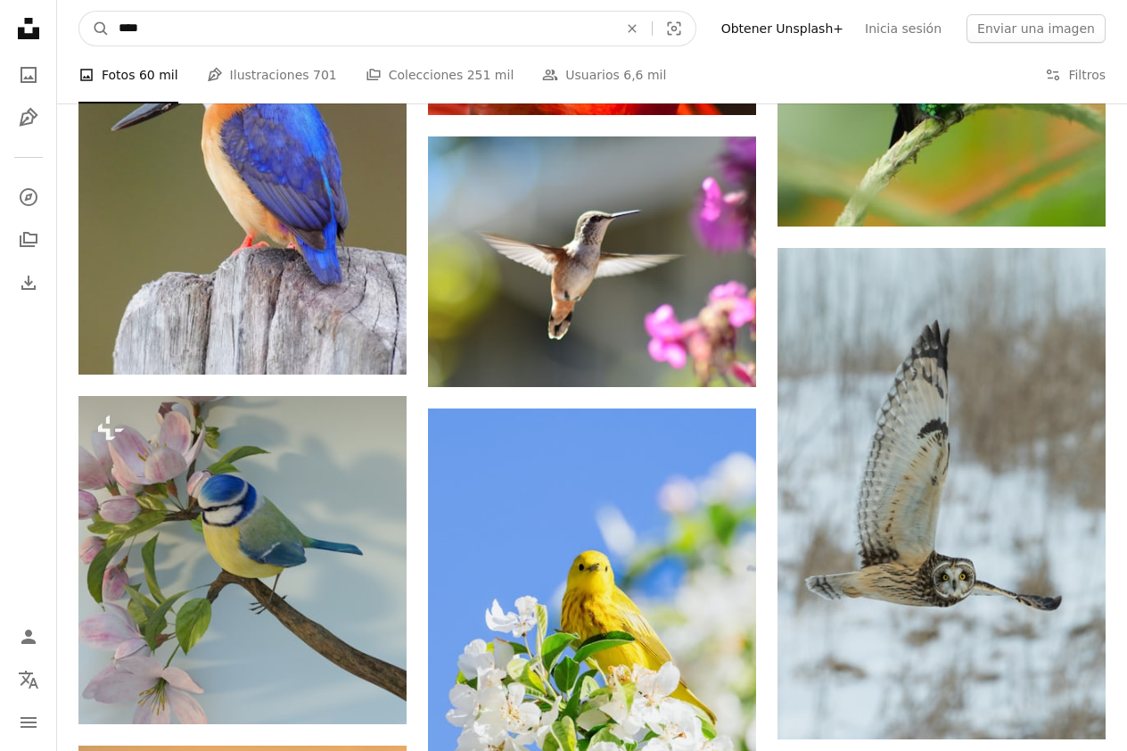
scroll to position [5038, 0]
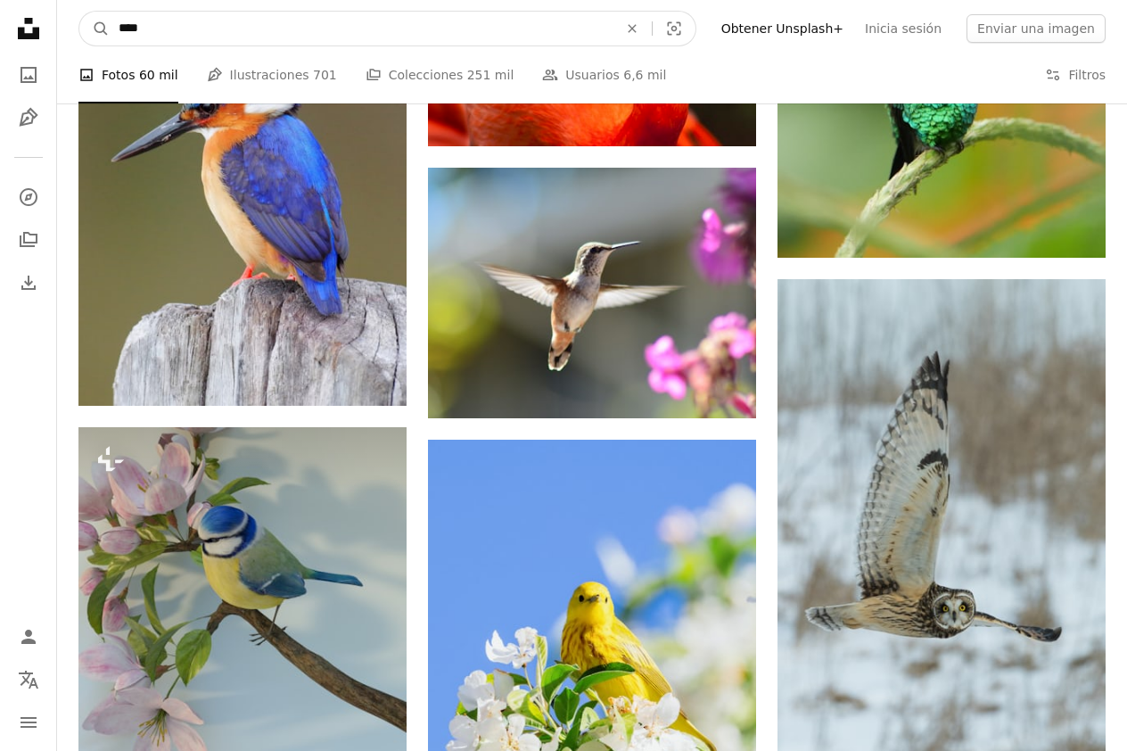
drag, startPoint x: 161, startPoint y: 28, endPoint x: 4, endPoint y: -3, distance: 159.8
type input "*********"
click button "A magnifying glass" at bounding box center [94, 29] width 30 height 34
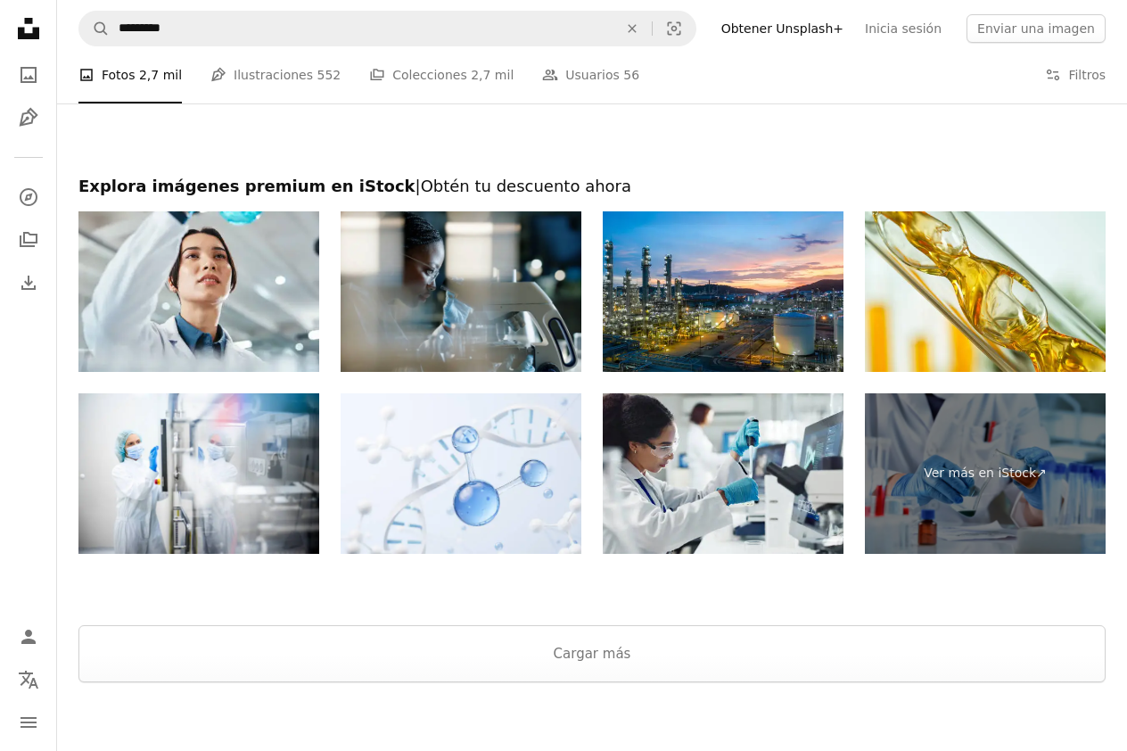
scroll to position [3004, 0]
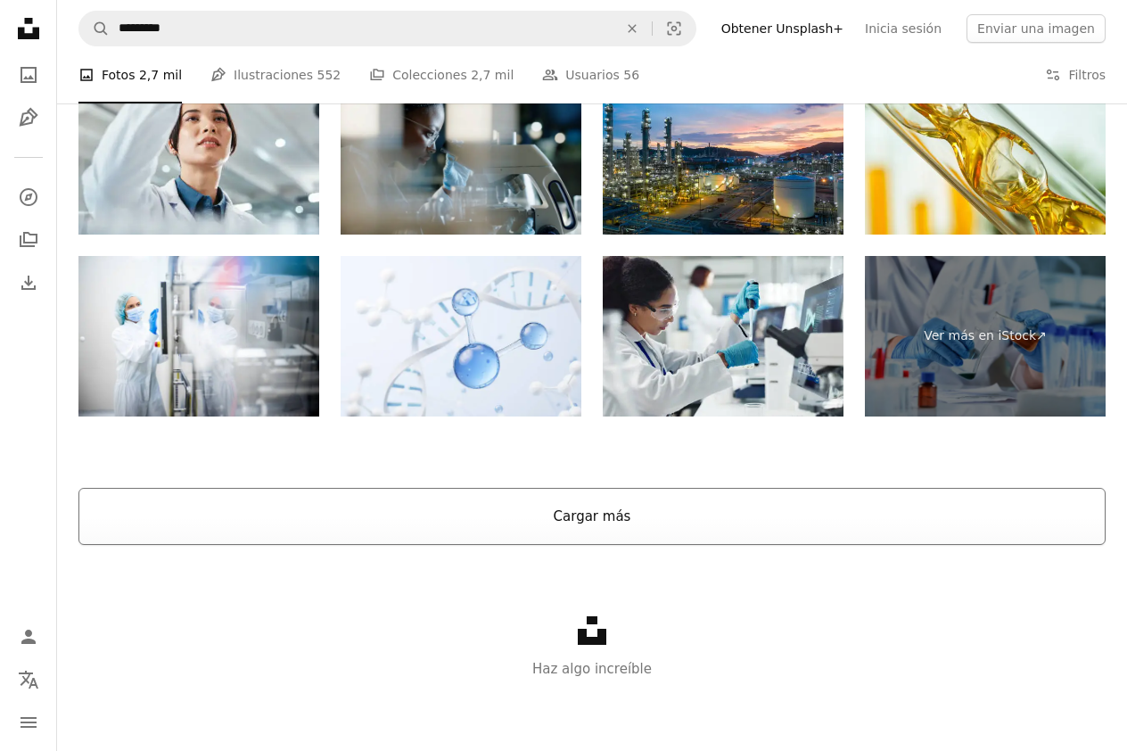
click at [616, 517] on button "Cargar más" at bounding box center [591, 516] width 1027 height 57
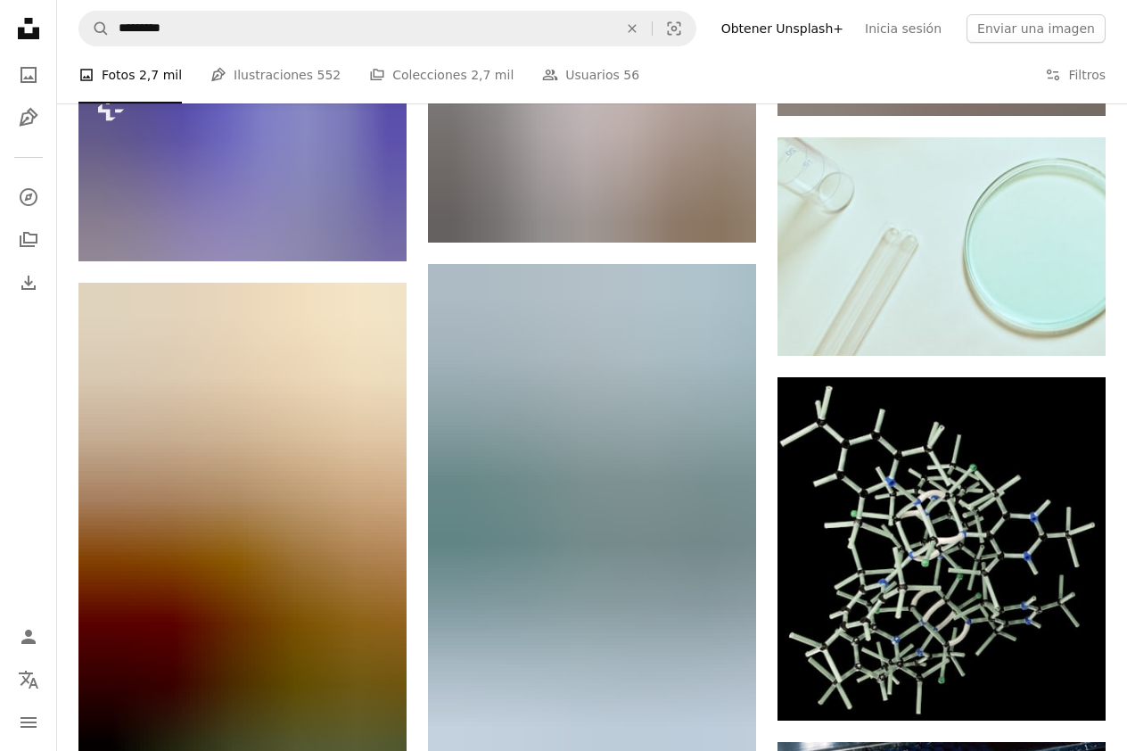
scroll to position [8571, 0]
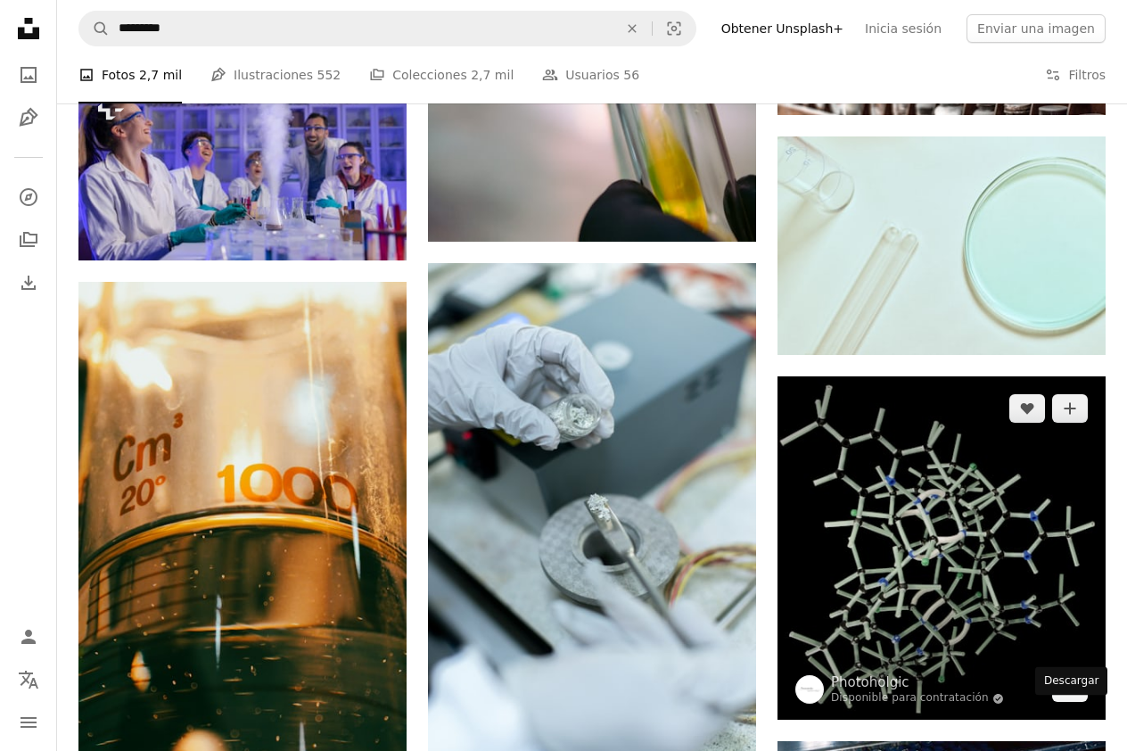
click at [1068, 693] on icon "Descargar" at bounding box center [1071, 686] width 12 height 12
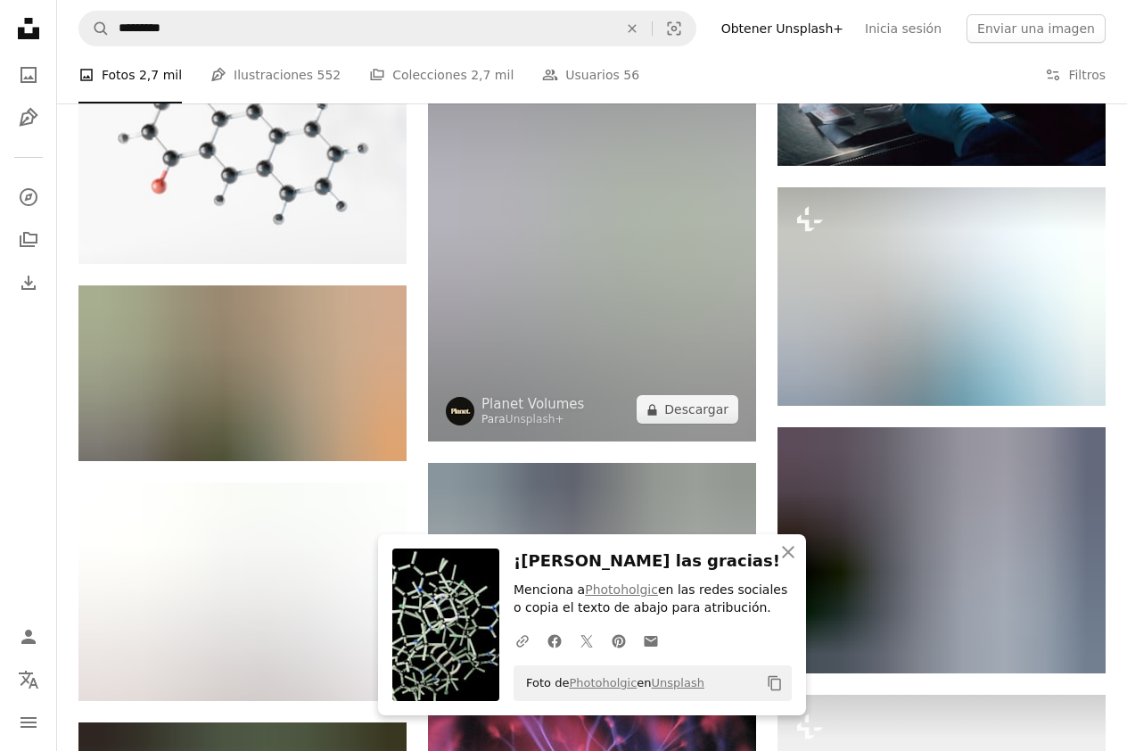
scroll to position [9368, 0]
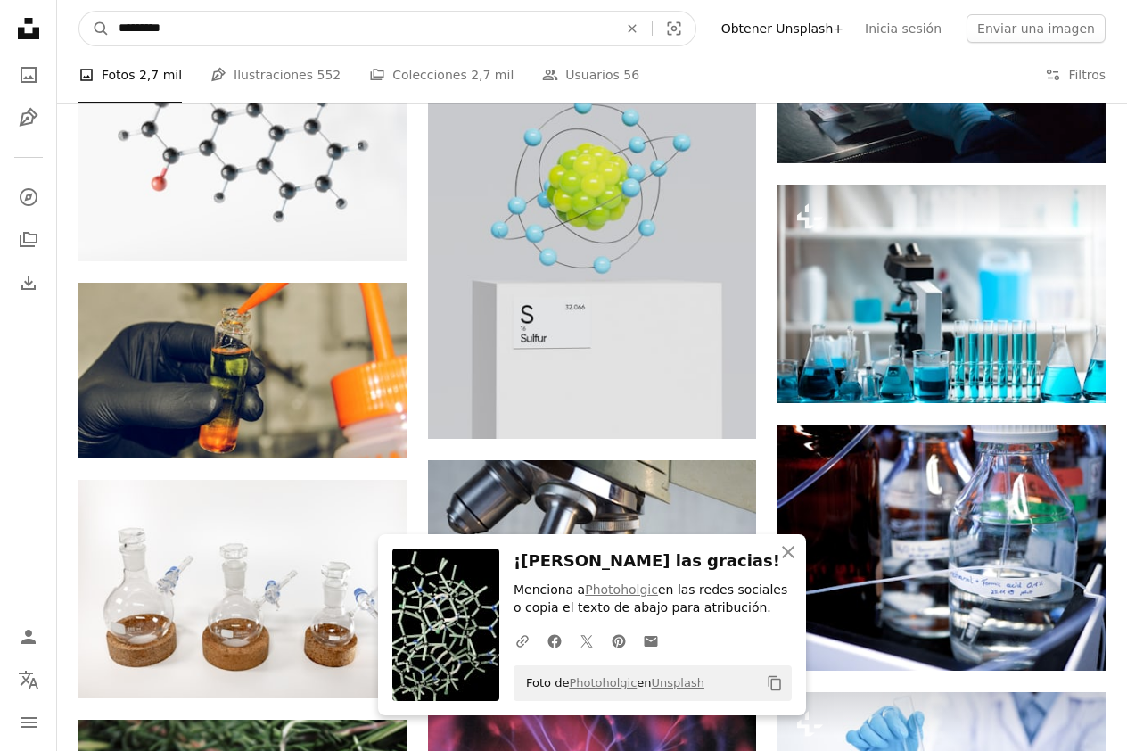
drag, startPoint x: 192, startPoint y: 32, endPoint x: 1, endPoint y: 15, distance: 191.5
paste input "***"
type input "**********"
click button "A magnifying glass" at bounding box center [94, 29] width 30 height 34
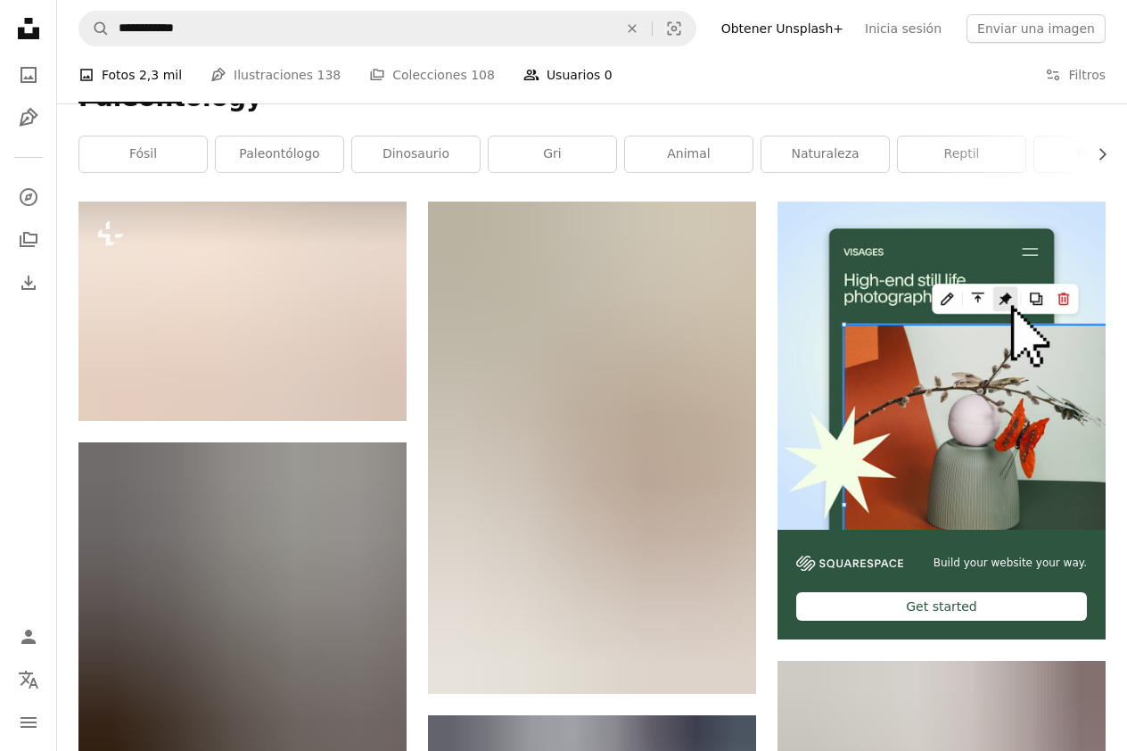
scroll to position [267, 0]
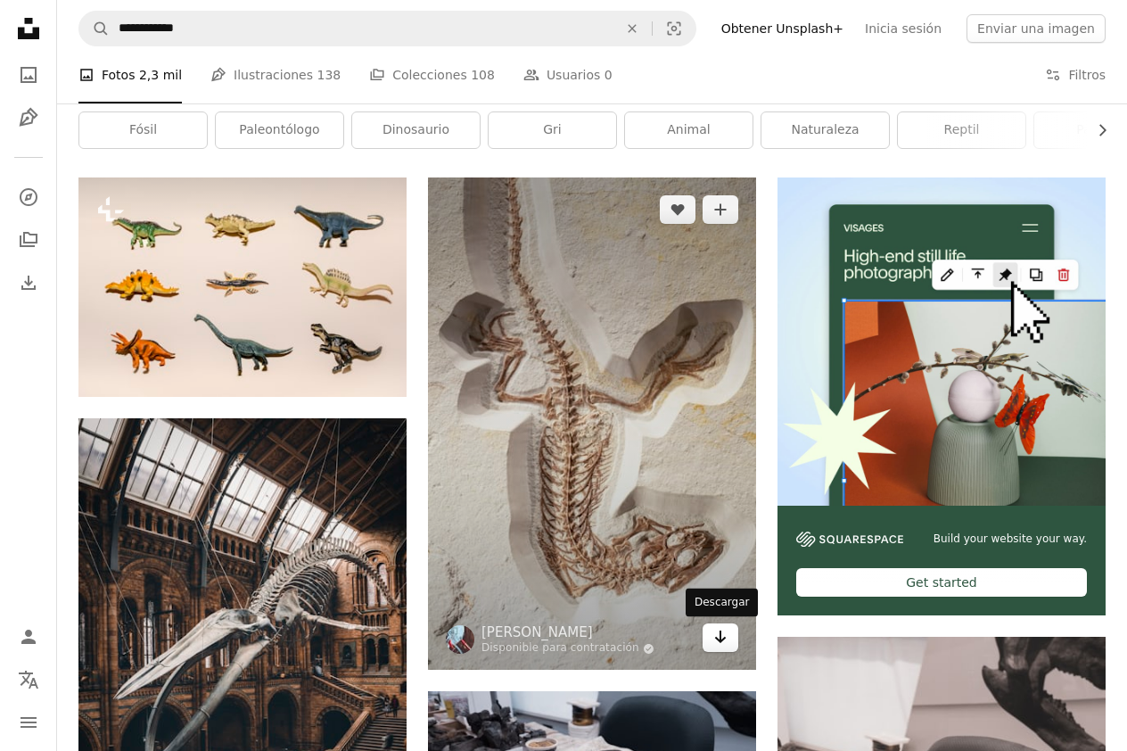
click at [725, 642] on icon "Arrow pointing down" at bounding box center [720, 636] width 14 height 21
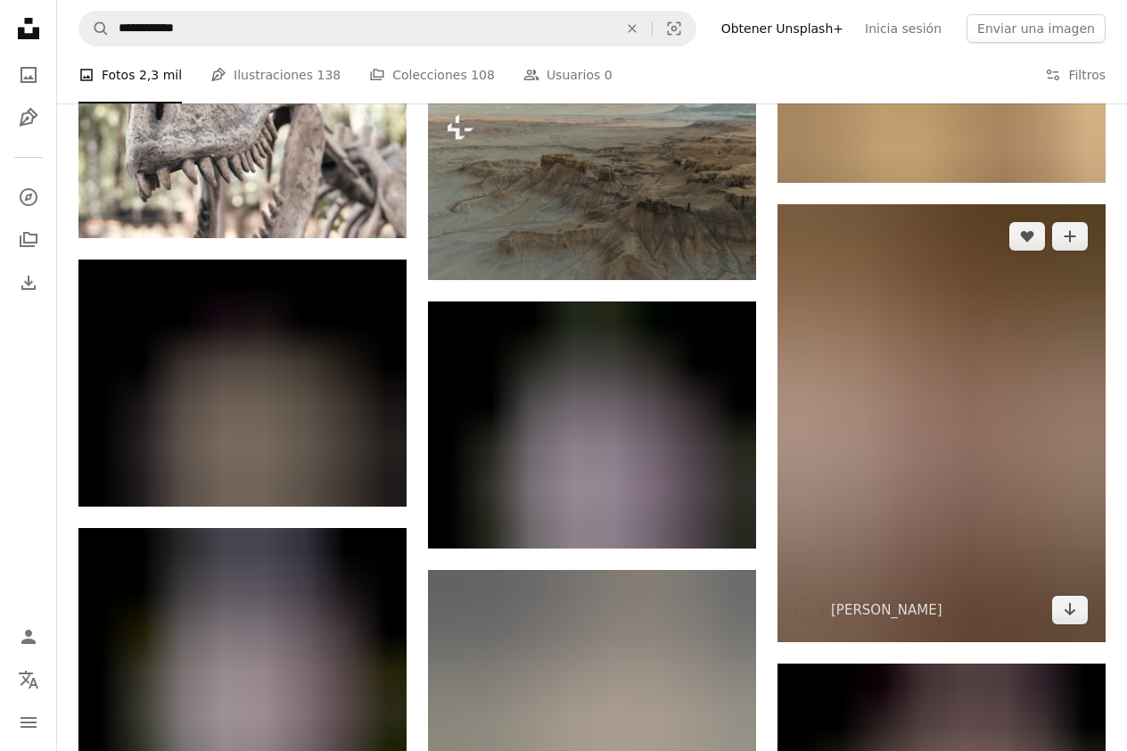
scroll to position [1640, 0]
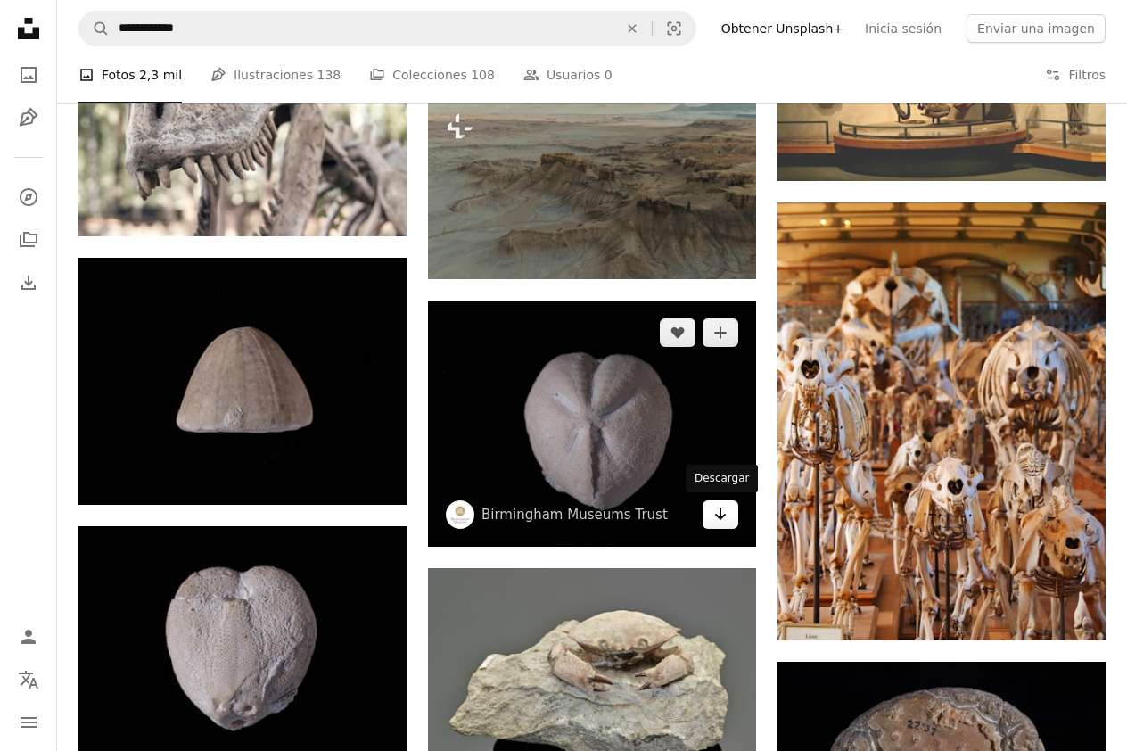
click at [720, 522] on icon "Arrow pointing down" at bounding box center [720, 513] width 14 height 21
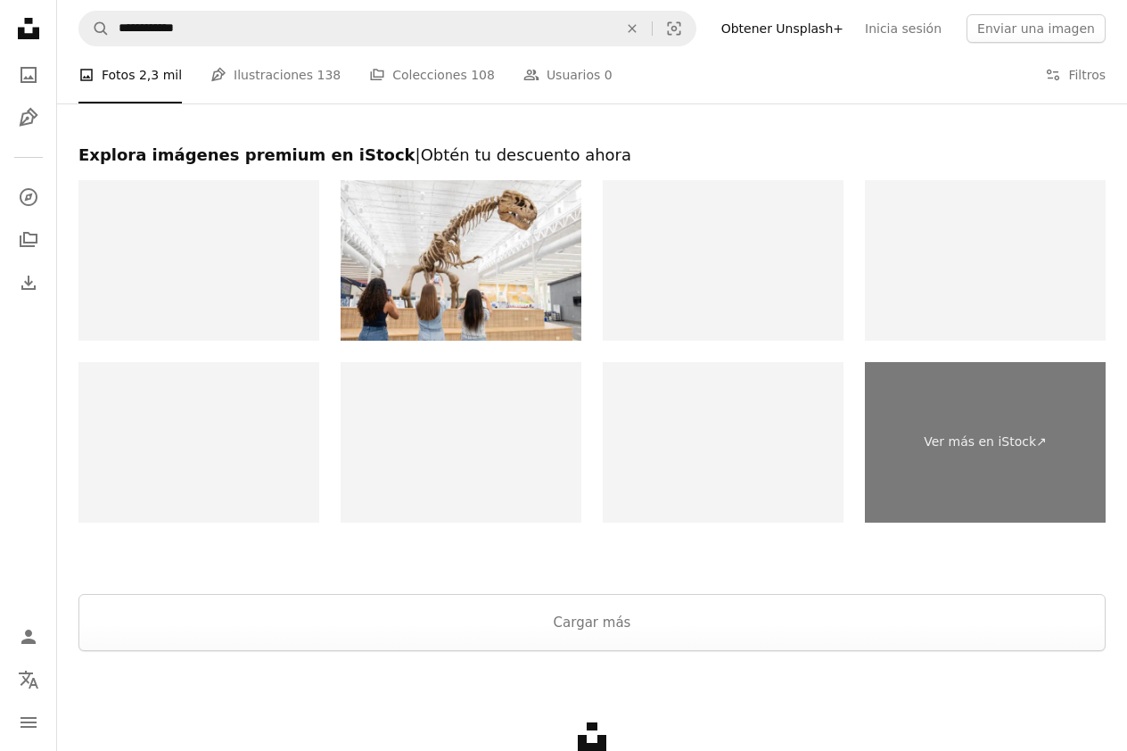
scroll to position [3153, 0]
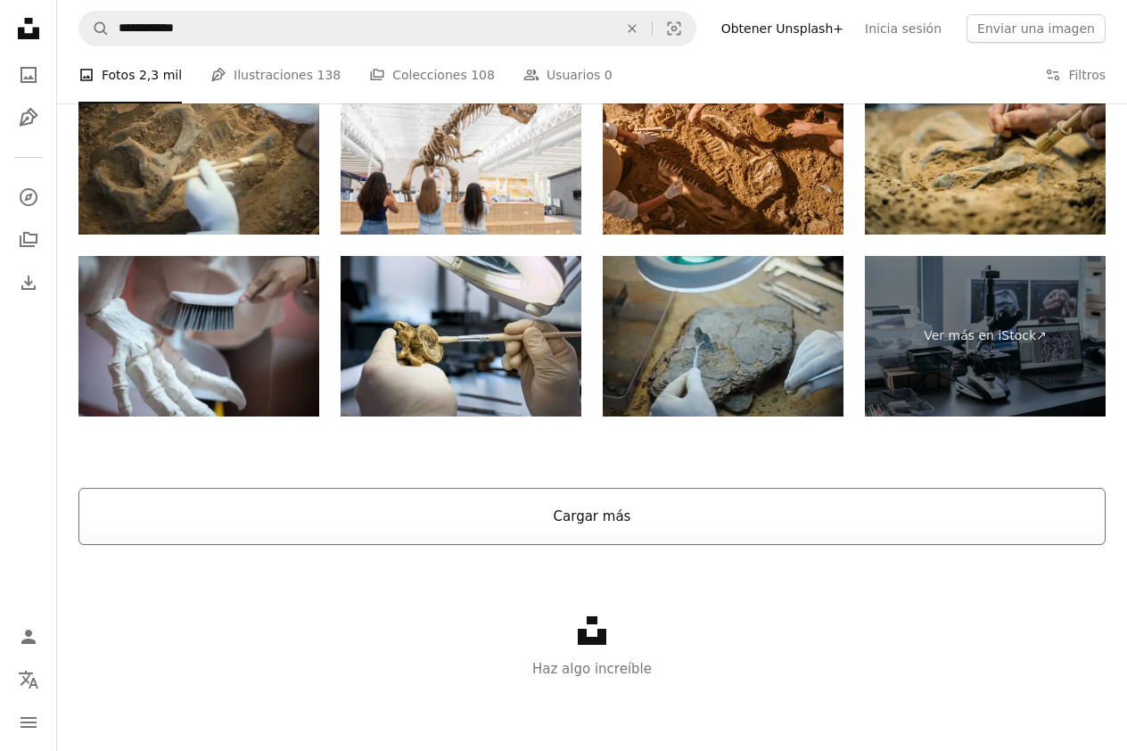
click at [622, 515] on button "Cargar más" at bounding box center [591, 516] width 1027 height 57
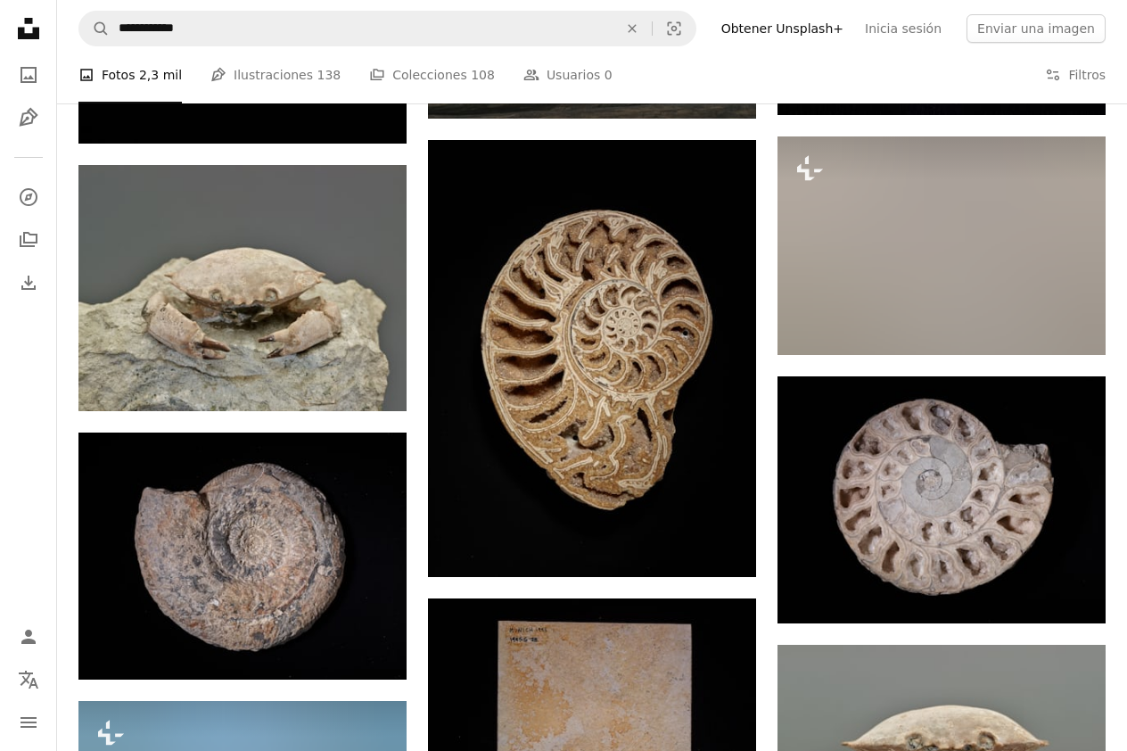
scroll to position [4249, 0]
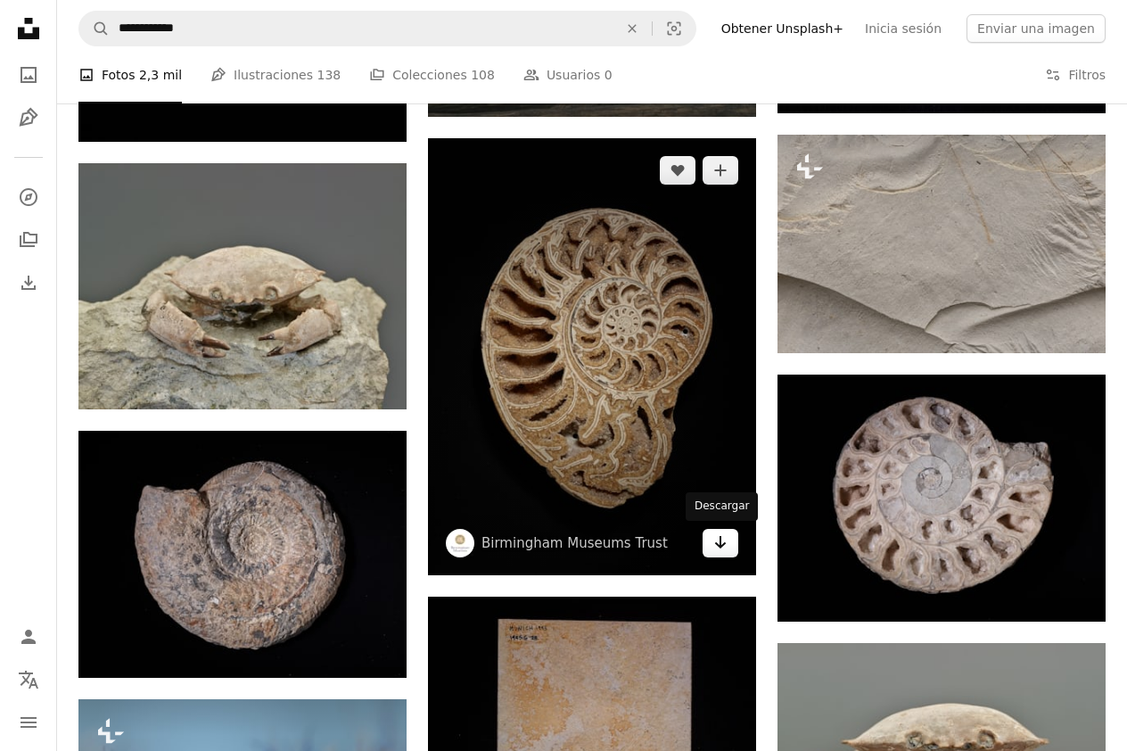
click at [718, 539] on icon "Arrow pointing down" at bounding box center [720, 541] width 14 height 21
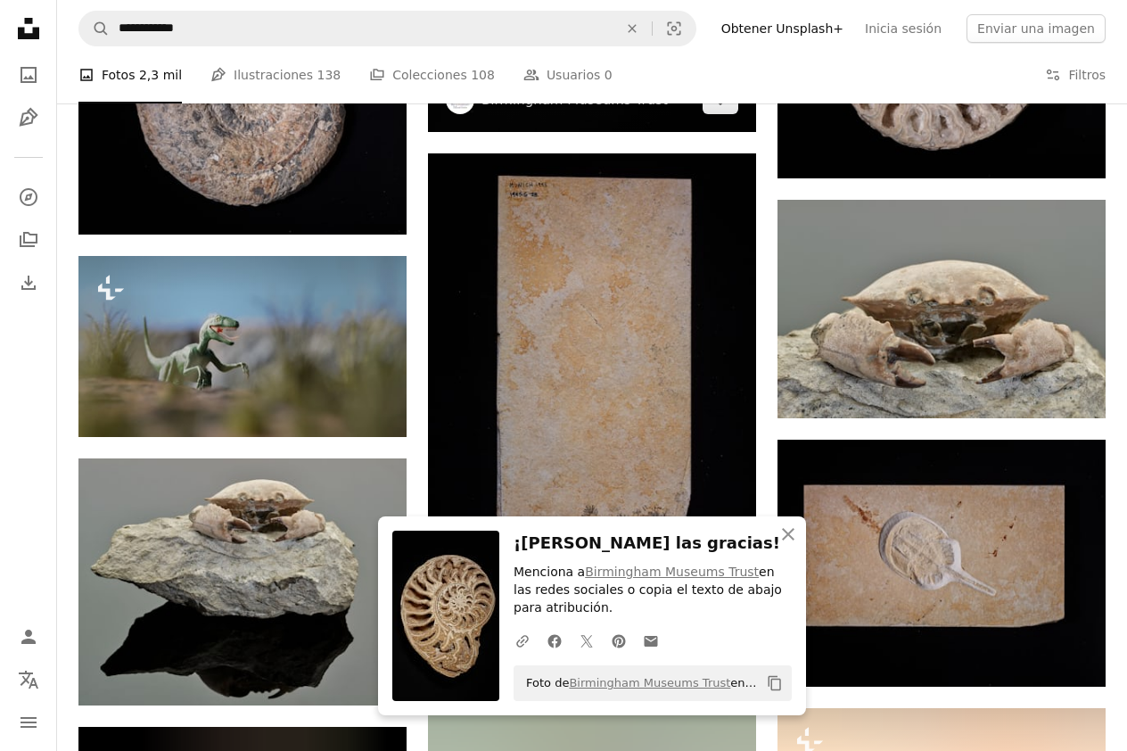
scroll to position [4708, 0]
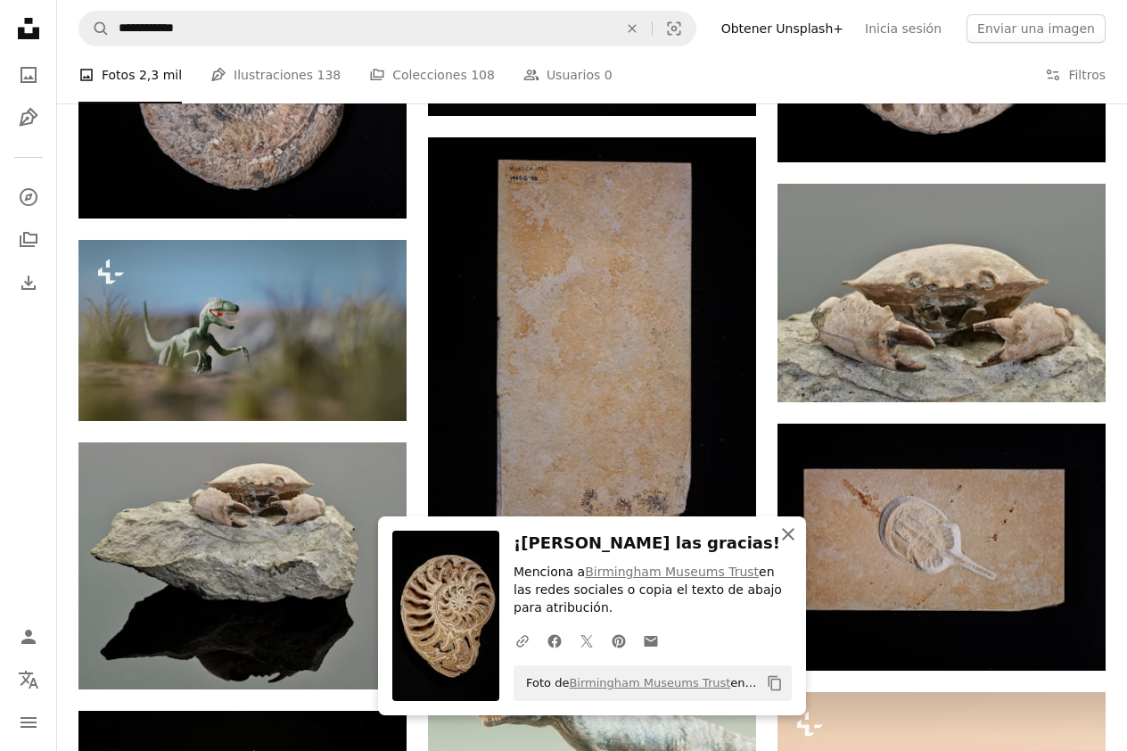
click at [788, 534] on icon "button" at bounding box center [788, 534] width 12 height 12
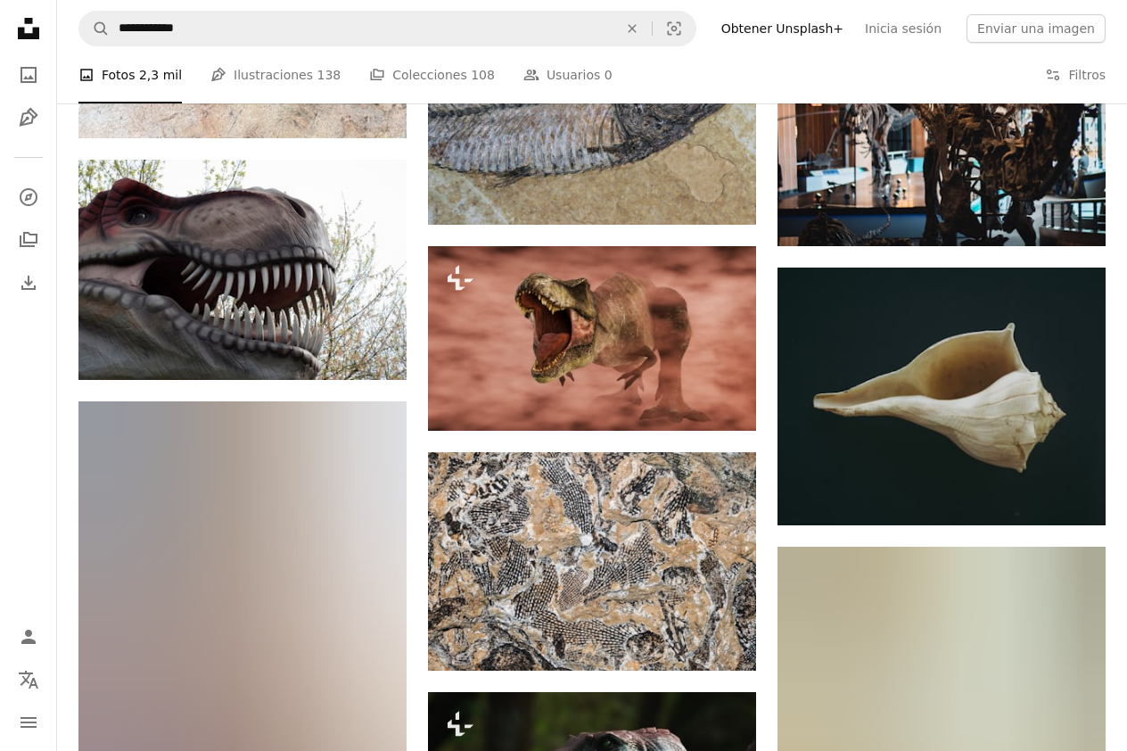
scroll to position [8841, 0]
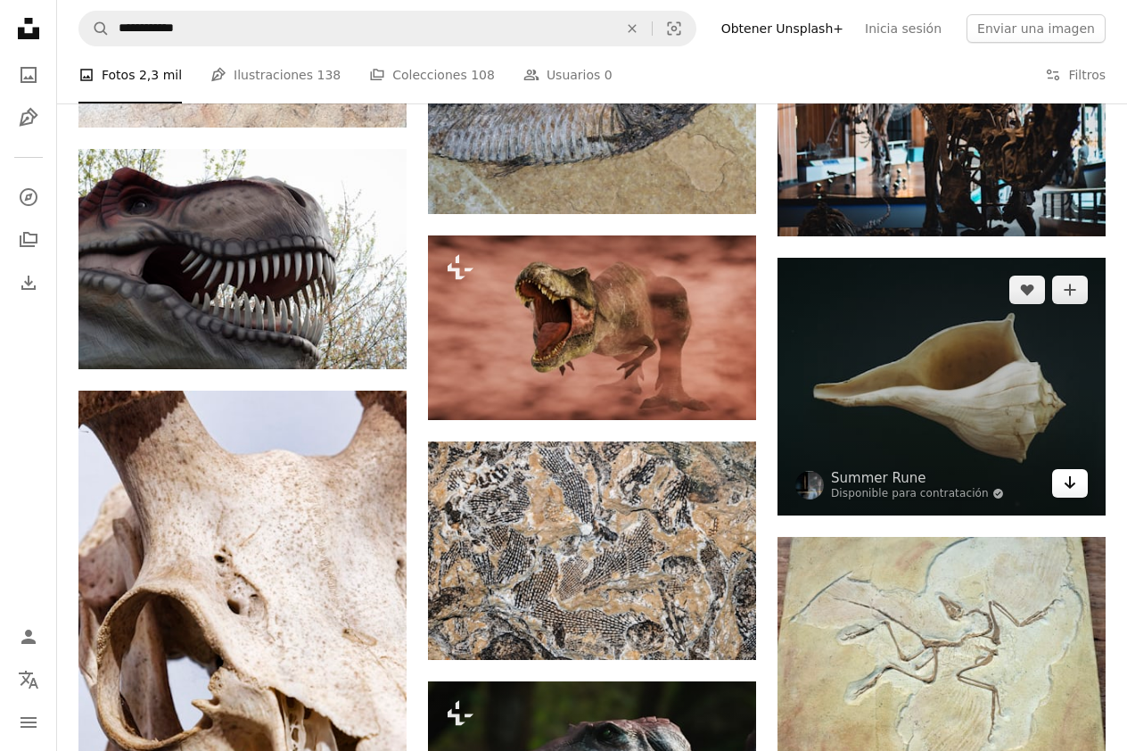
click at [1075, 493] on icon "Arrow pointing down" at bounding box center [1070, 482] width 14 height 21
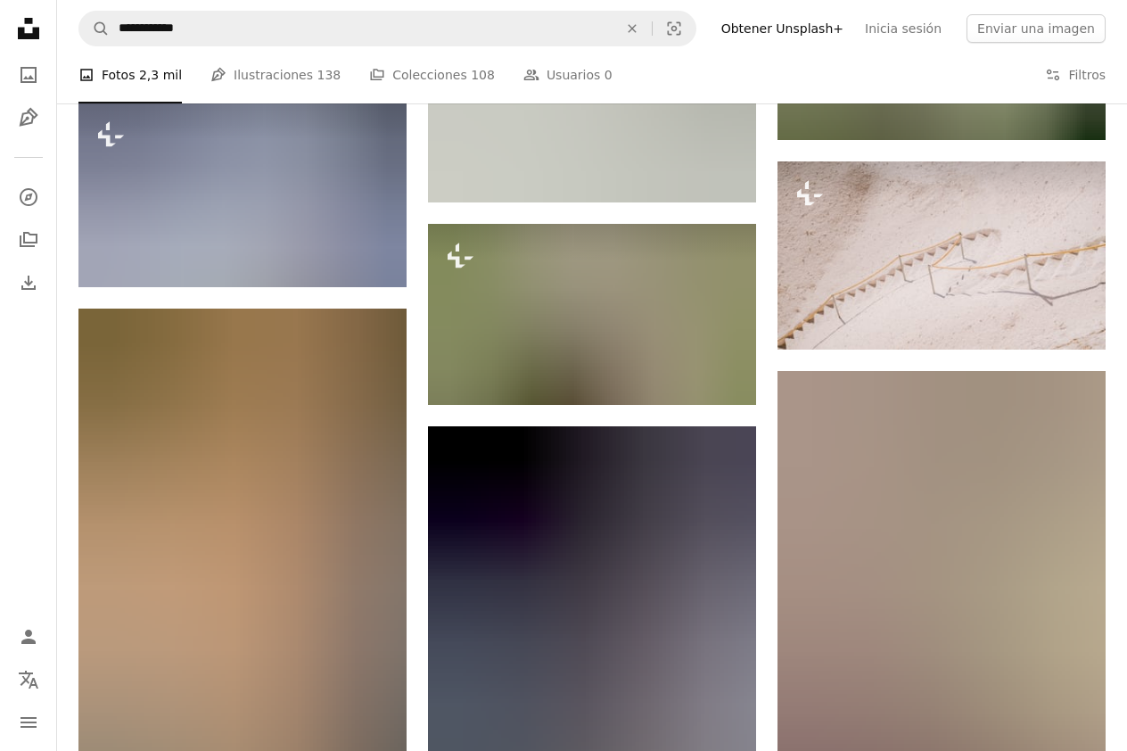
scroll to position [11695, 0]
